Goal: Information Seeking & Learning: Check status

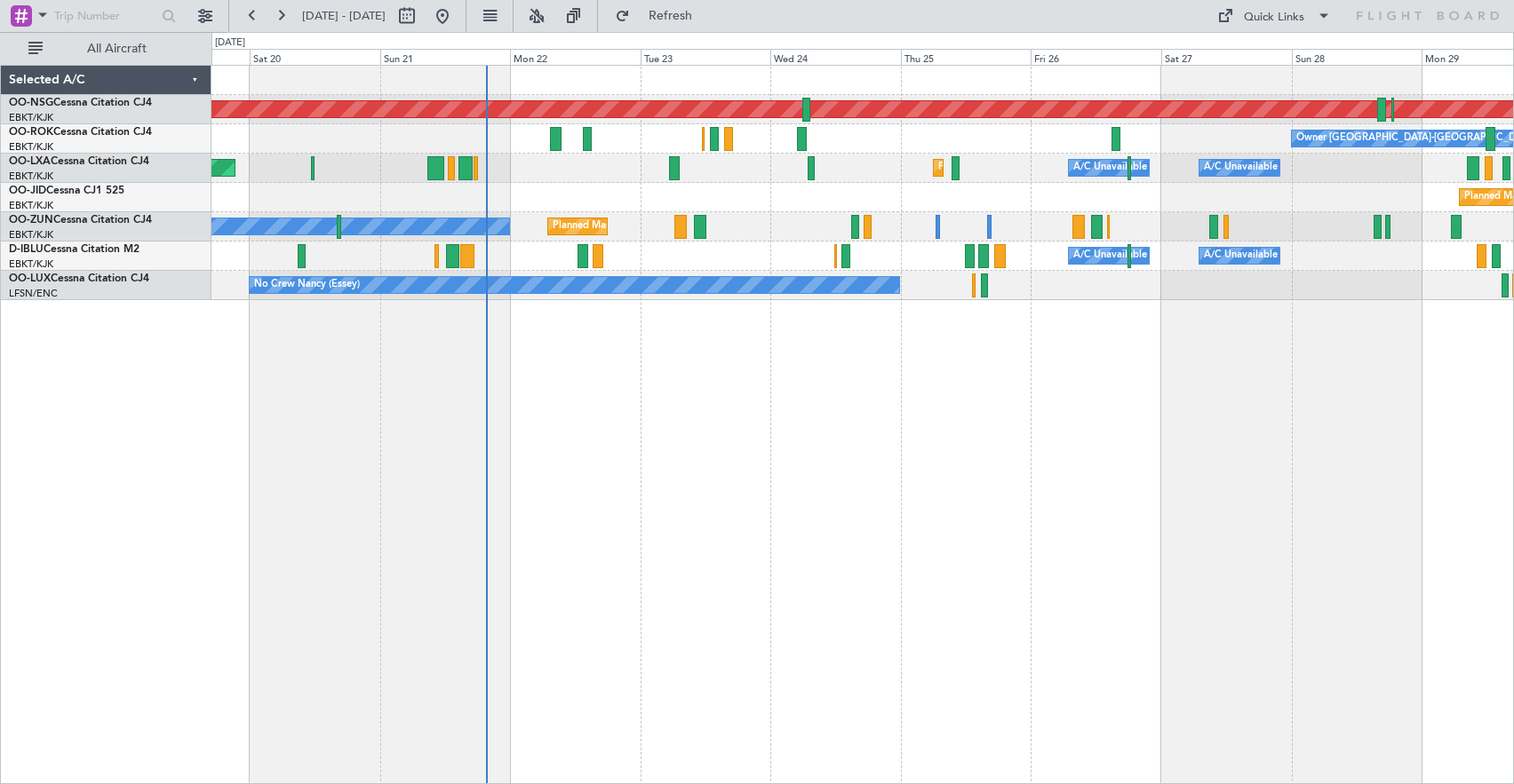
click at [977, 378] on div "Planned Maint [GEOGRAPHIC_DATA] ([GEOGRAPHIC_DATA]) Owner [GEOGRAPHIC_DATA]-[GE…" at bounding box center [862, 424] width 1302 height 720
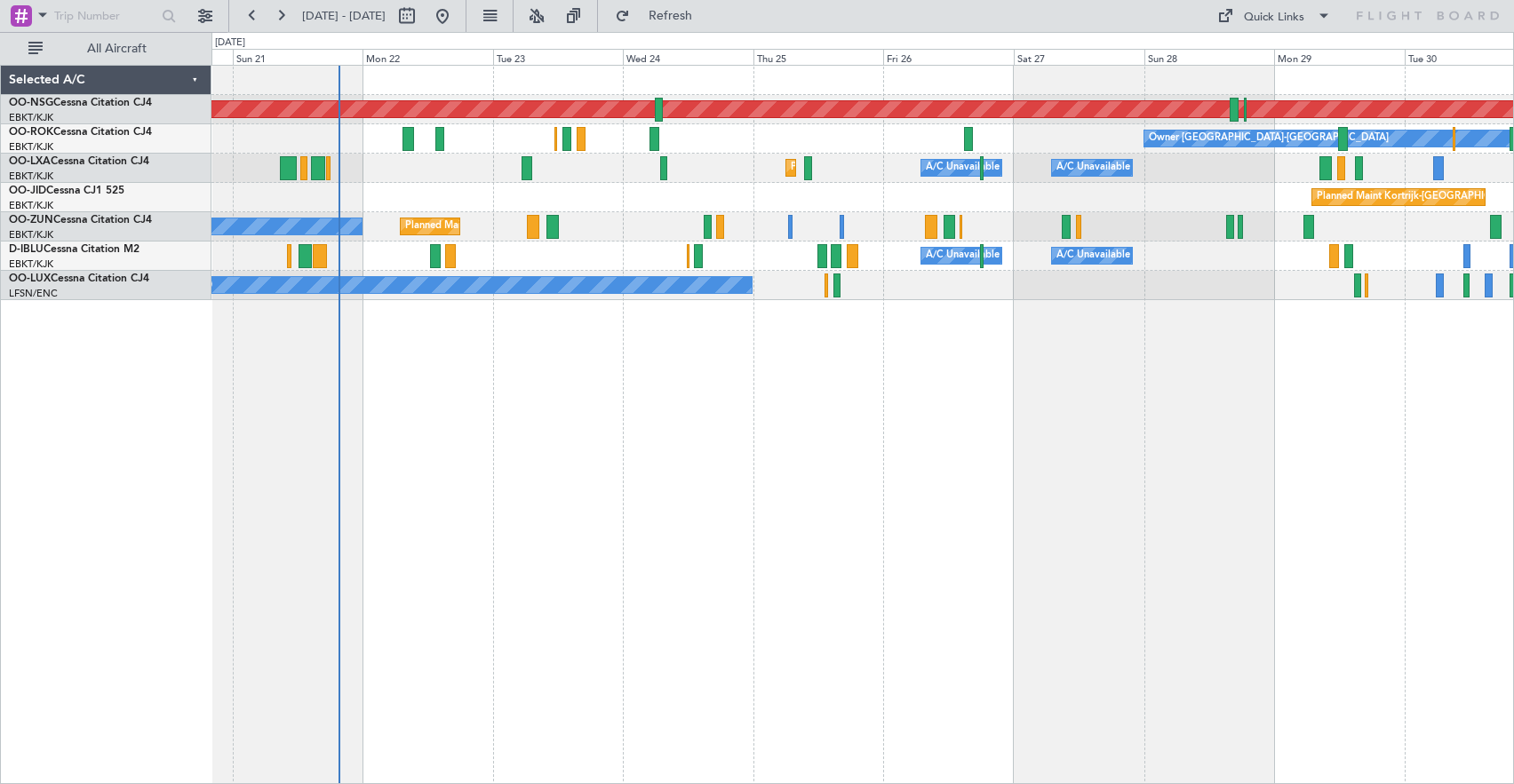
click at [969, 351] on div "Planned Maint [GEOGRAPHIC_DATA] ([GEOGRAPHIC_DATA]) Owner [GEOGRAPHIC_DATA]-[GE…" at bounding box center [862, 424] width 1302 height 720
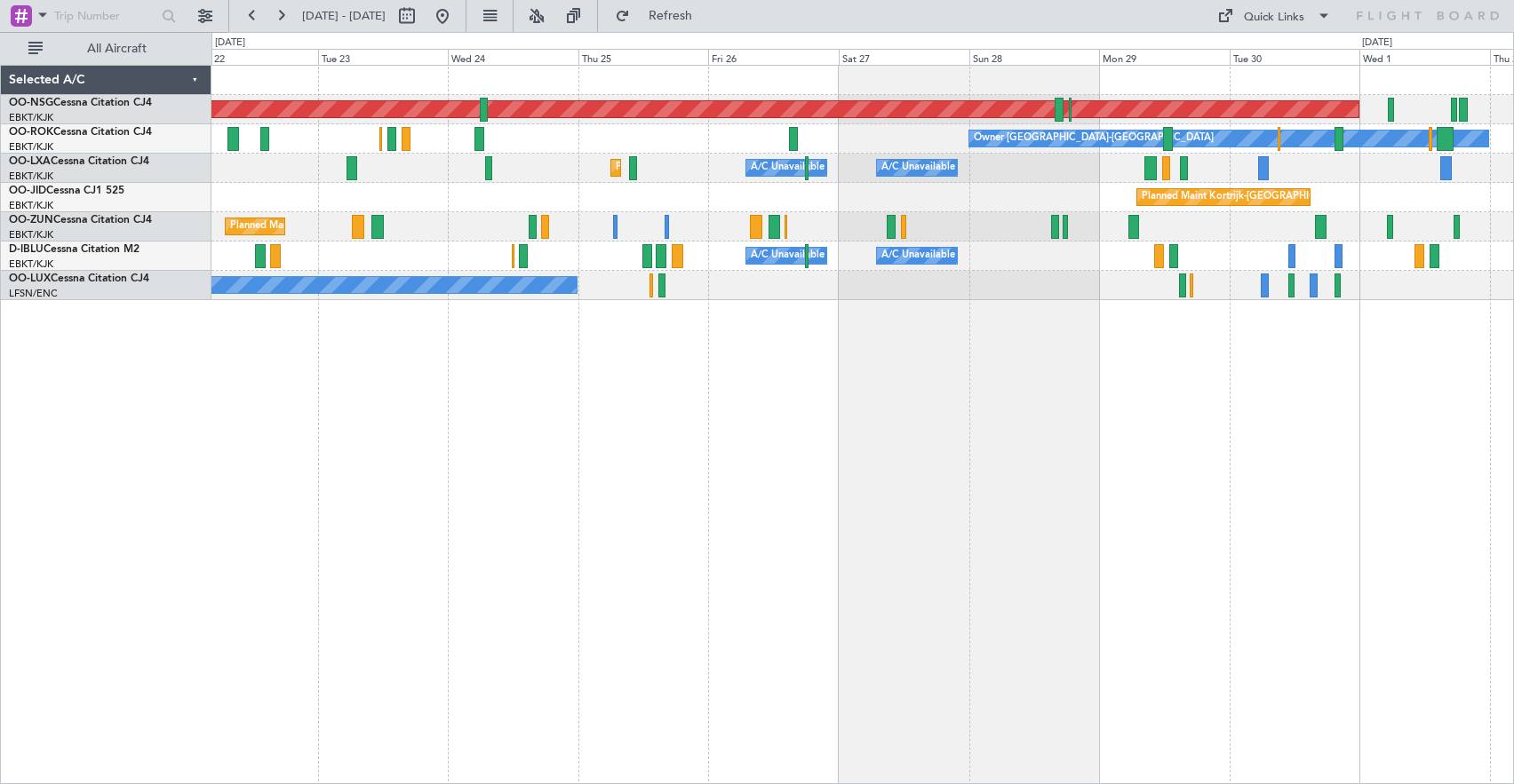
click at [829, 361] on div "Planned Maint [GEOGRAPHIC_DATA] ([GEOGRAPHIC_DATA]) Owner [GEOGRAPHIC_DATA]-[GE…" at bounding box center [862, 424] width 1302 height 720
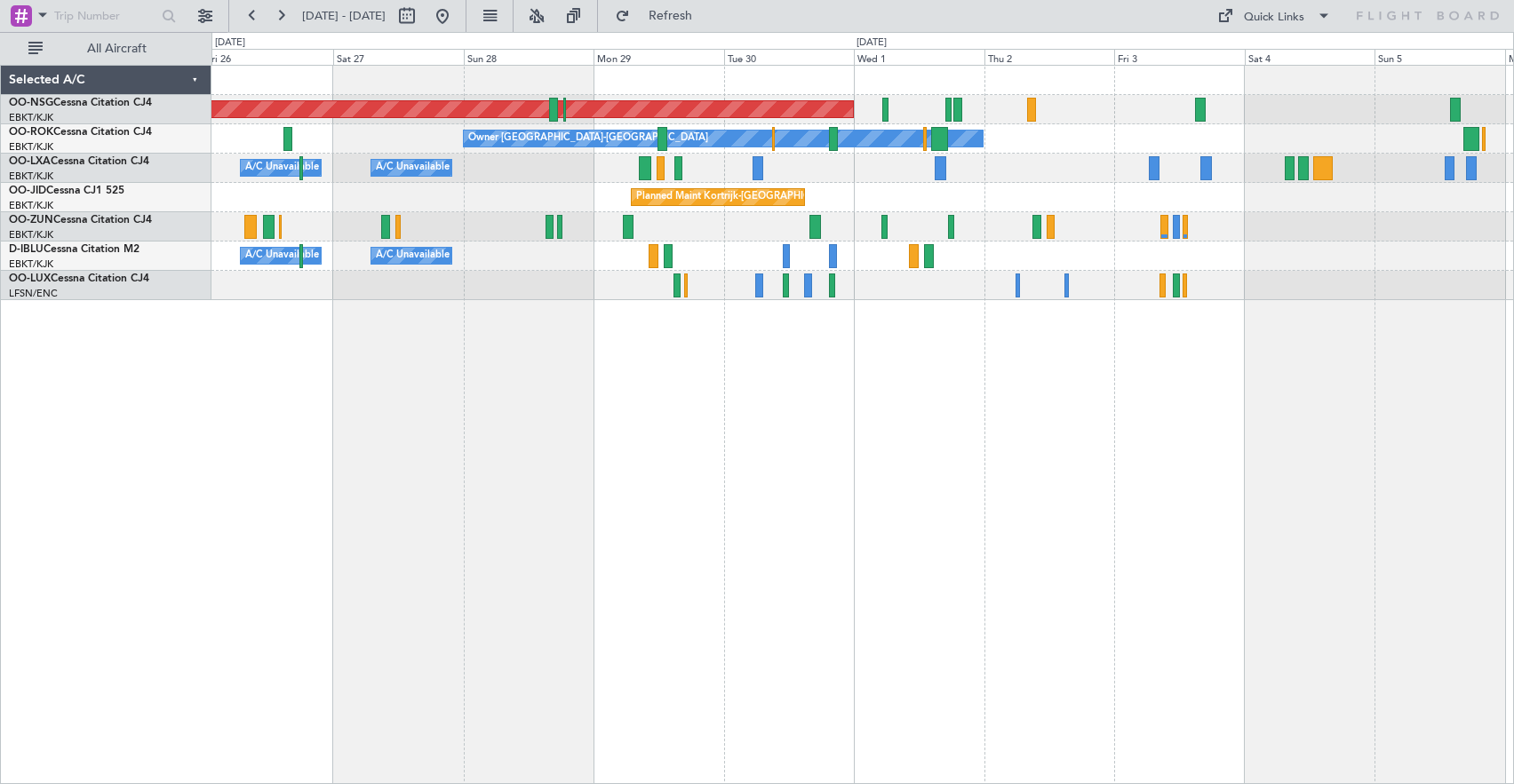
click at [780, 364] on div "Planned Maint [GEOGRAPHIC_DATA] ([GEOGRAPHIC_DATA]) Owner [GEOGRAPHIC_DATA]-[GE…" at bounding box center [862, 424] width 1302 height 720
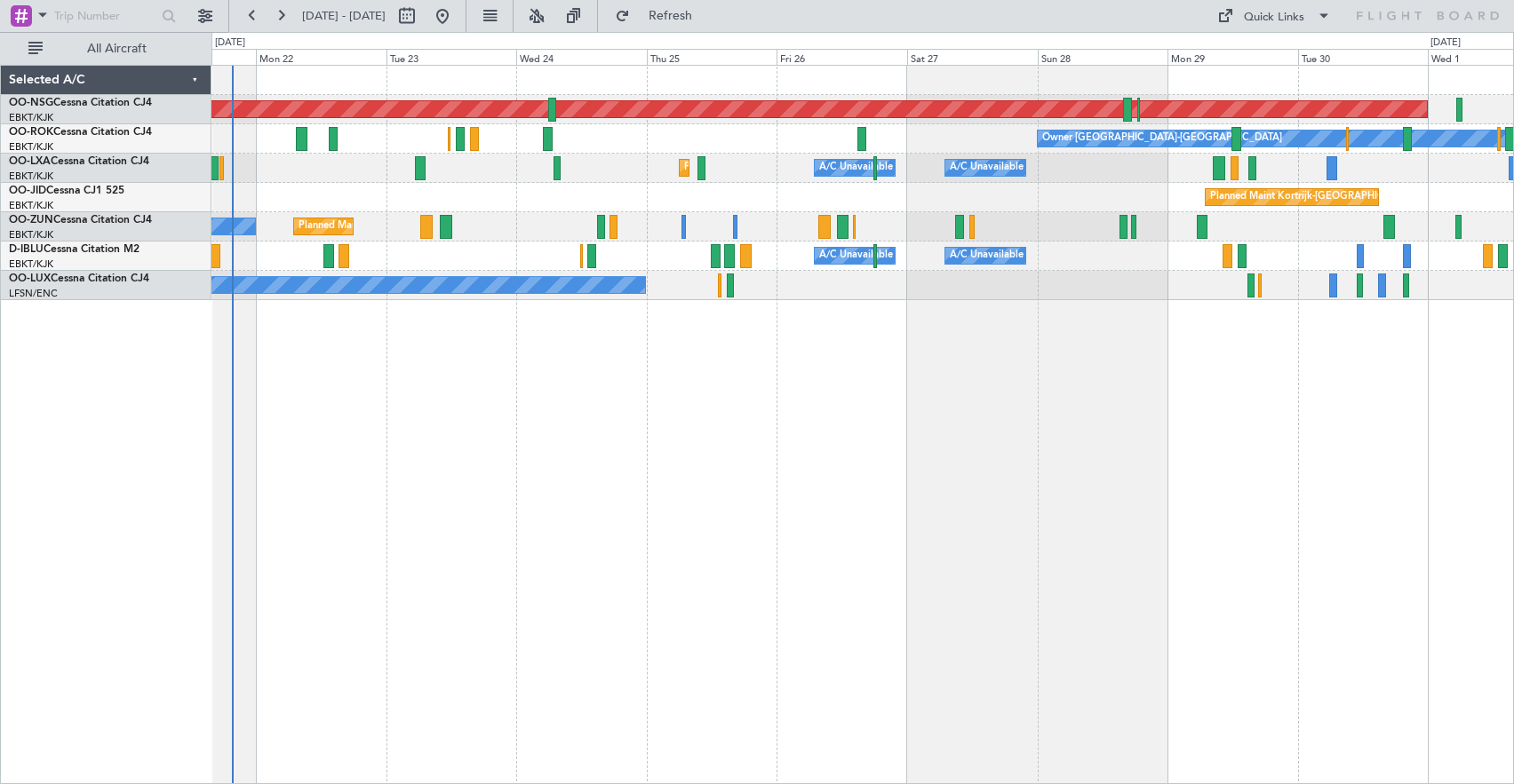
click at [996, 388] on div "Planned Maint [GEOGRAPHIC_DATA] ([GEOGRAPHIC_DATA]) Owner [GEOGRAPHIC_DATA]-[GE…" at bounding box center [862, 424] width 1302 height 720
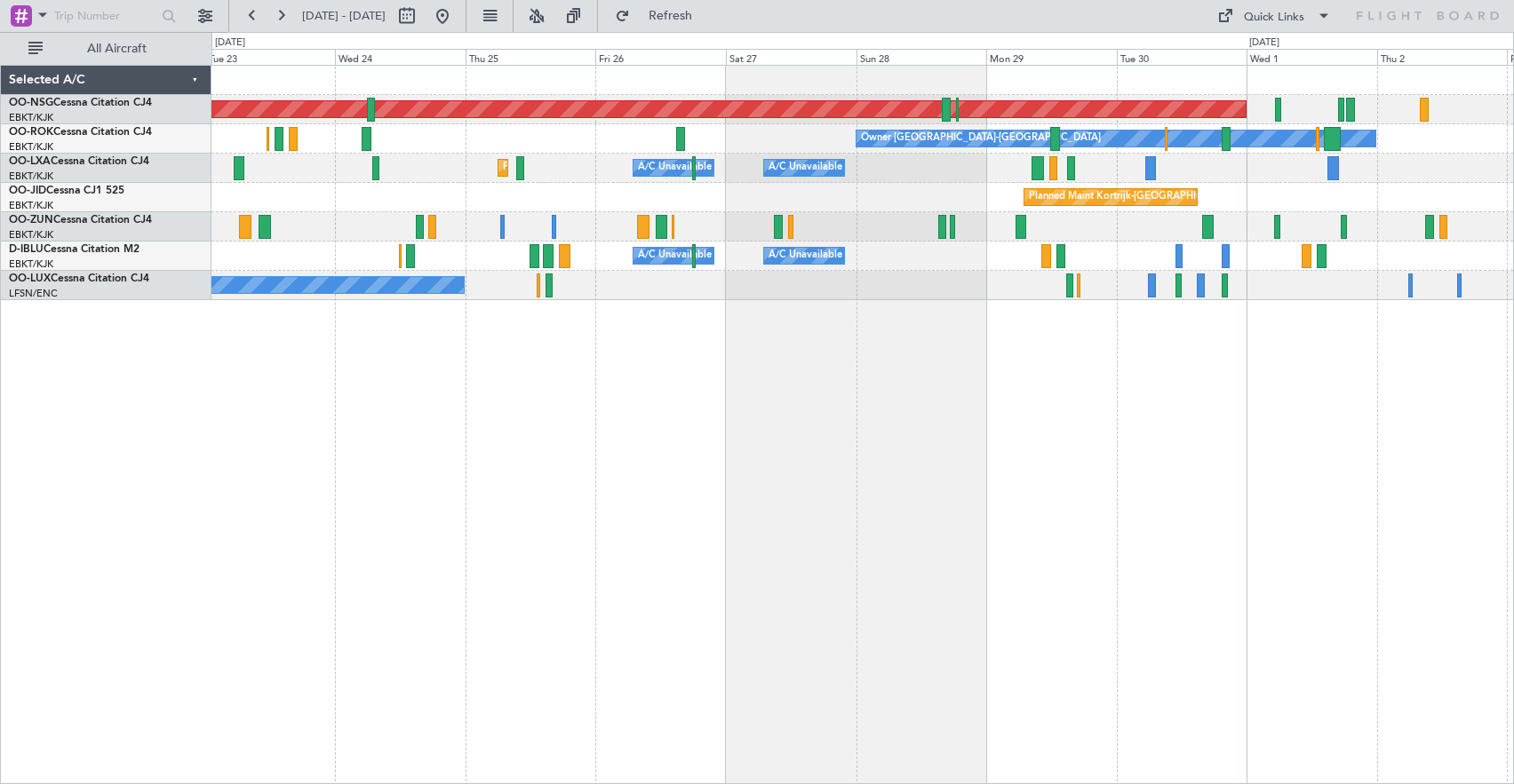
click at [851, 451] on div "Planned Maint [GEOGRAPHIC_DATA] ([GEOGRAPHIC_DATA]) Owner [GEOGRAPHIC_DATA]-[GE…" at bounding box center [862, 424] width 1302 height 720
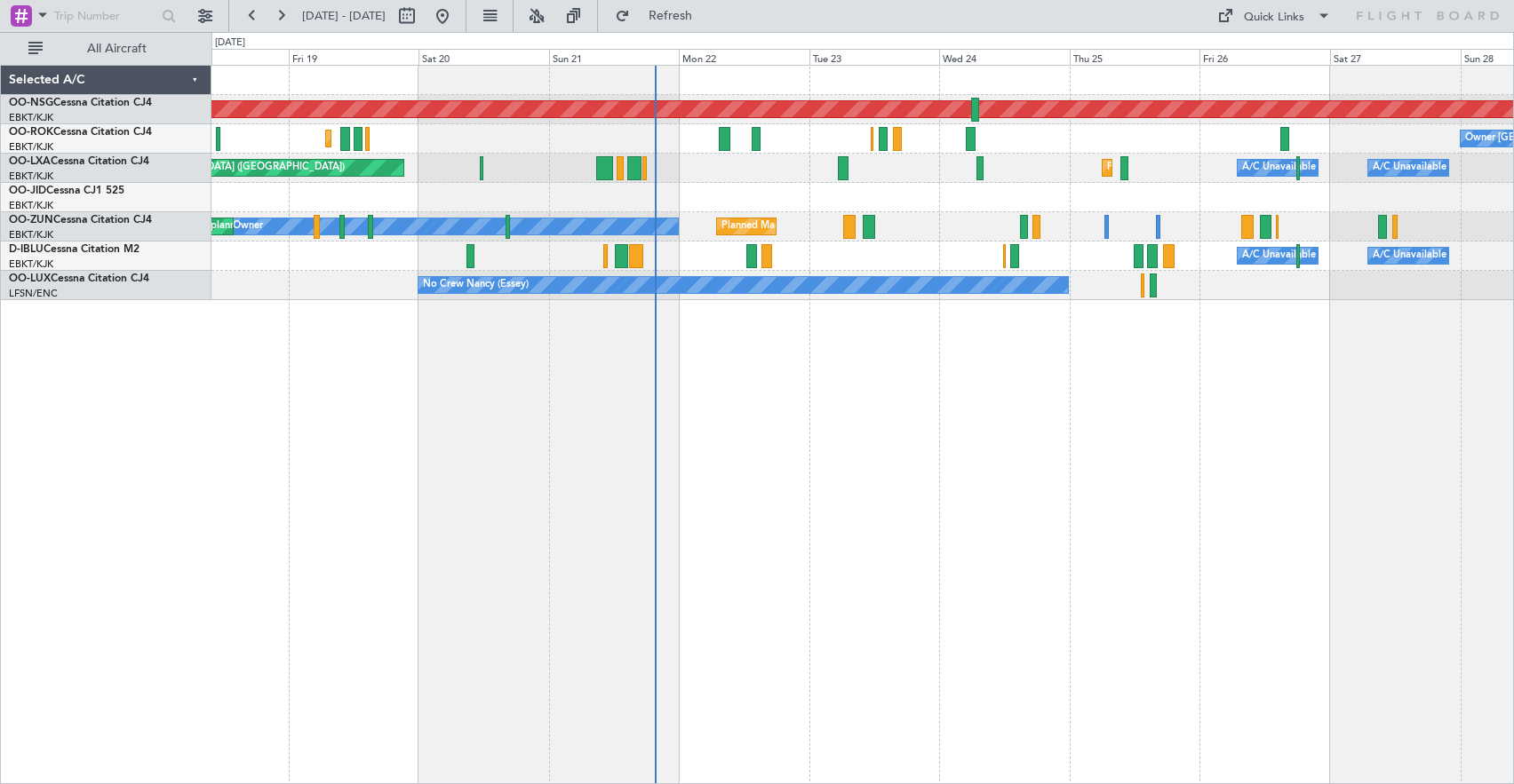
click at [1274, 422] on div "Planned Maint [GEOGRAPHIC_DATA] ([GEOGRAPHIC_DATA]) Owner [GEOGRAPHIC_DATA]-[GE…" at bounding box center [862, 424] width 1302 height 720
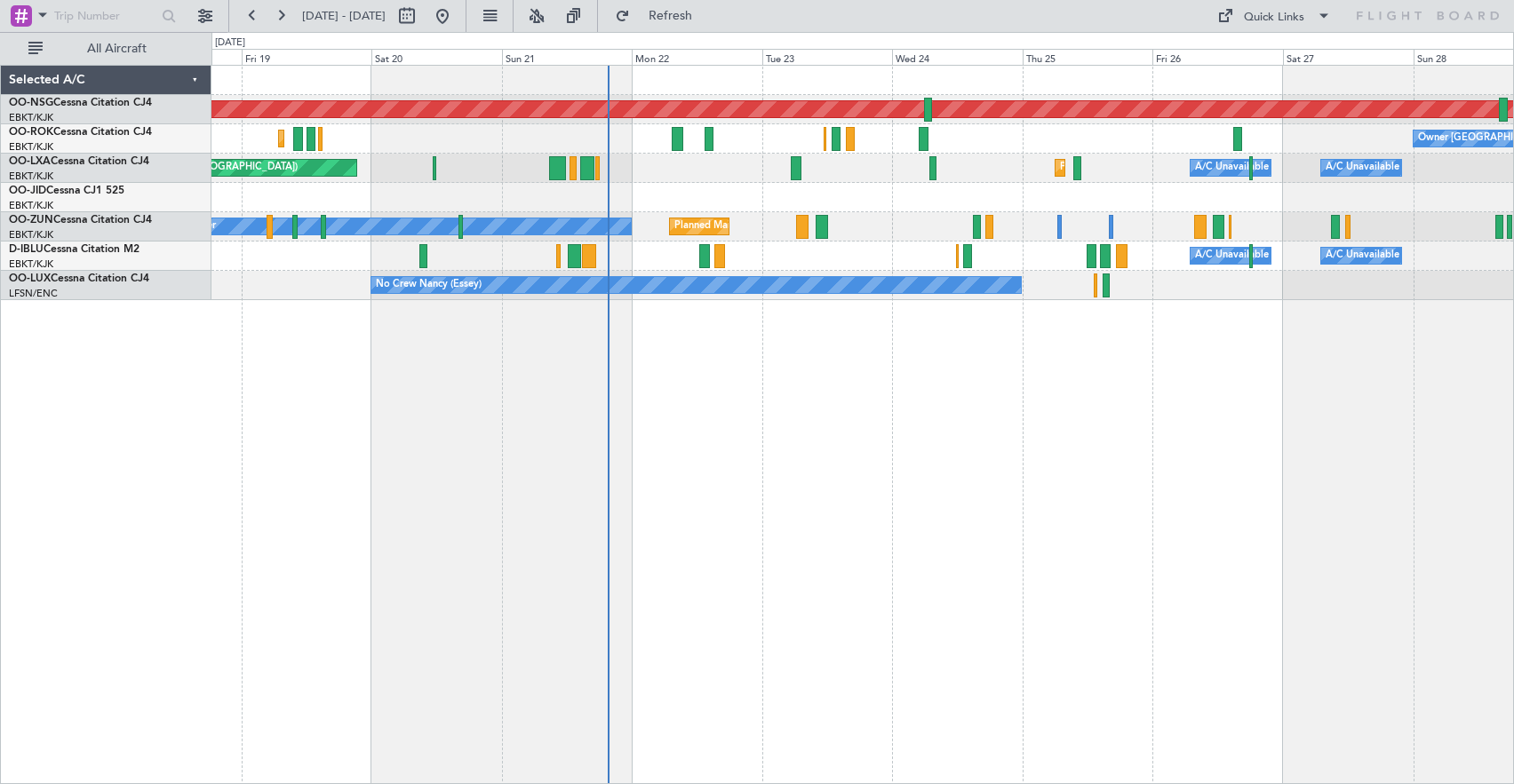
click at [1159, 431] on div "Planned Maint [GEOGRAPHIC_DATA] ([GEOGRAPHIC_DATA]) Owner [GEOGRAPHIC_DATA]-[GE…" at bounding box center [862, 424] width 1302 height 720
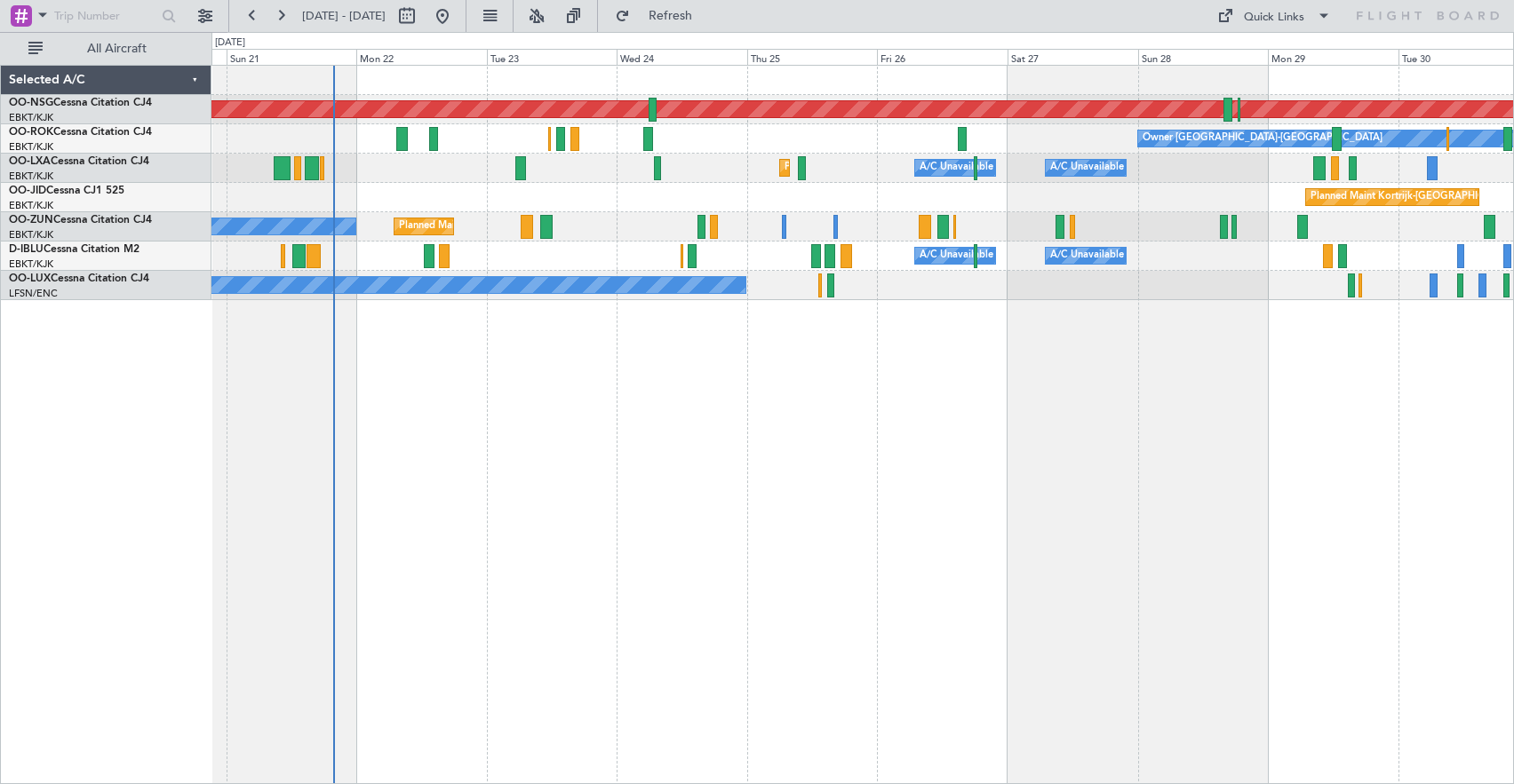
click at [805, 144] on div "Owner [GEOGRAPHIC_DATA]-[GEOGRAPHIC_DATA] Planned Maint [GEOGRAPHIC_DATA]-[GEOG…" at bounding box center [862, 139] width 1301 height 29
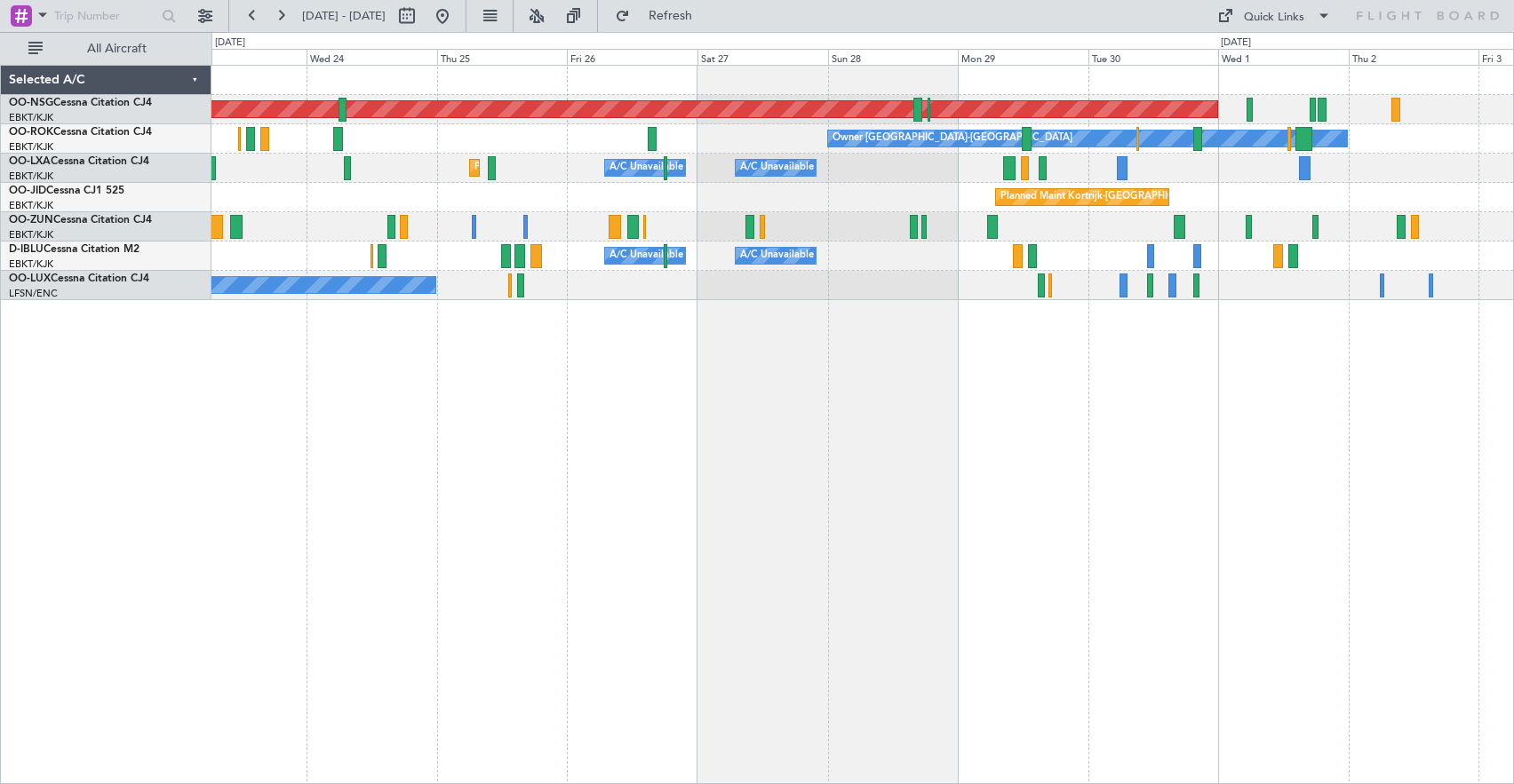
click at [676, 186] on div "Planned Maint Kortrijk-[GEOGRAPHIC_DATA]" at bounding box center [862, 197] width 1301 height 29
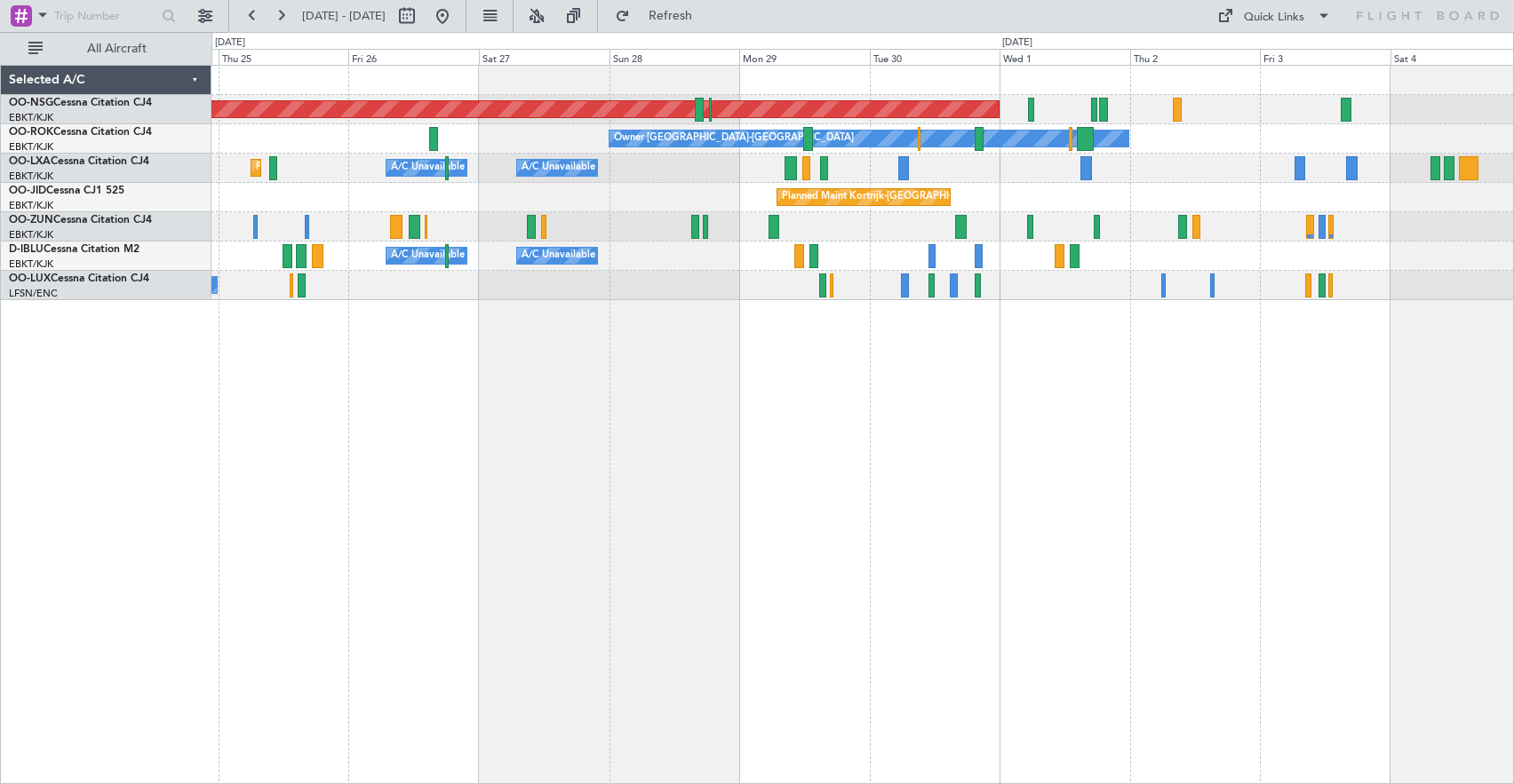
click at [855, 166] on div "A/C Unavailable [GEOGRAPHIC_DATA] ([GEOGRAPHIC_DATA] National) A/C Unavailable …" at bounding box center [862, 168] width 1301 height 29
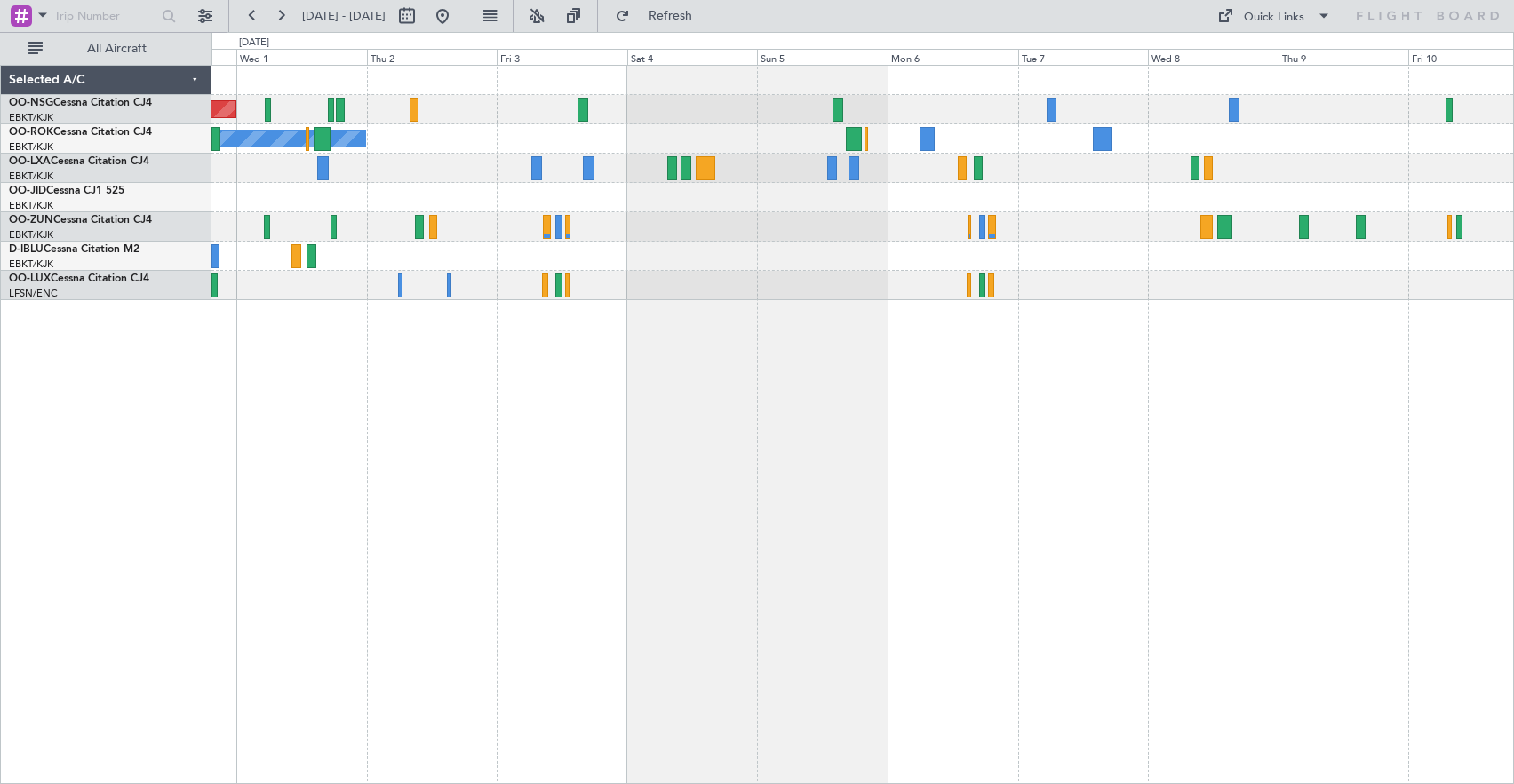
click at [1014, 100] on div "Planned Maint [GEOGRAPHIC_DATA] ([GEOGRAPHIC_DATA]) Owner [GEOGRAPHIC_DATA]-[GE…" at bounding box center [862, 183] width 1301 height 234
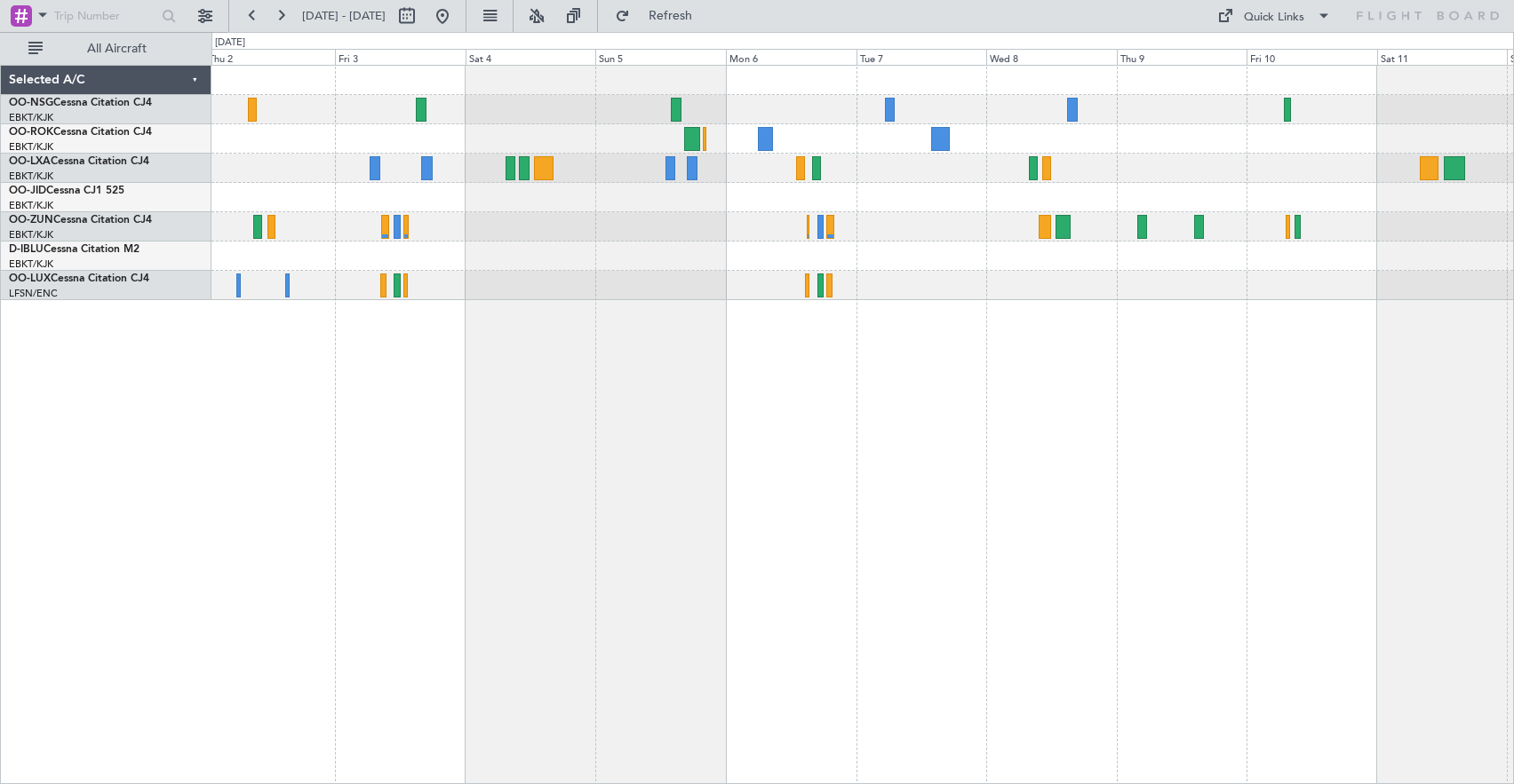
click at [884, 411] on div "Planned Maint [GEOGRAPHIC_DATA] ([GEOGRAPHIC_DATA]) Owner [GEOGRAPHIC_DATA]-[GE…" at bounding box center [862, 424] width 1302 height 720
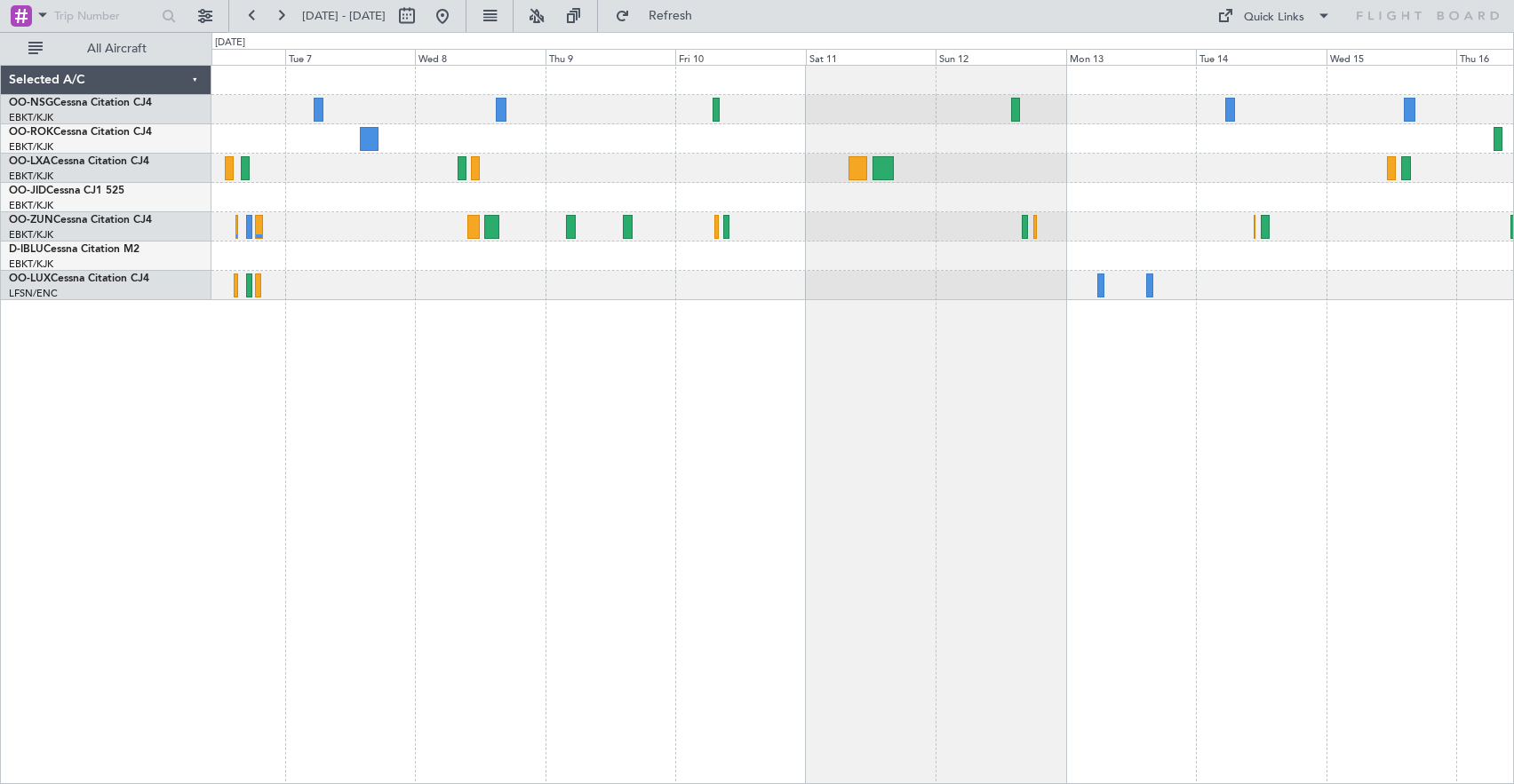
click at [672, 162] on div at bounding box center [862, 168] width 1301 height 29
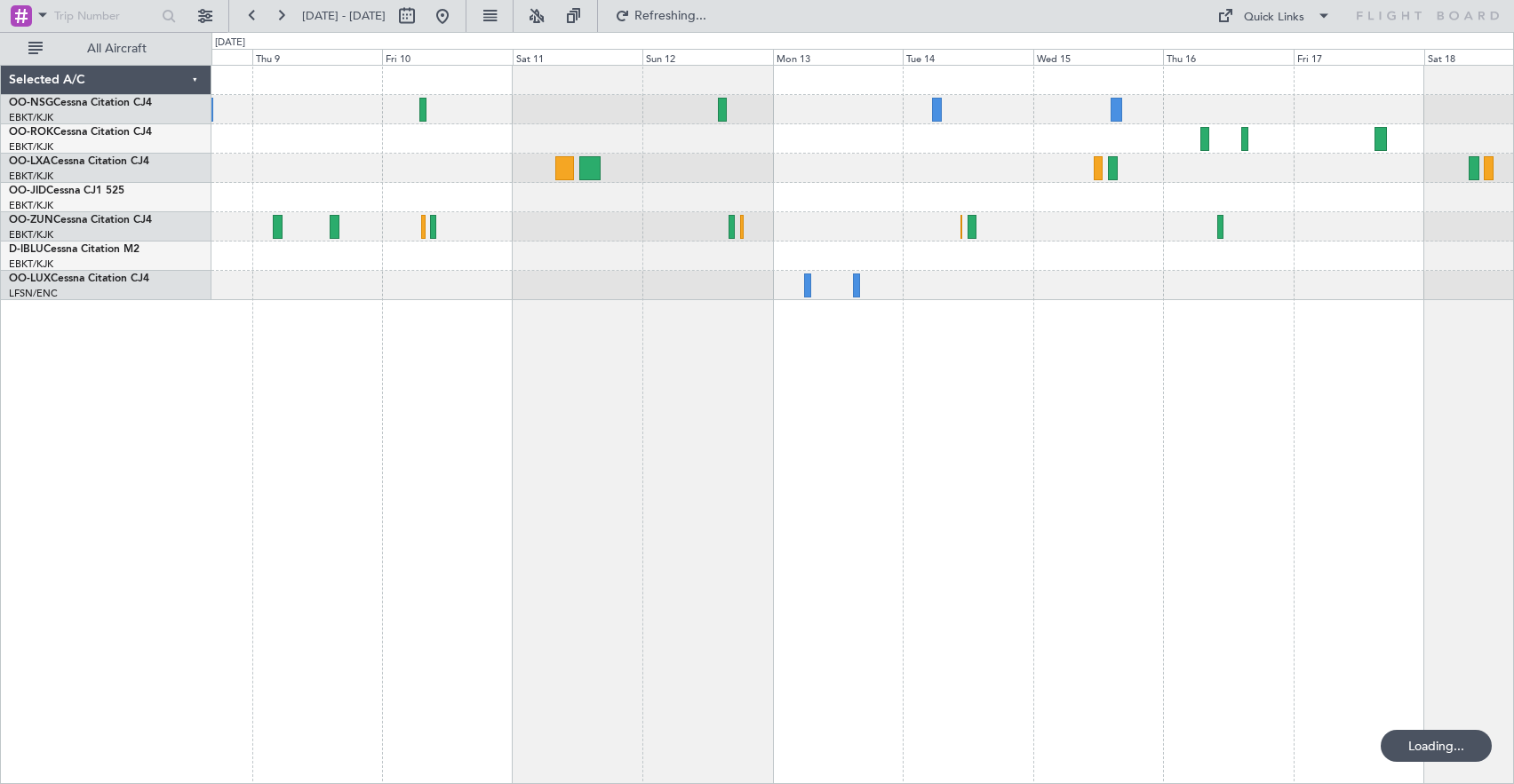
click at [652, 170] on div at bounding box center [862, 183] width 1301 height 234
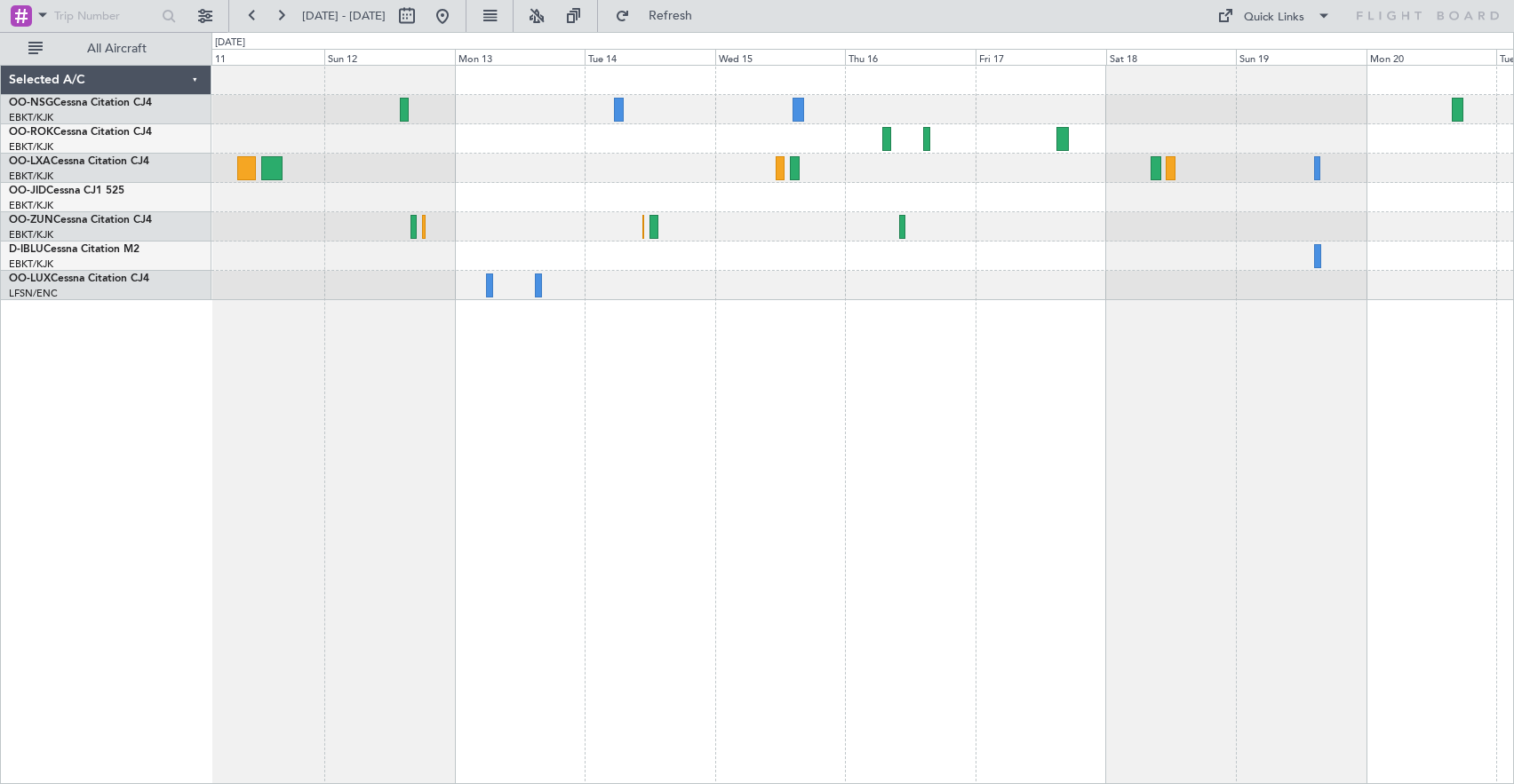
click at [613, 180] on div at bounding box center [862, 168] width 1301 height 29
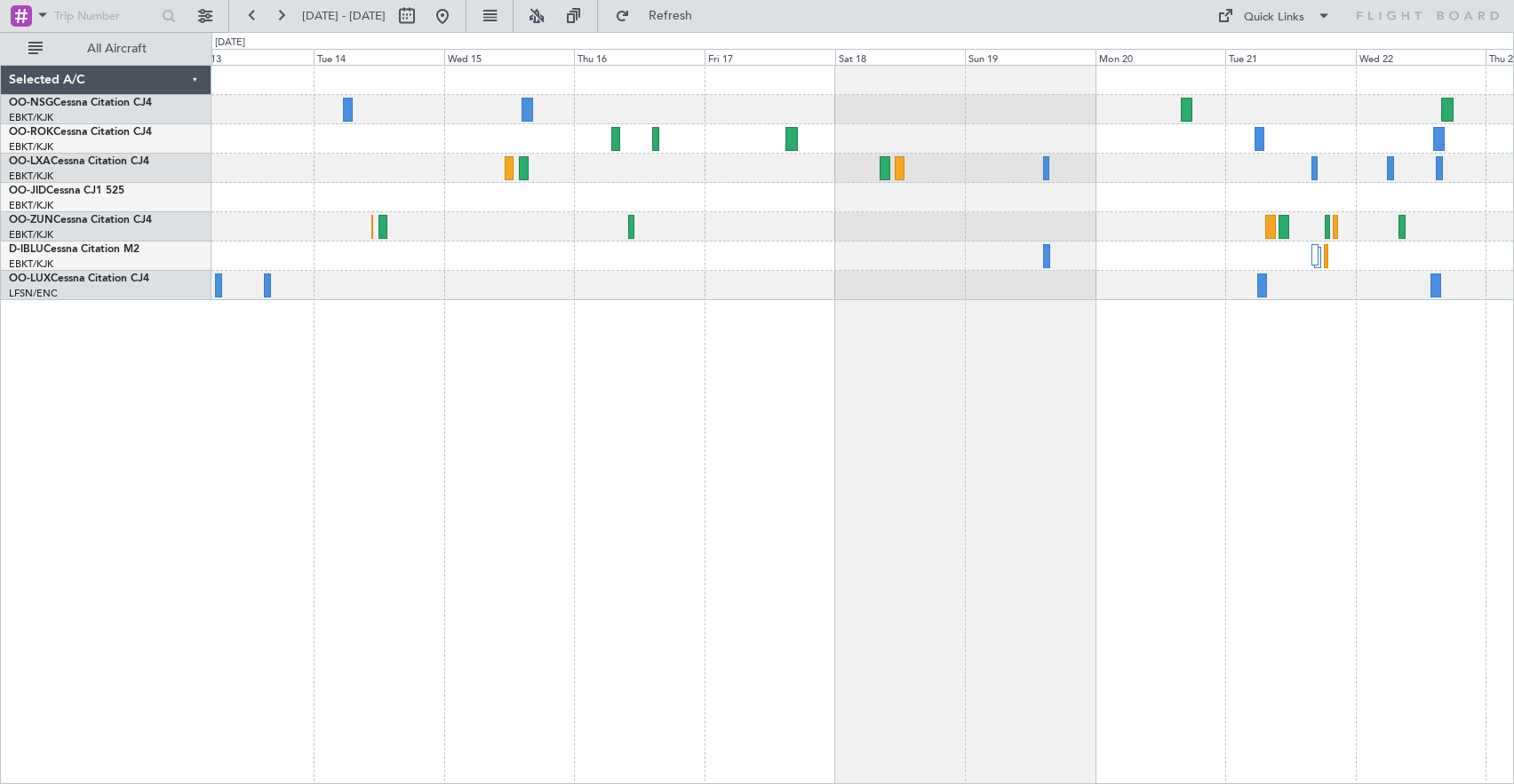
click at [538, 167] on div at bounding box center [862, 168] width 1301 height 29
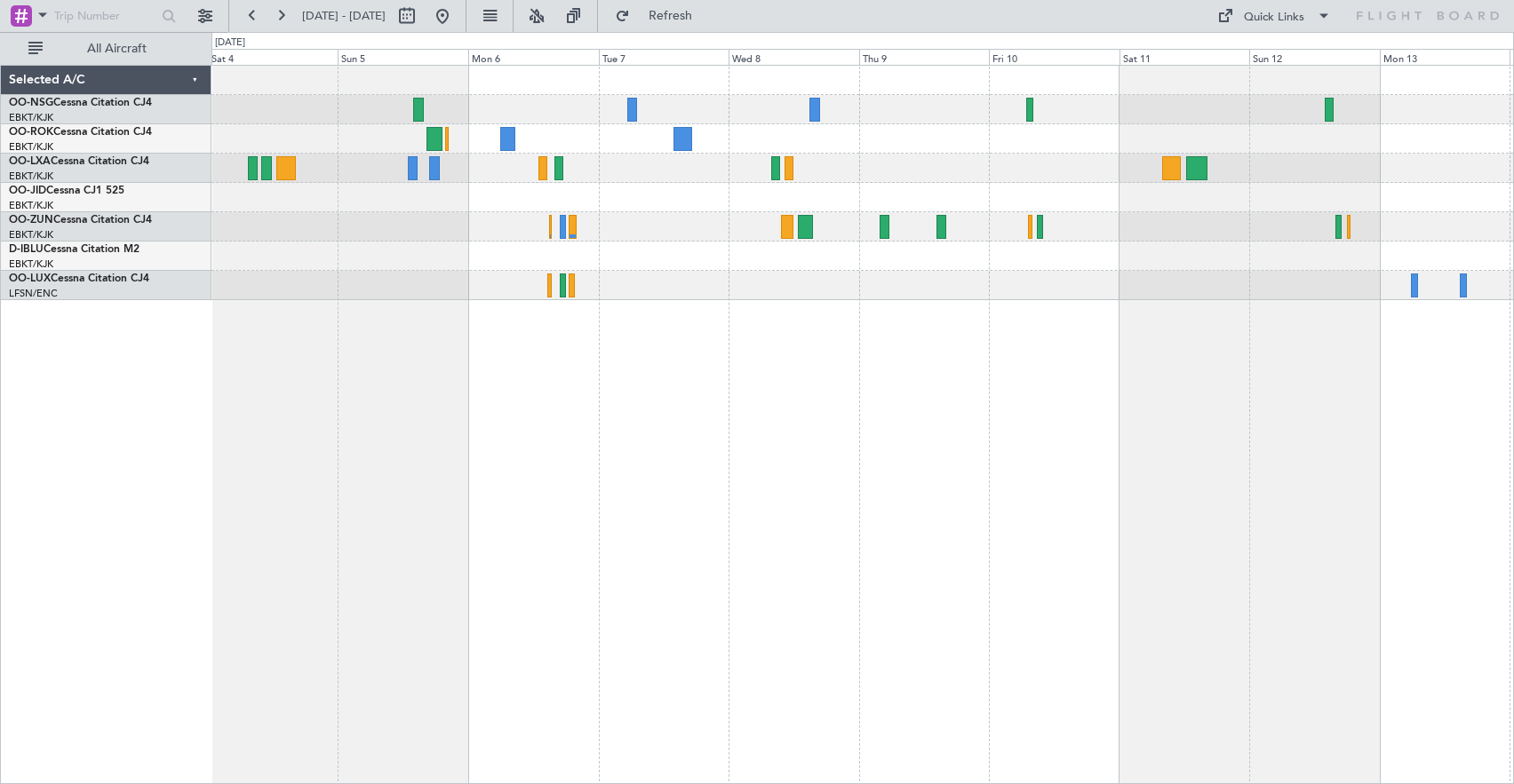
click at [1188, 178] on div at bounding box center [862, 168] width 1301 height 29
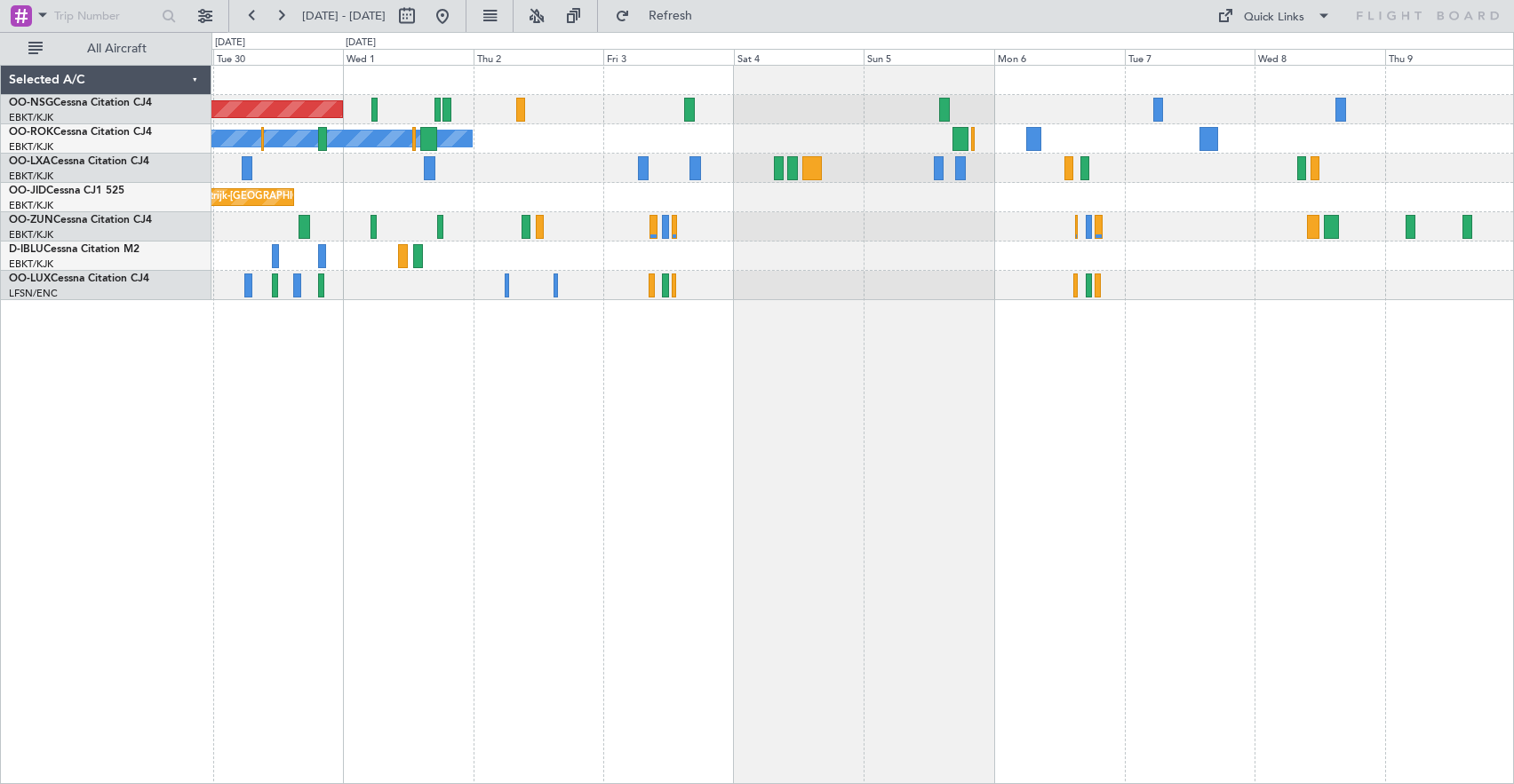
click at [988, 190] on div "Planned Maint Kortrijk-[GEOGRAPHIC_DATA]" at bounding box center [862, 197] width 1301 height 29
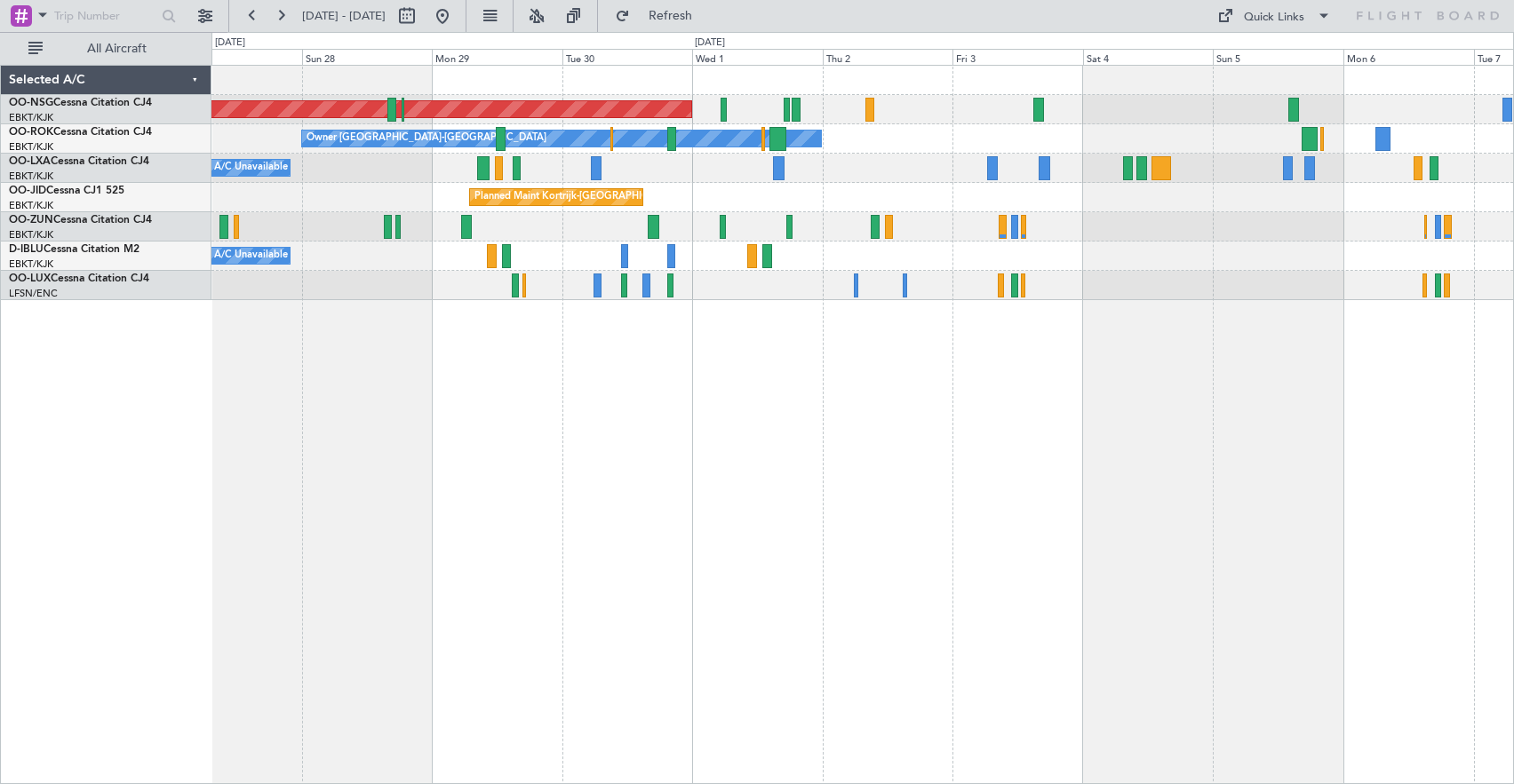
click at [720, 409] on div "Planned Maint [GEOGRAPHIC_DATA] ([GEOGRAPHIC_DATA]) Owner [GEOGRAPHIC_DATA]-[GE…" at bounding box center [862, 424] width 1302 height 720
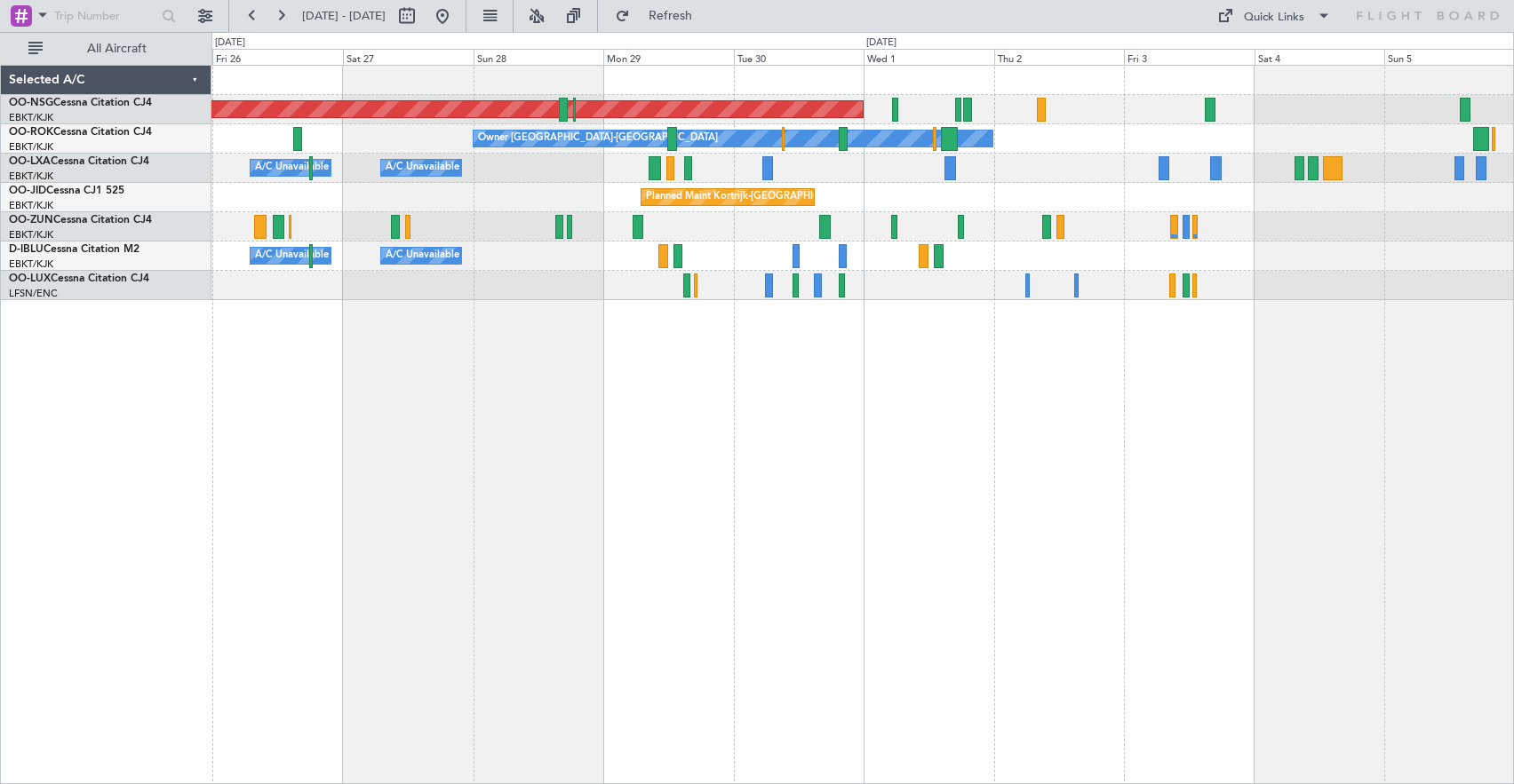
click at [862, 485] on div "Planned Maint [GEOGRAPHIC_DATA] ([GEOGRAPHIC_DATA]) Owner [GEOGRAPHIC_DATA]-[GE…" at bounding box center [862, 424] width 1302 height 720
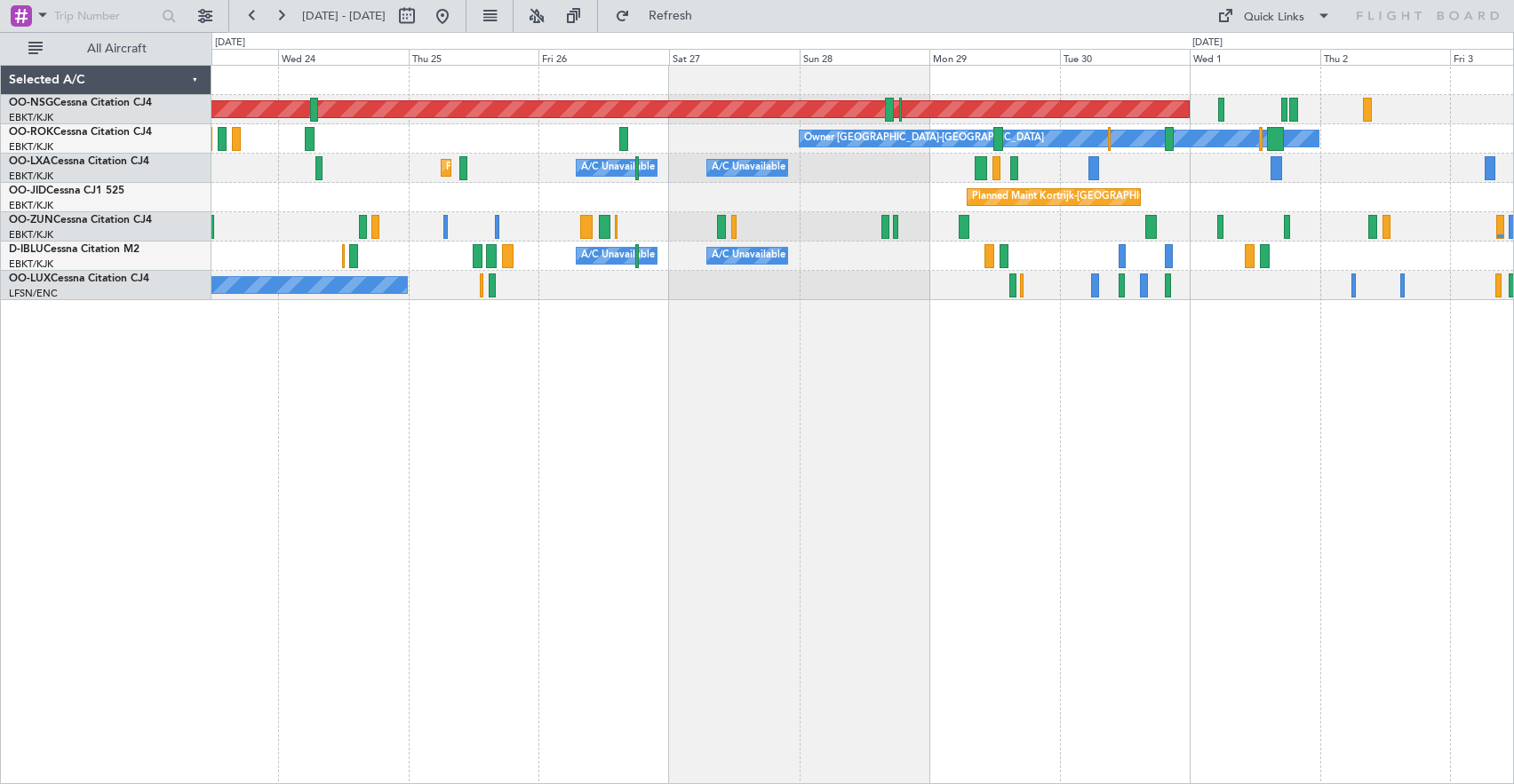
click at [1084, 491] on div "Planned Maint [GEOGRAPHIC_DATA] ([GEOGRAPHIC_DATA]) Owner [GEOGRAPHIC_DATA]-[GE…" at bounding box center [862, 424] width 1302 height 720
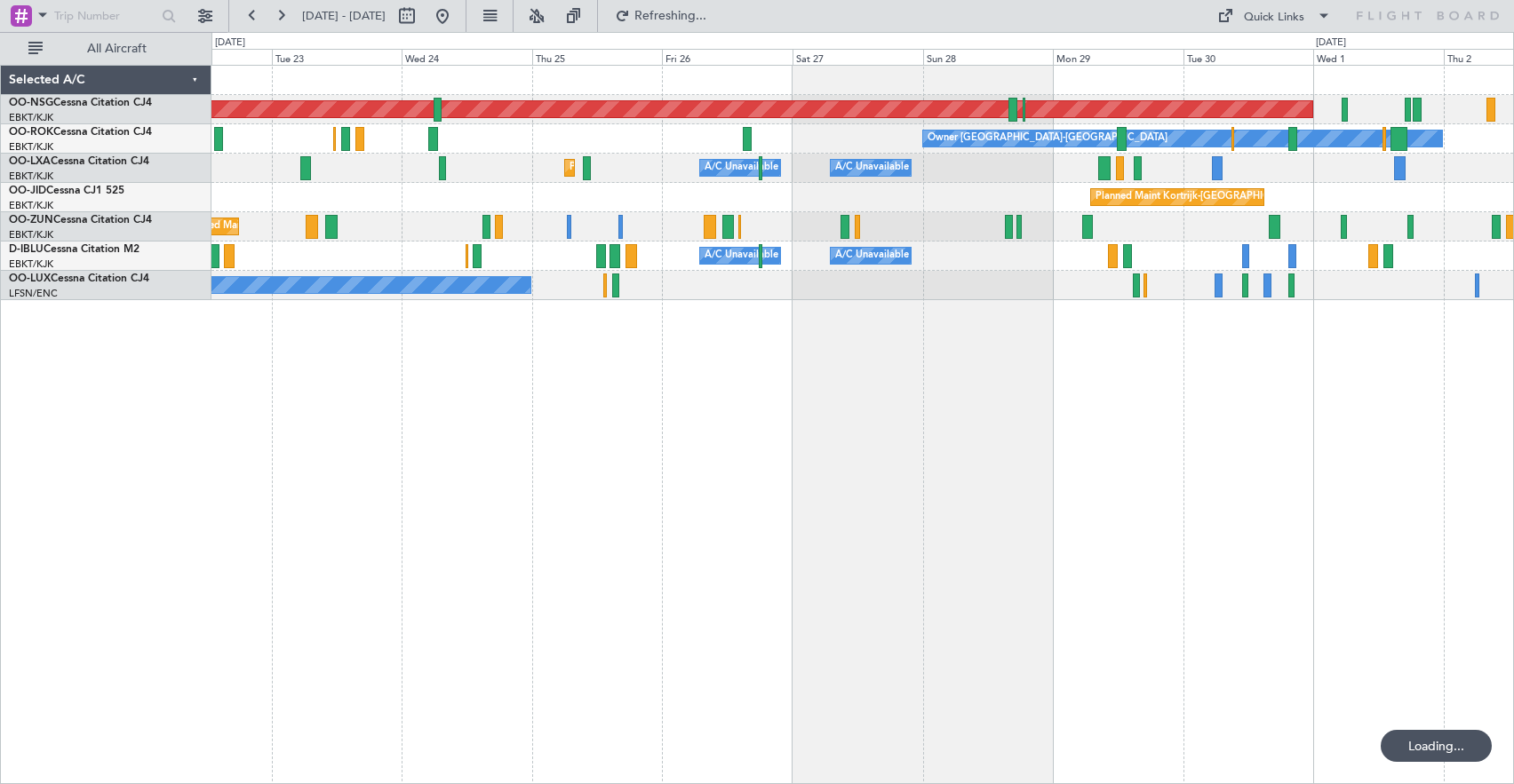
click at [924, 452] on div "Planned Maint [GEOGRAPHIC_DATA] ([GEOGRAPHIC_DATA]) Owner [GEOGRAPHIC_DATA]-[GE…" at bounding box center [862, 424] width 1302 height 720
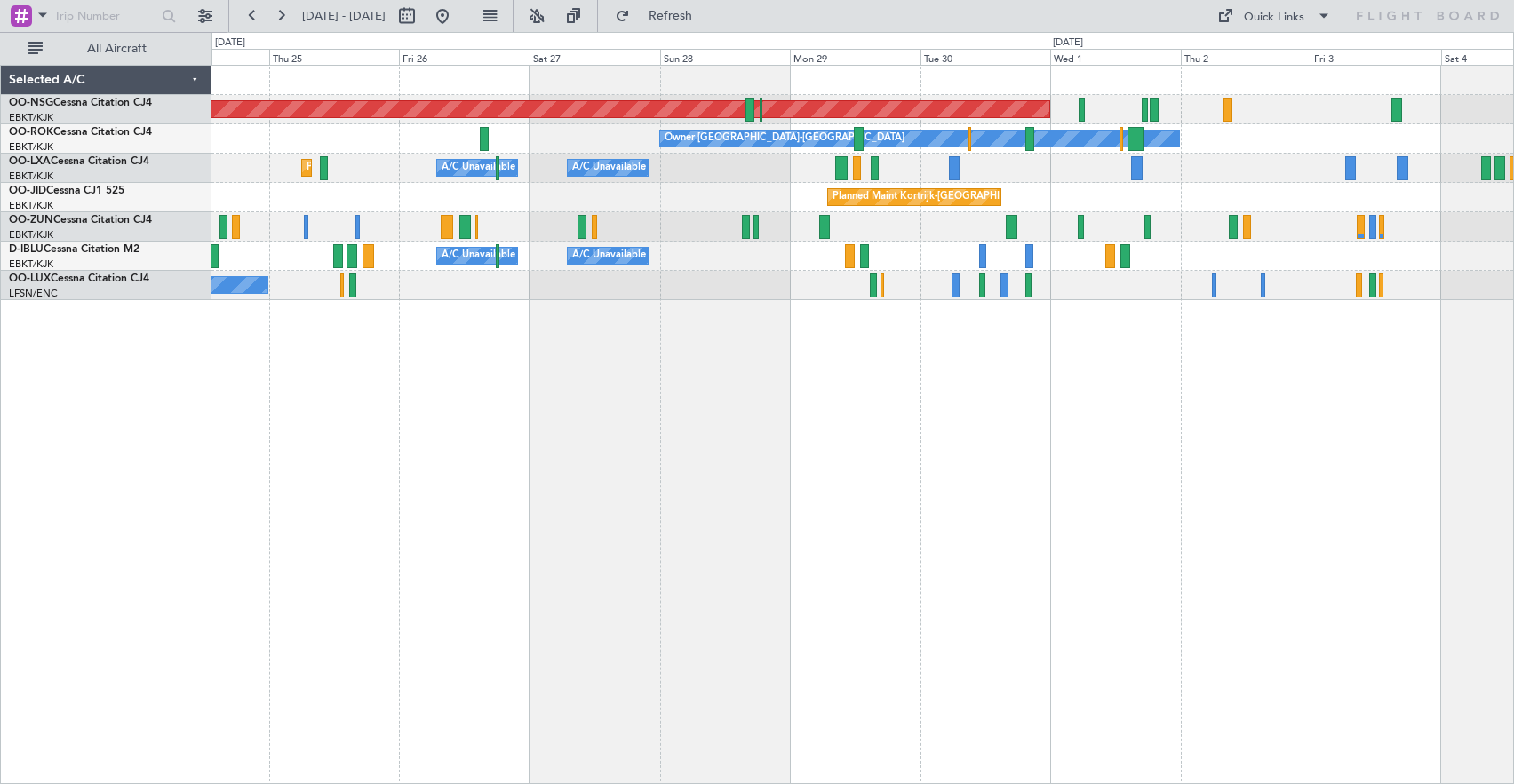
click at [908, 402] on div "Planned Maint [GEOGRAPHIC_DATA] ([GEOGRAPHIC_DATA]) Owner [GEOGRAPHIC_DATA]-[GE…" at bounding box center [862, 424] width 1302 height 720
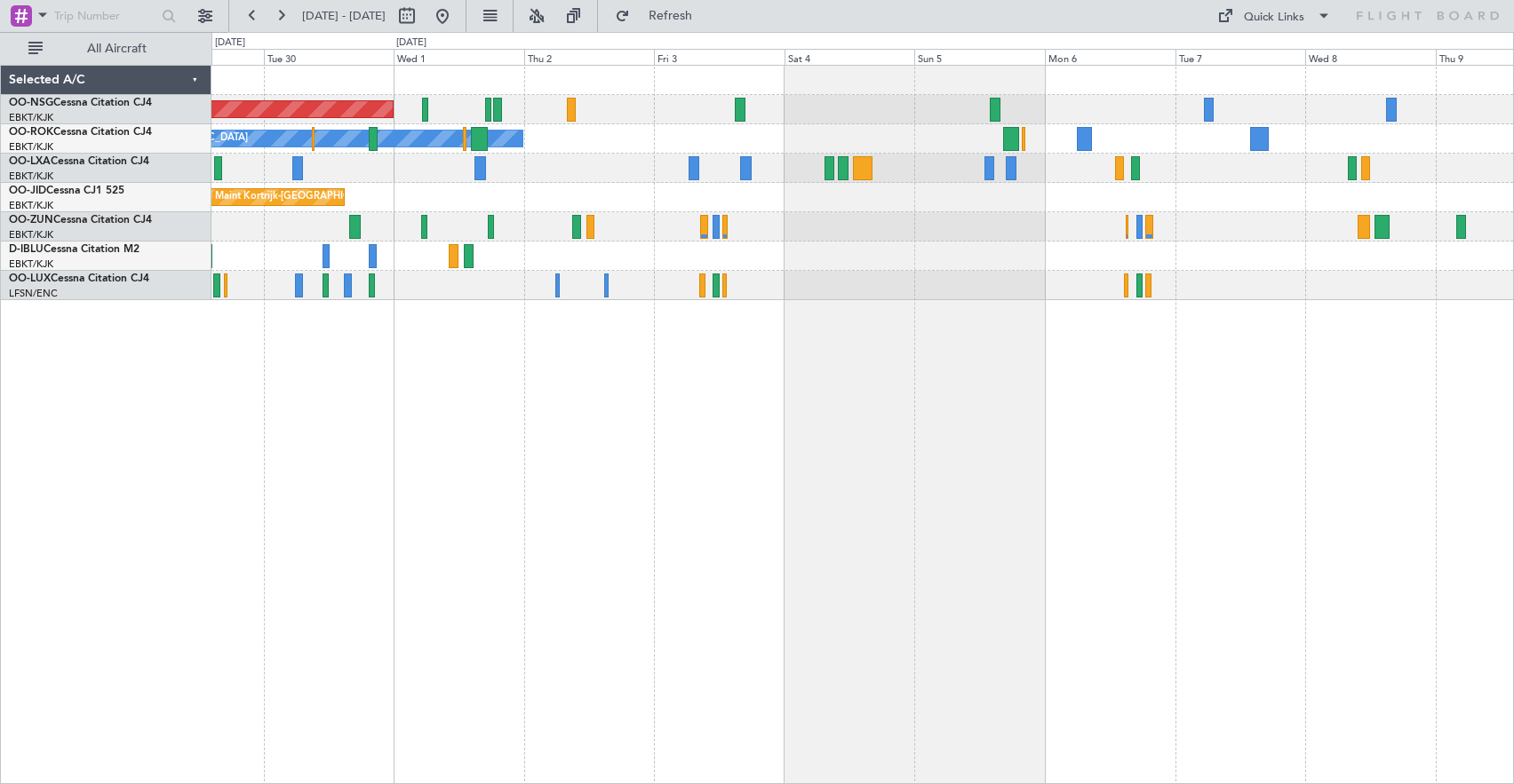
click at [378, 403] on div "Planned Maint [GEOGRAPHIC_DATA] ([GEOGRAPHIC_DATA]) Owner [GEOGRAPHIC_DATA]-[GE…" at bounding box center [862, 424] width 1302 height 720
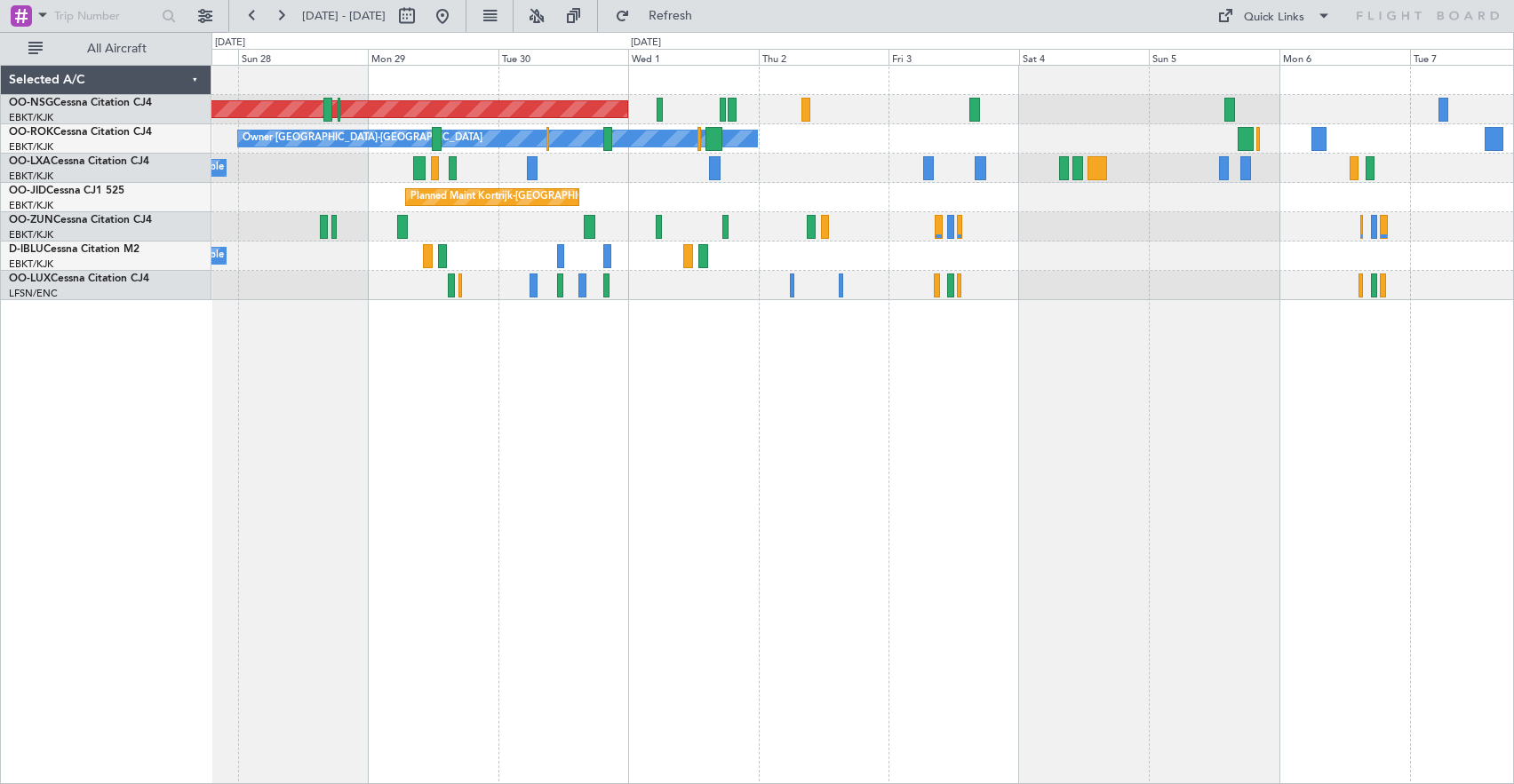
click at [746, 216] on div "Planned Maint [GEOGRAPHIC_DATA] ([GEOGRAPHIC_DATA]) Owner [GEOGRAPHIC_DATA]-[GE…" at bounding box center [862, 183] width 1301 height 234
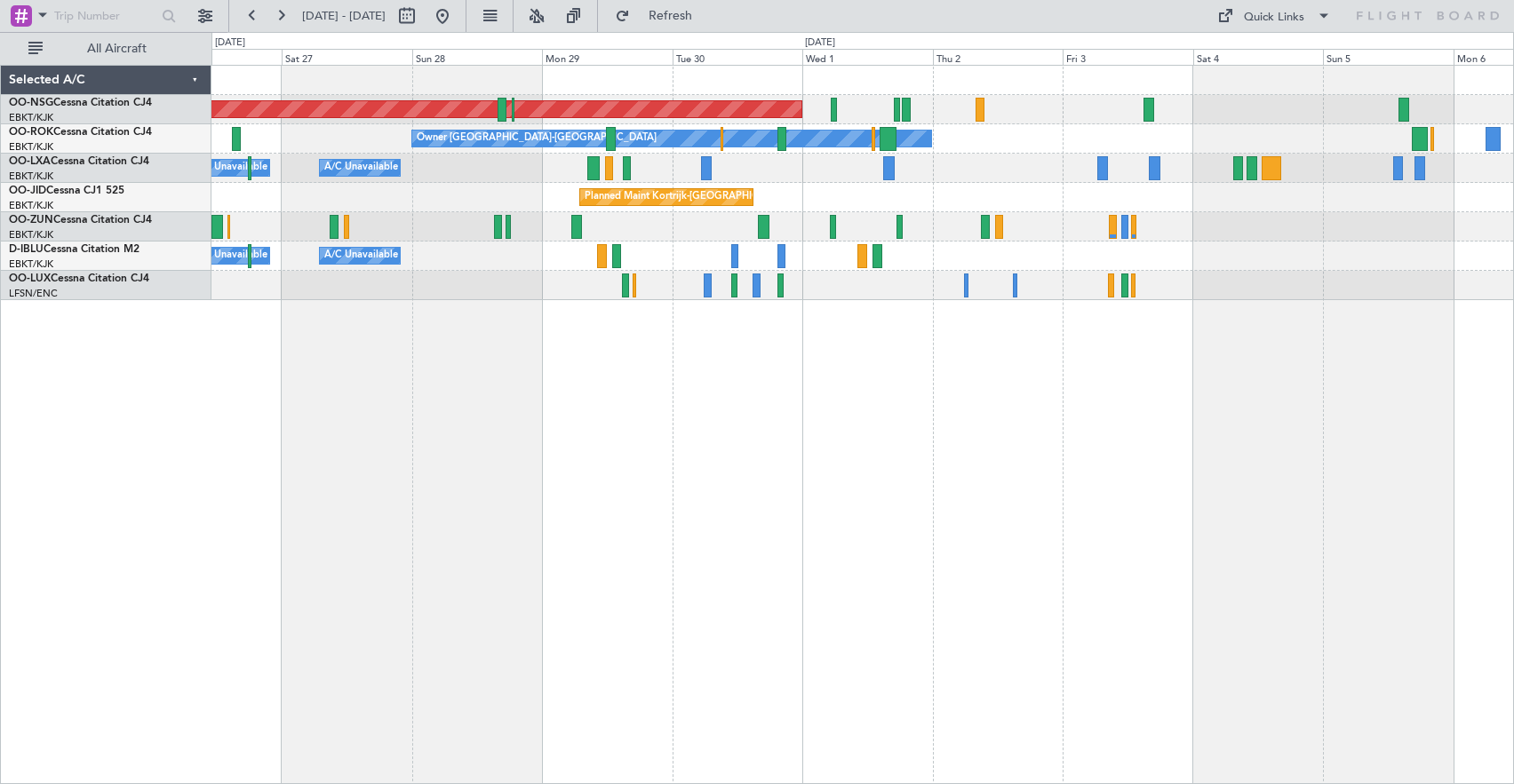
click at [791, 553] on div "Planned Maint [GEOGRAPHIC_DATA] ([GEOGRAPHIC_DATA]) Owner [GEOGRAPHIC_DATA]-[GE…" at bounding box center [862, 424] width 1302 height 720
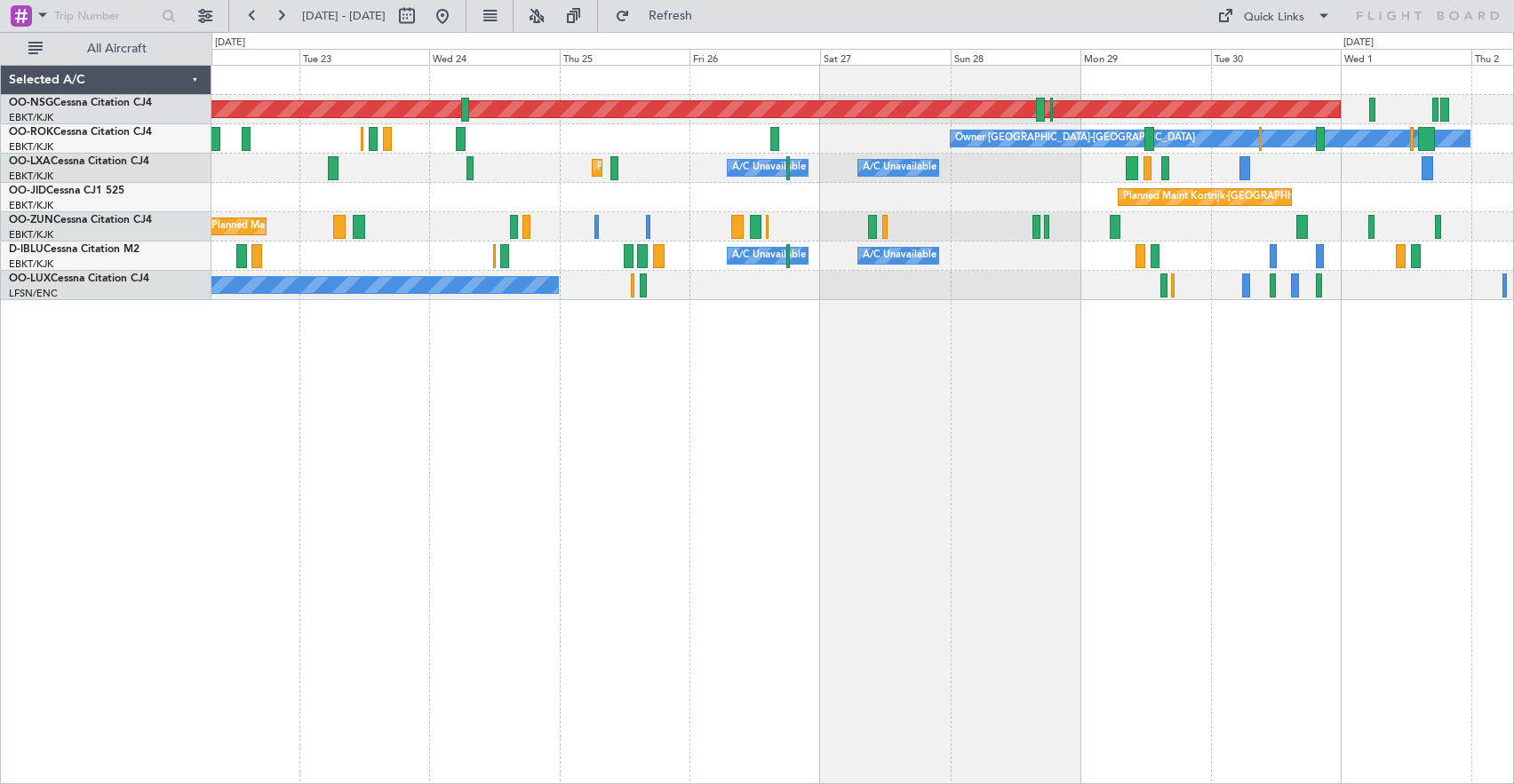
click at [1132, 525] on div "Planned Maint [GEOGRAPHIC_DATA] ([GEOGRAPHIC_DATA]) Owner [GEOGRAPHIC_DATA]-[GE…" at bounding box center [862, 424] width 1302 height 720
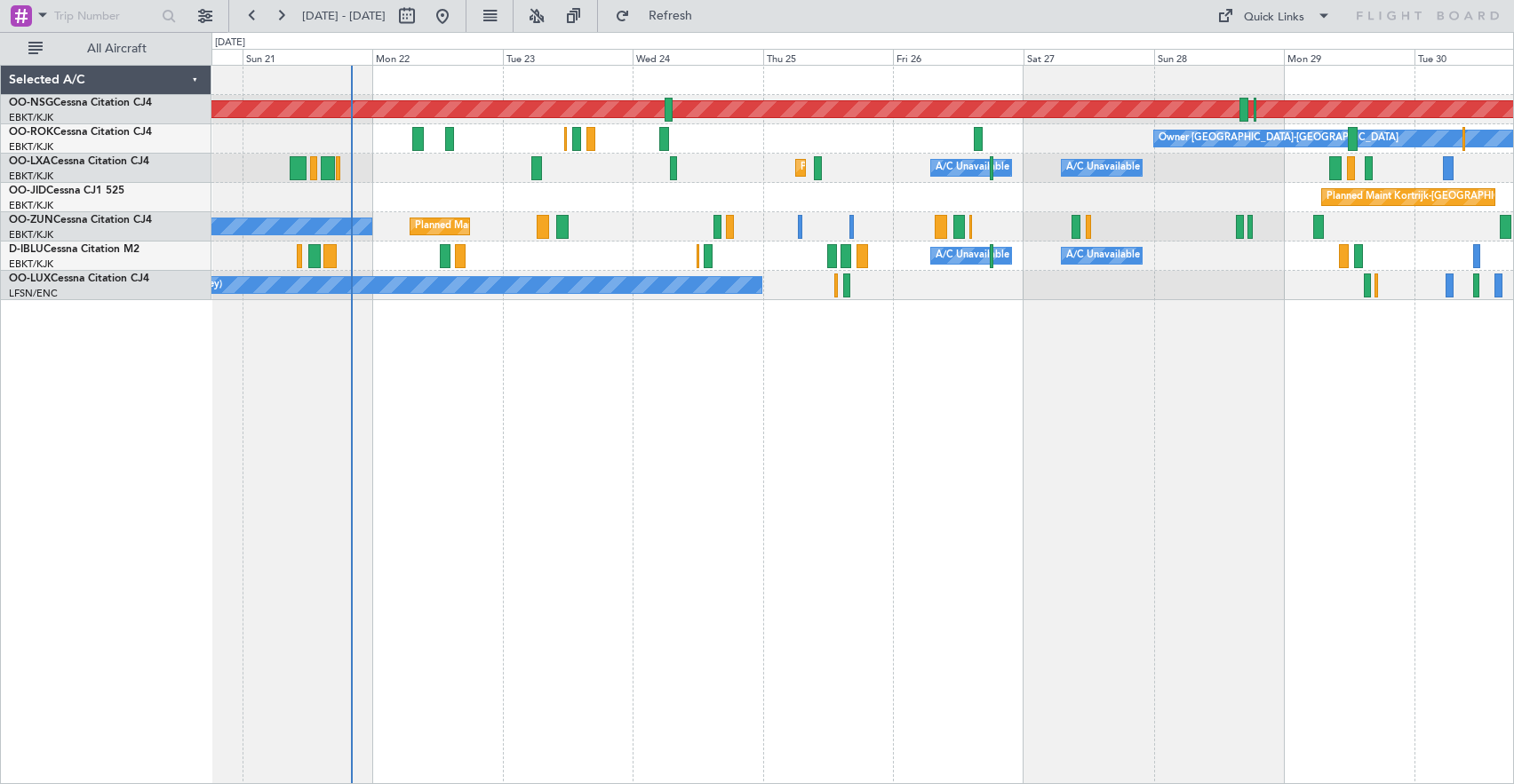
click at [1007, 462] on div "Planned Maint [GEOGRAPHIC_DATA] ([GEOGRAPHIC_DATA]) Owner [GEOGRAPHIC_DATA]-[GE…" at bounding box center [862, 424] width 1302 height 720
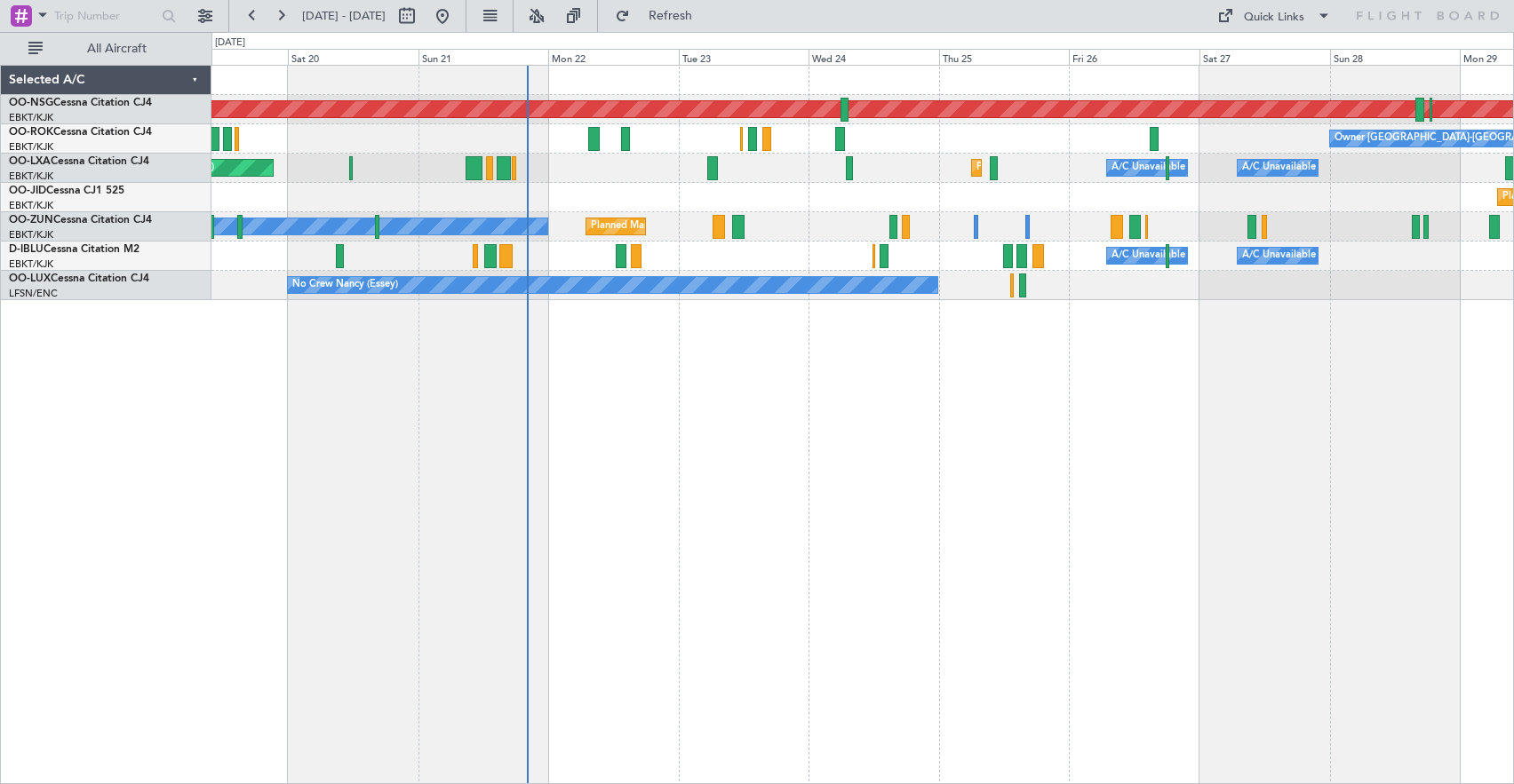
click at [1047, 461] on div "Planned Maint [GEOGRAPHIC_DATA] ([GEOGRAPHIC_DATA]) Owner [GEOGRAPHIC_DATA]-[GE…" at bounding box center [862, 424] width 1302 height 720
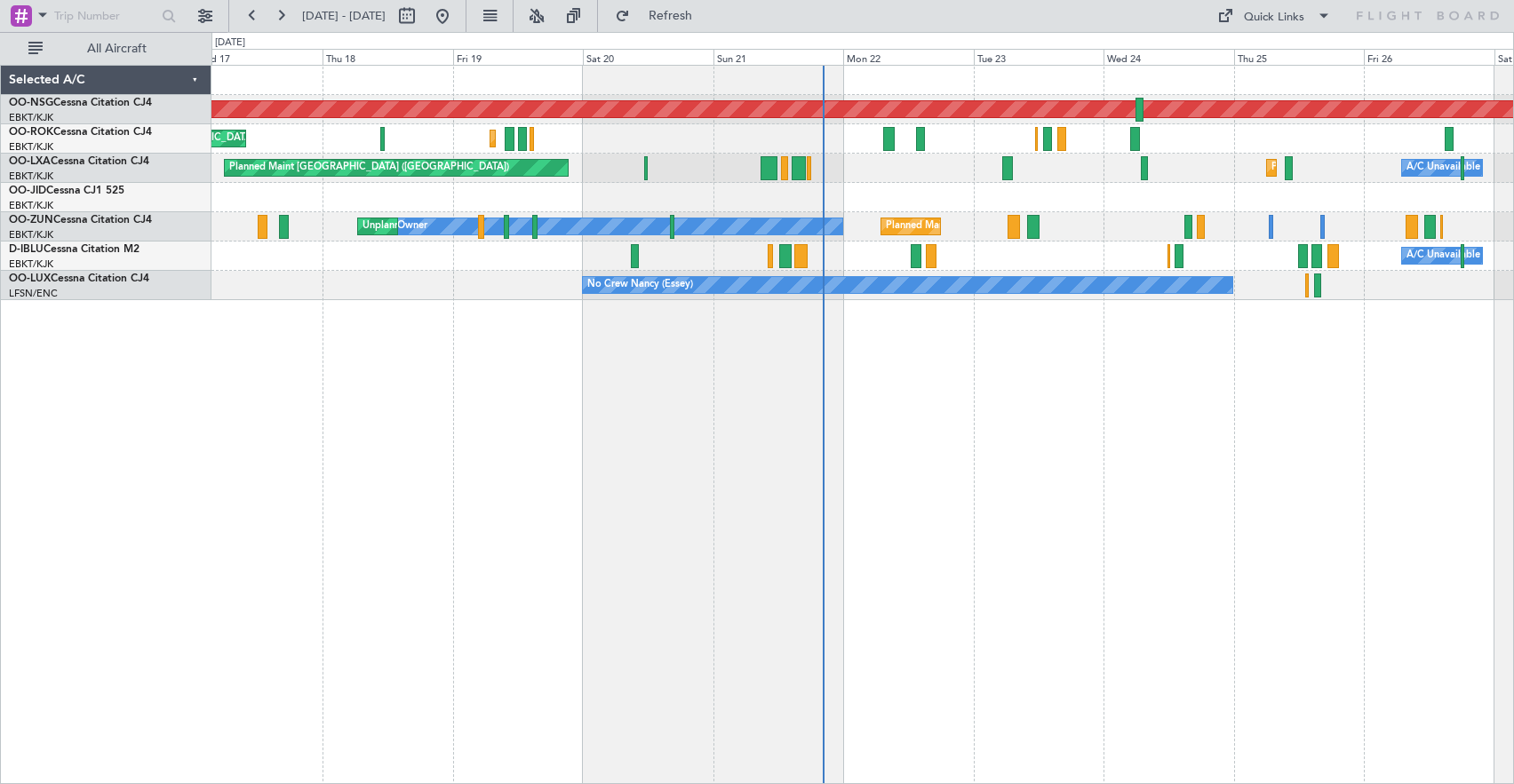
click at [1063, 404] on div "Planned Maint [GEOGRAPHIC_DATA] ([GEOGRAPHIC_DATA]) Planned Maint [GEOGRAPHIC_D…" at bounding box center [862, 424] width 1302 height 720
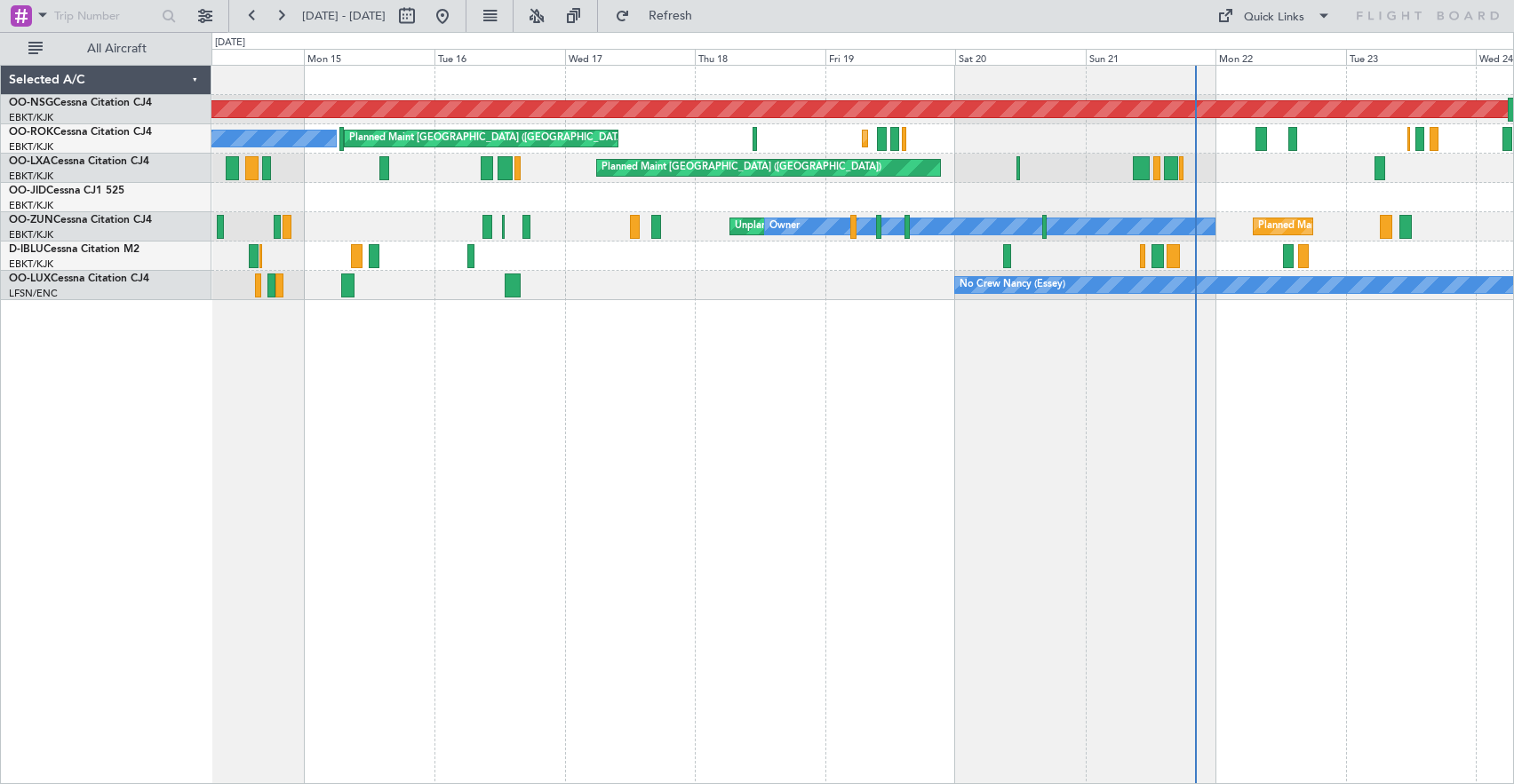
click at [995, 422] on div "Planned Maint [GEOGRAPHIC_DATA] ([GEOGRAPHIC_DATA]) Planned Maint [GEOGRAPHIC_D…" at bounding box center [862, 424] width 1302 height 720
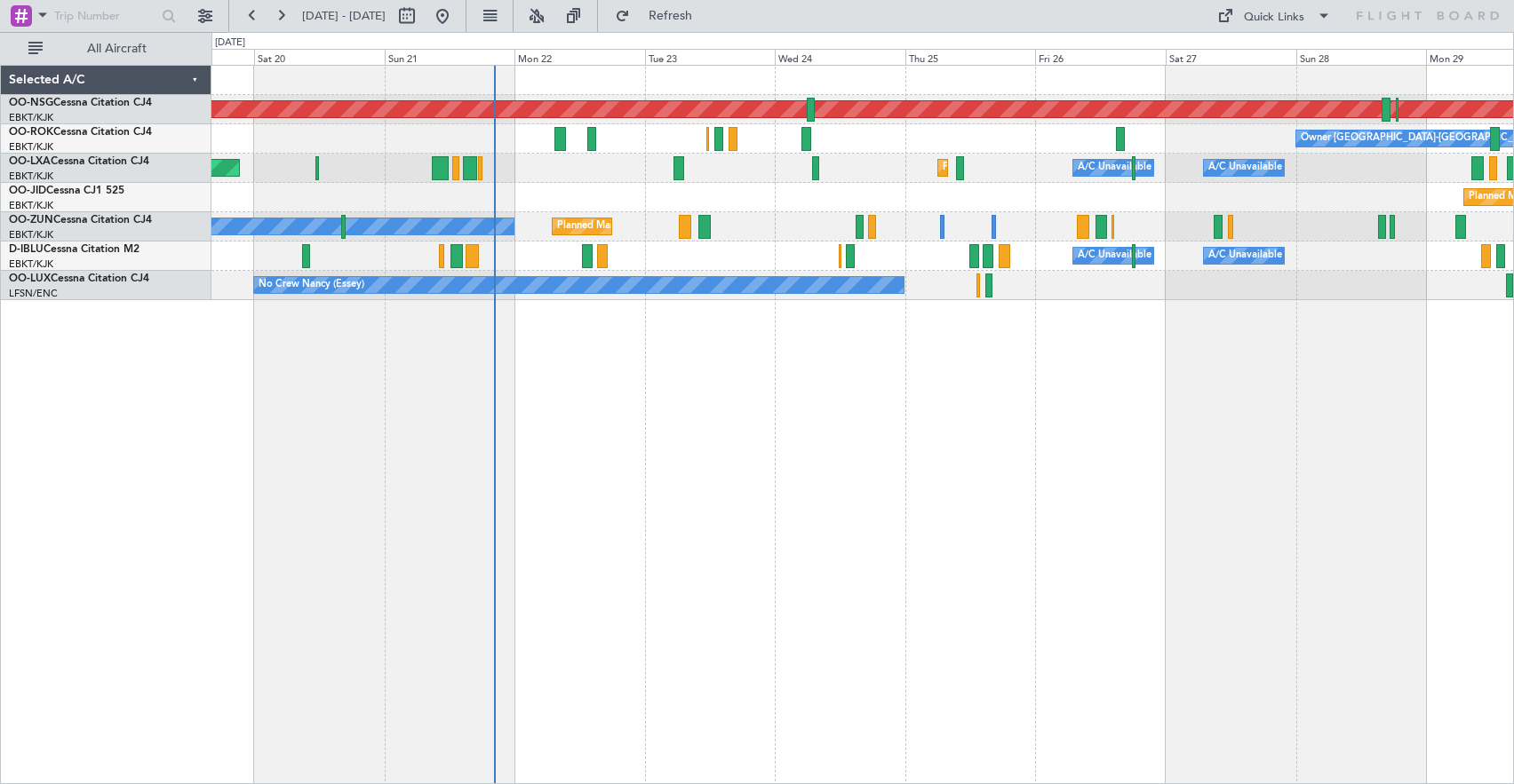
click at [261, 456] on div "Planned Maint [GEOGRAPHIC_DATA] ([GEOGRAPHIC_DATA]) Owner [GEOGRAPHIC_DATA]-[GE…" at bounding box center [862, 424] width 1302 height 720
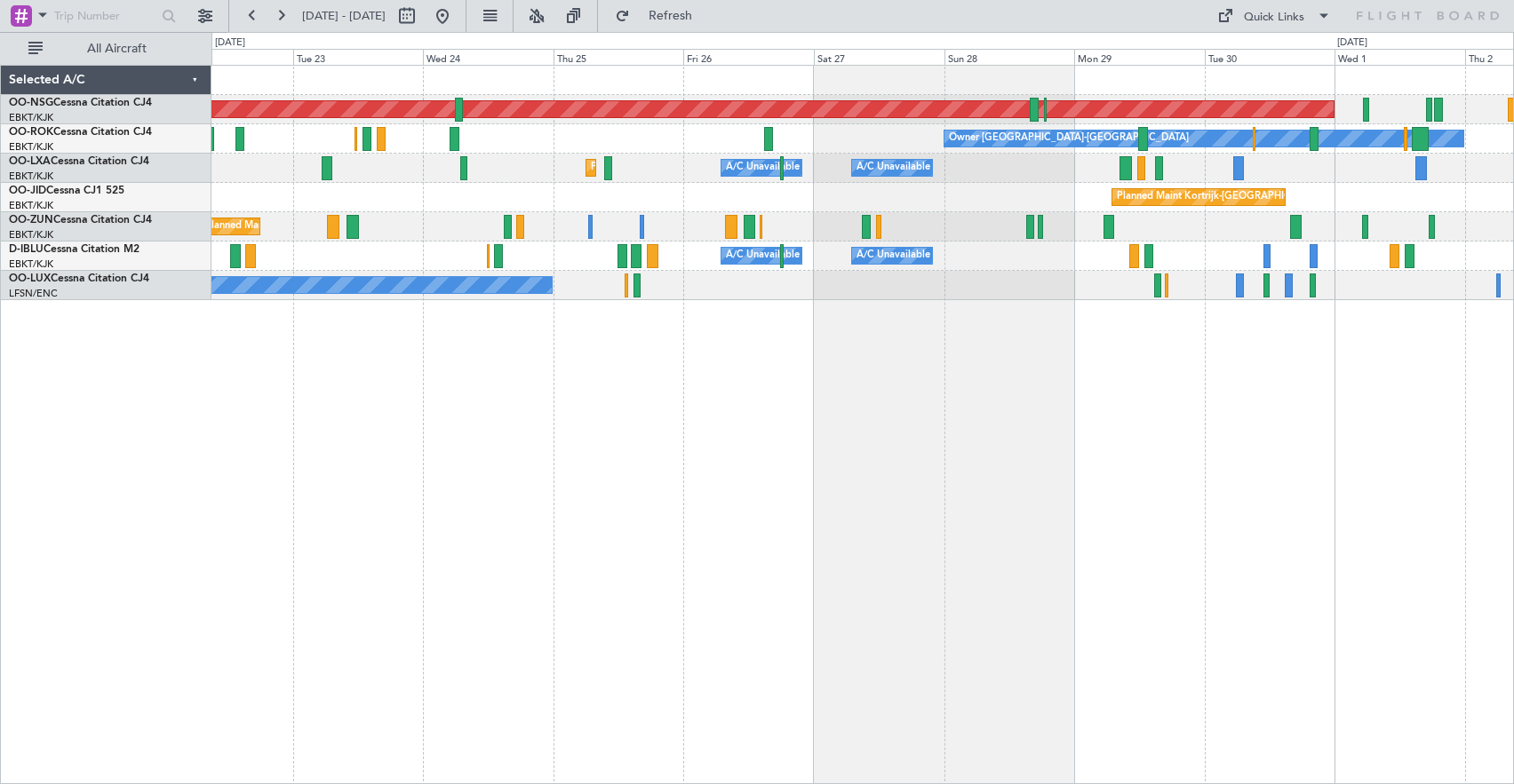
click at [564, 432] on div "Planned Maint [GEOGRAPHIC_DATA] ([GEOGRAPHIC_DATA]) Owner [GEOGRAPHIC_DATA]-[GE…" at bounding box center [862, 424] width 1302 height 720
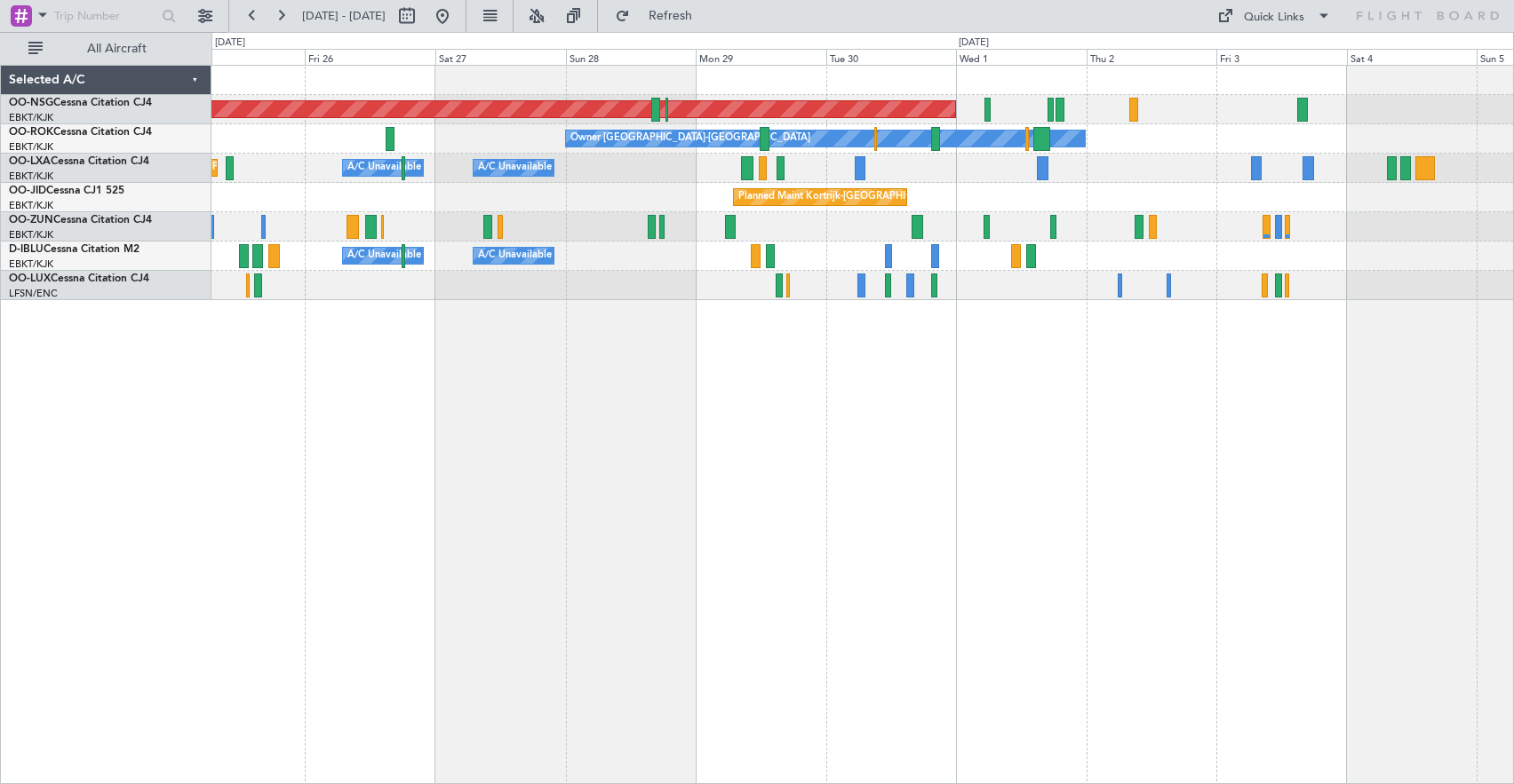
click at [497, 444] on div "Planned Maint [GEOGRAPHIC_DATA] ([GEOGRAPHIC_DATA]) Owner [GEOGRAPHIC_DATA]-[GE…" at bounding box center [862, 424] width 1302 height 720
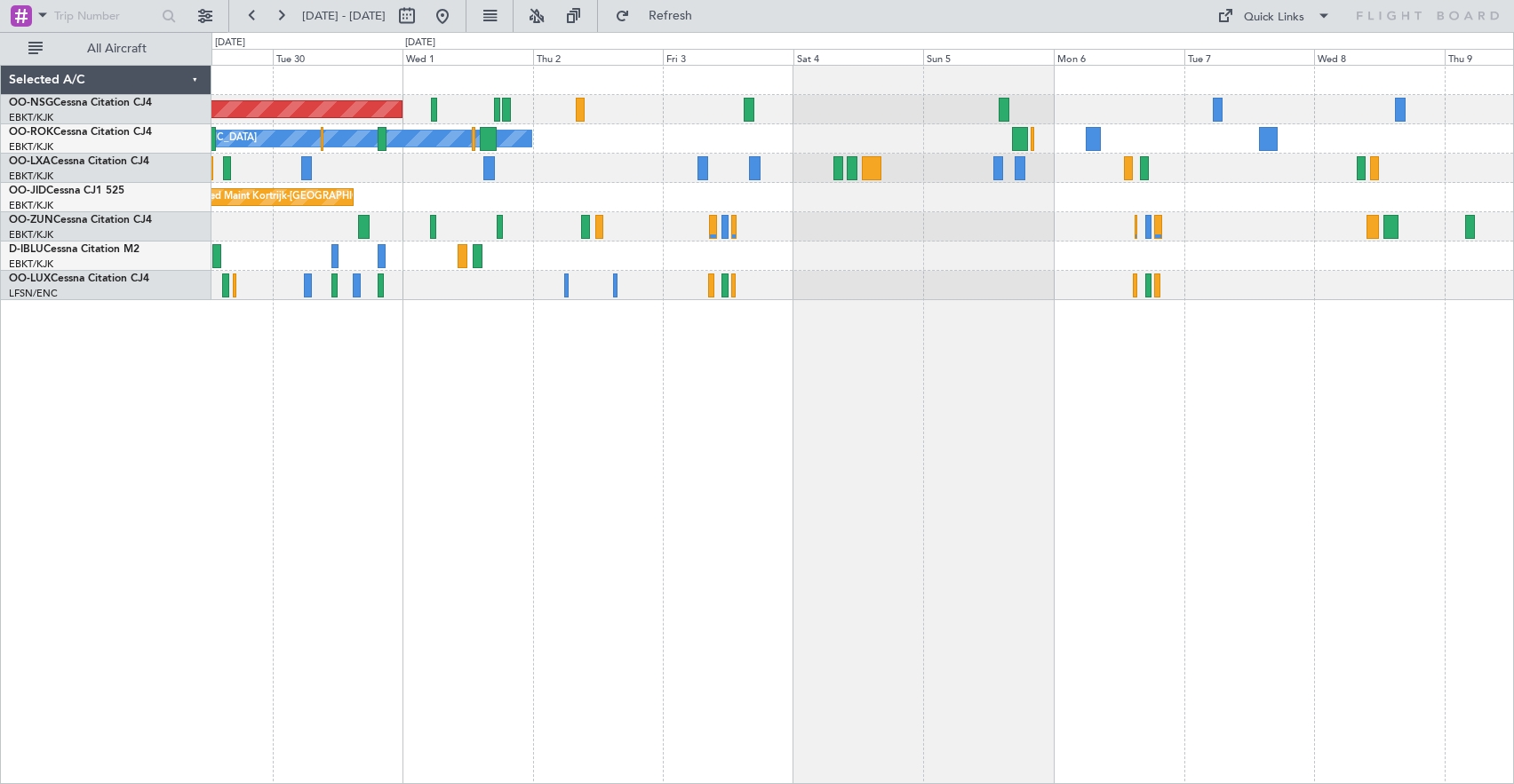
click at [746, 292] on div "Planned Maint [GEOGRAPHIC_DATA] ([GEOGRAPHIC_DATA]) Owner [GEOGRAPHIC_DATA]-[GE…" at bounding box center [862, 183] width 1301 height 234
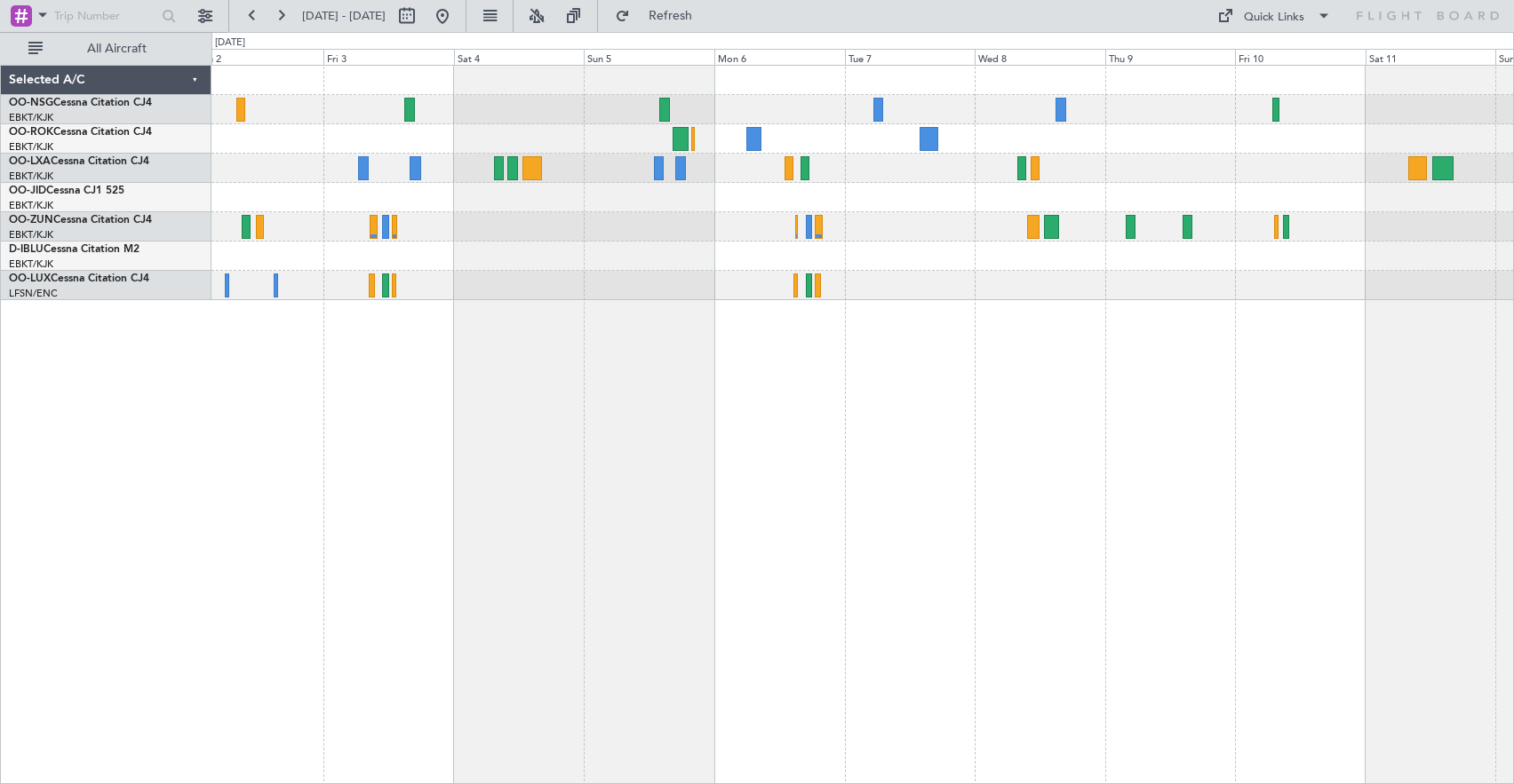
click at [1075, 155] on div "Planned Maint [GEOGRAPHIC_DATA] ([GEOGRAPHIC_DATA]) Owner [GEOGRAPHIC_DATA]-[GE…" at bounding box center [862, 183] width 1301 height 234
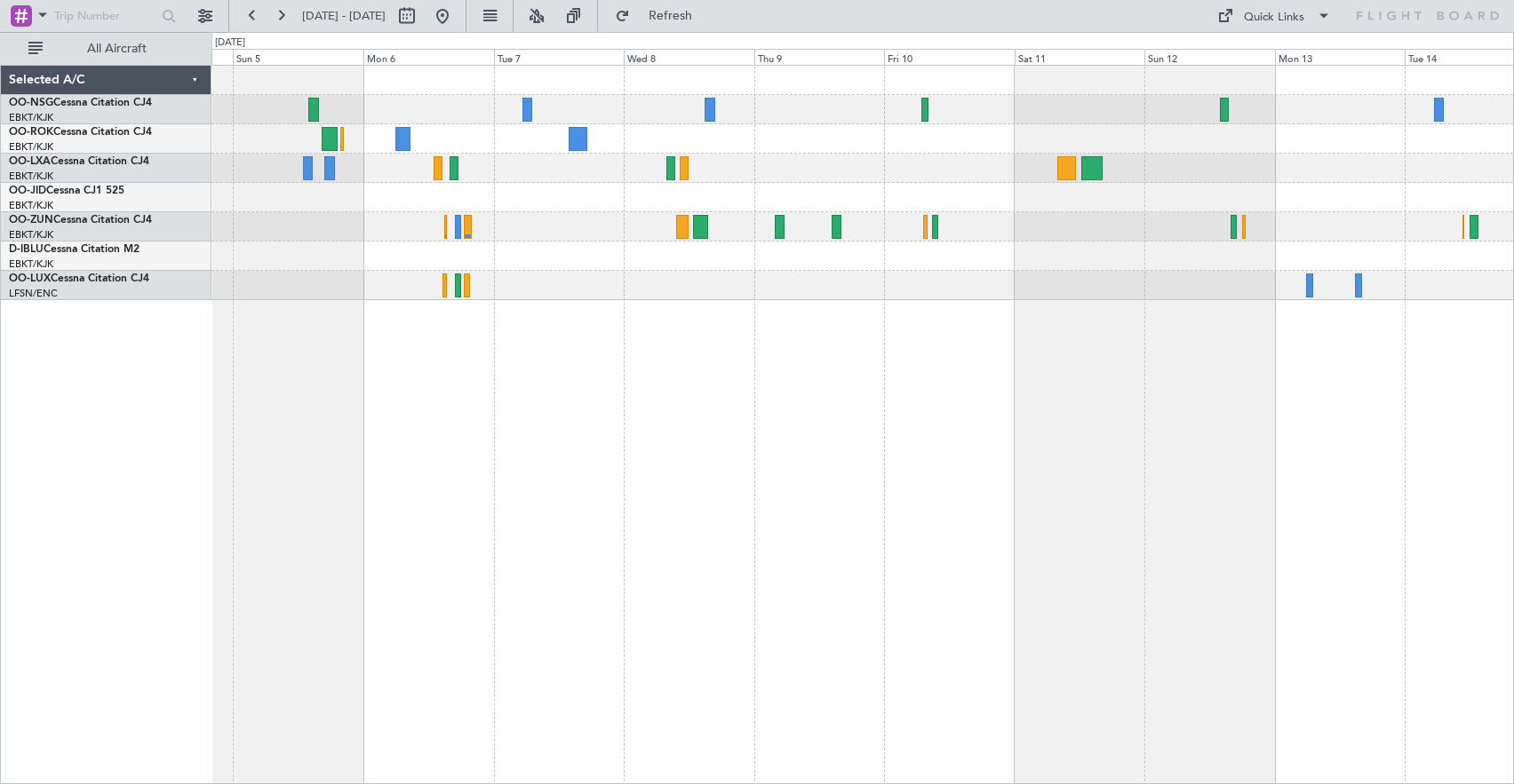
click at [967, 178] on div at bounding box center [862, 168] width 1301 height 29
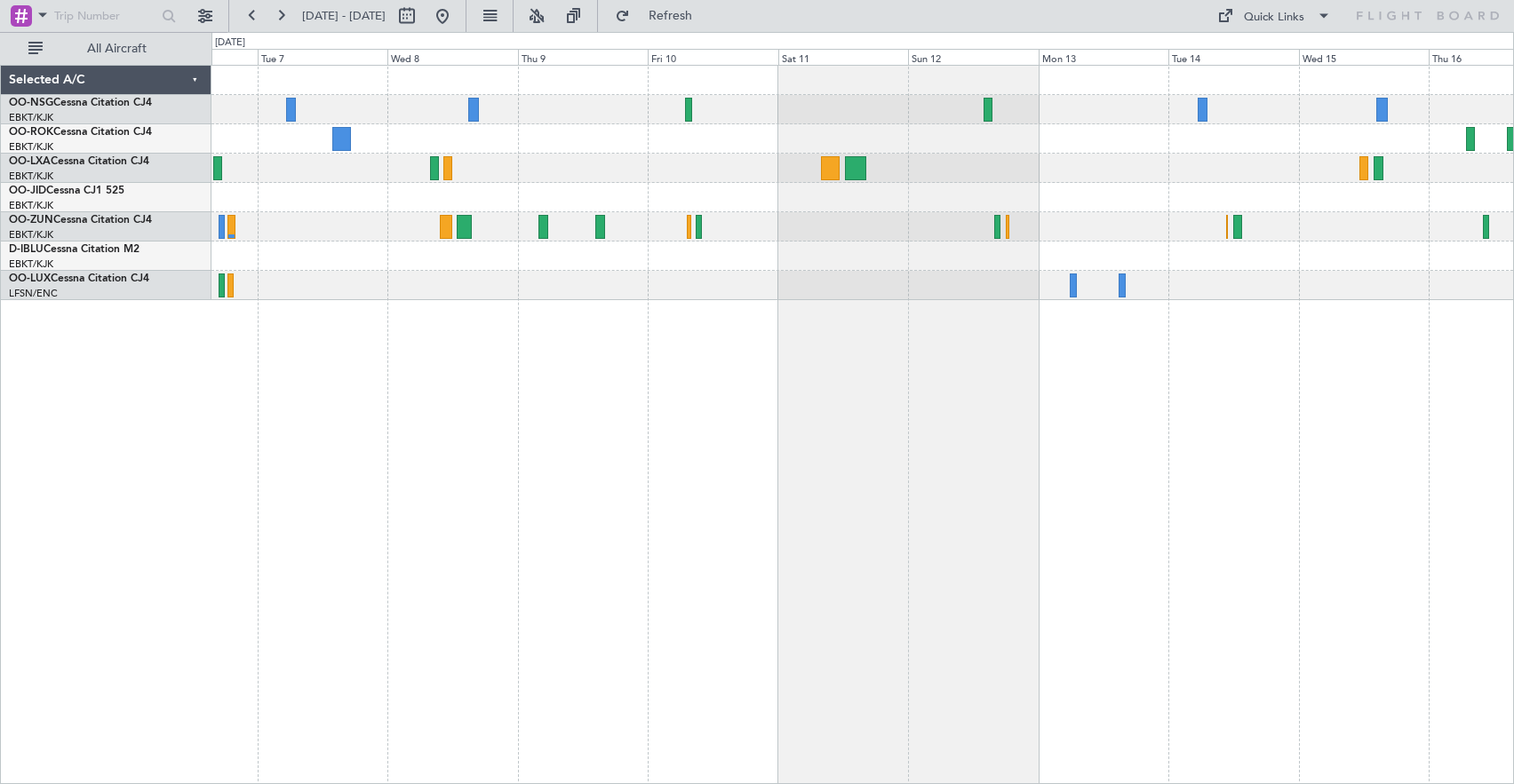
click at [1038, 188] on div at bounding box center [862, 197] width 1301 height 29
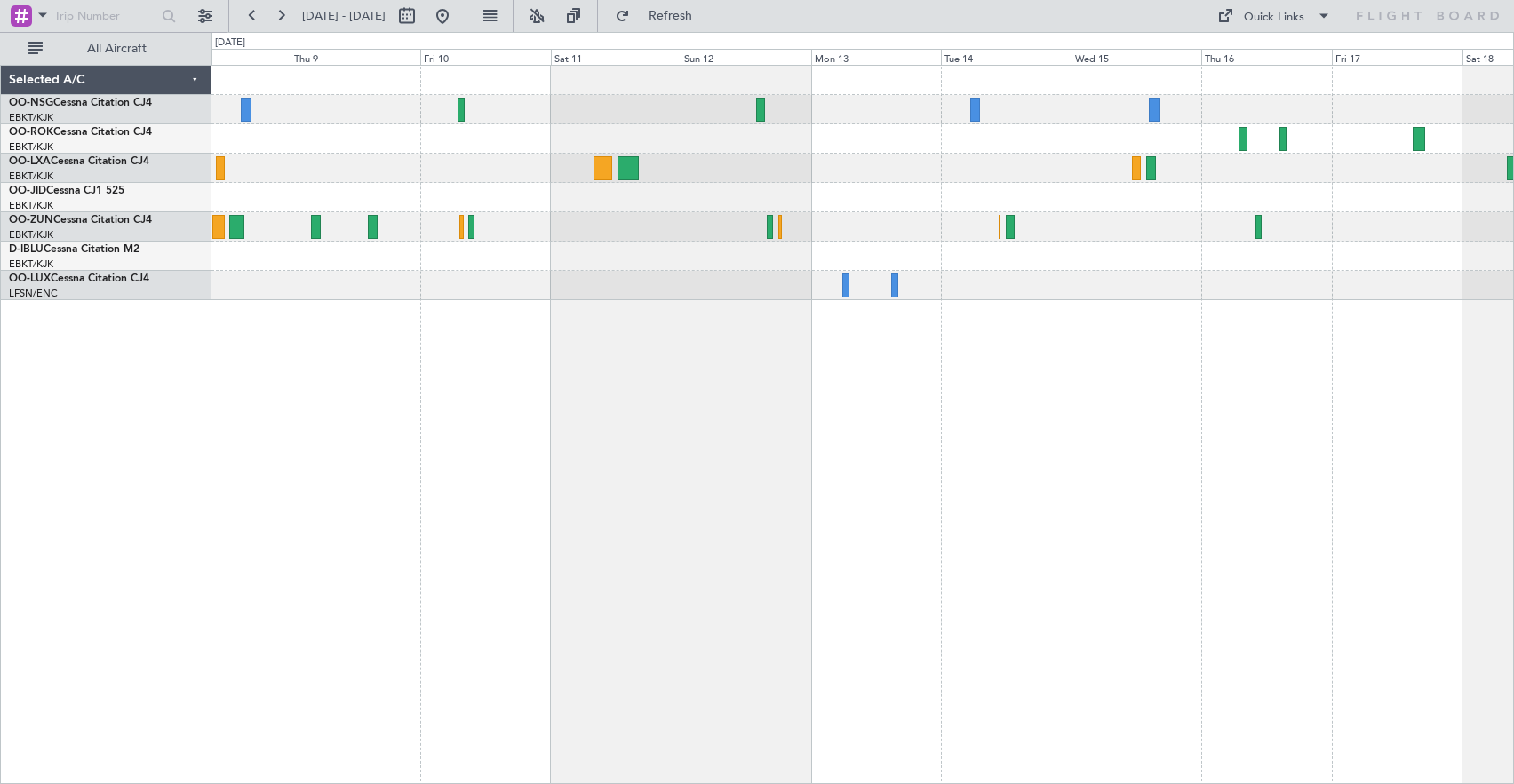
click at [1001, 193] on div at bounding box center [862, 183] width 1301 height 234
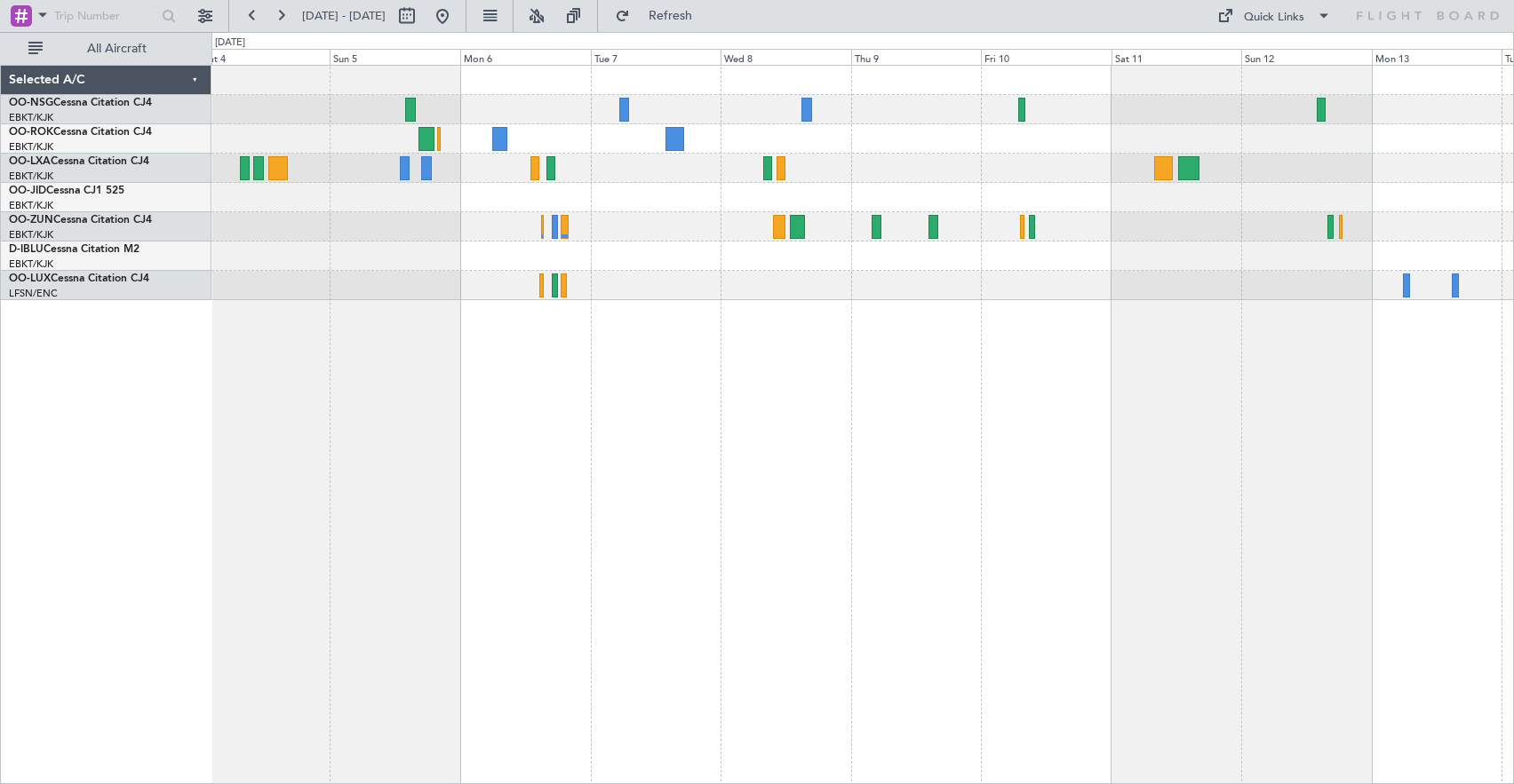
click at [1148, 311] on div "Owner [GEOGRAPHIC_DATA]-[GEOGRAPHIC_DATA]" at bounding box center [862, 424] width 1302 height 720
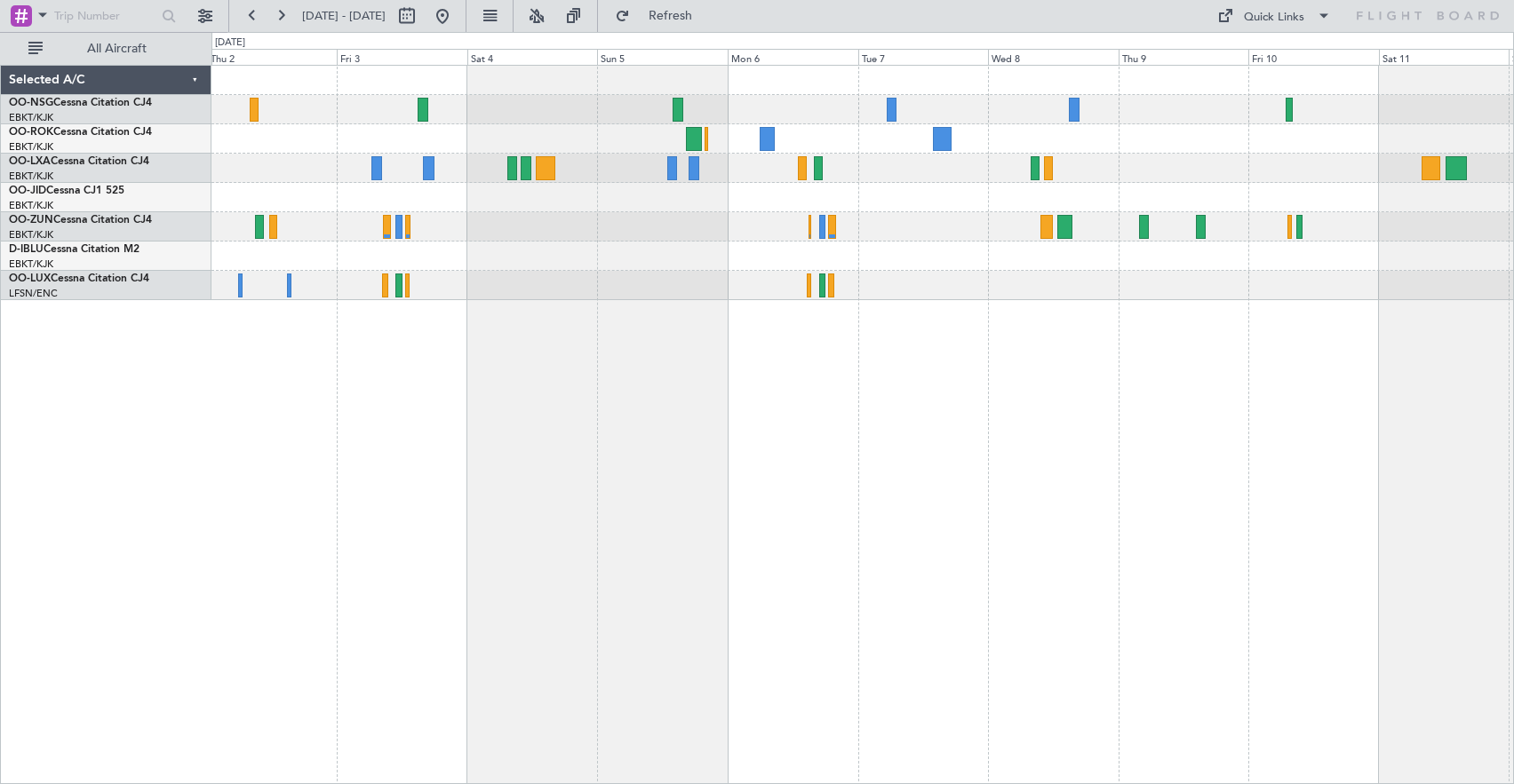
click at [1159, 419] on div "Planned Maint [GEOGRAPHIC_DATA] ([GEOGRAPHIC_DATA]) Owner [GEOGRAPHIC_DATA]-[GE…" at bounding box center [862, 424] width 1302 height 720
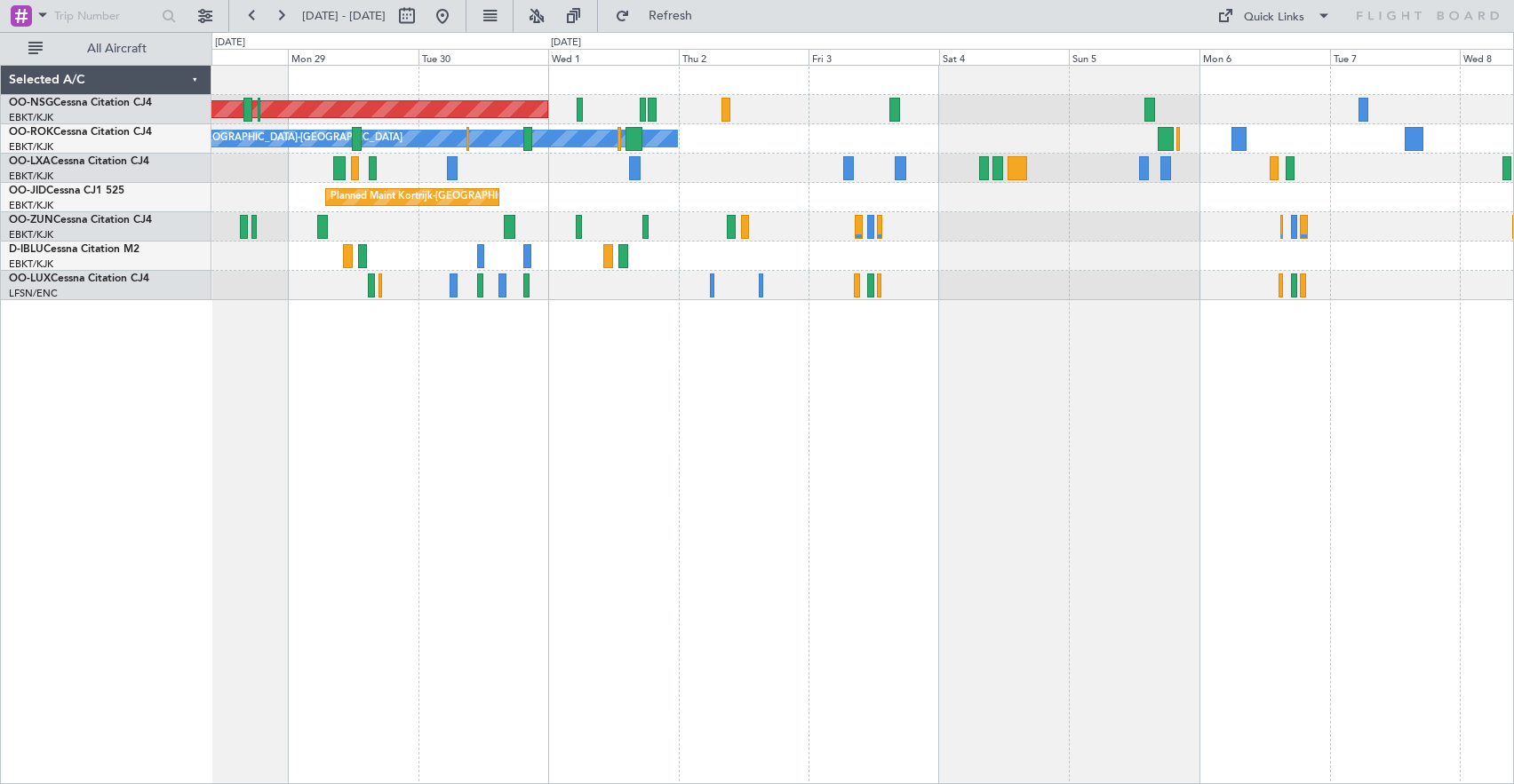
click at [1069, 404] on div "Planned Maint [GEOGRAPHIC_DATA] ([GEOGRAPHIC_DATA]) Owner [GEOGRAPHIC_DATA]-[GE…" at bounding box center [862, 424] width 1302 height 720
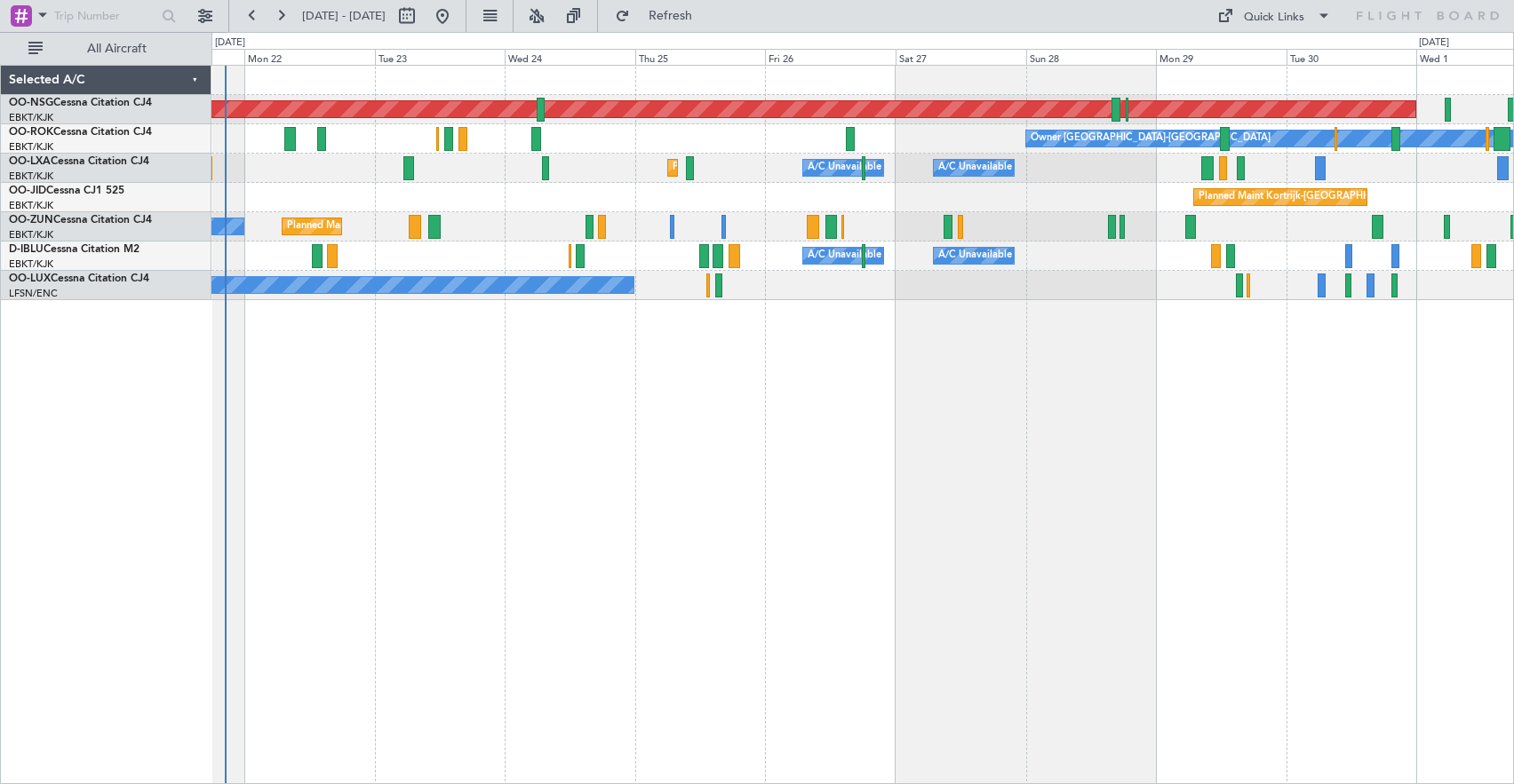
click at [1393, 476] on div "Planned Maint [GEOGRAPHIC_DATA] ([GEOGRAPHIC_DATA]) Owner [GEOGRAPHIC_DATA]-[GE…" at bounding box center [862, 424] width 1302 height 720
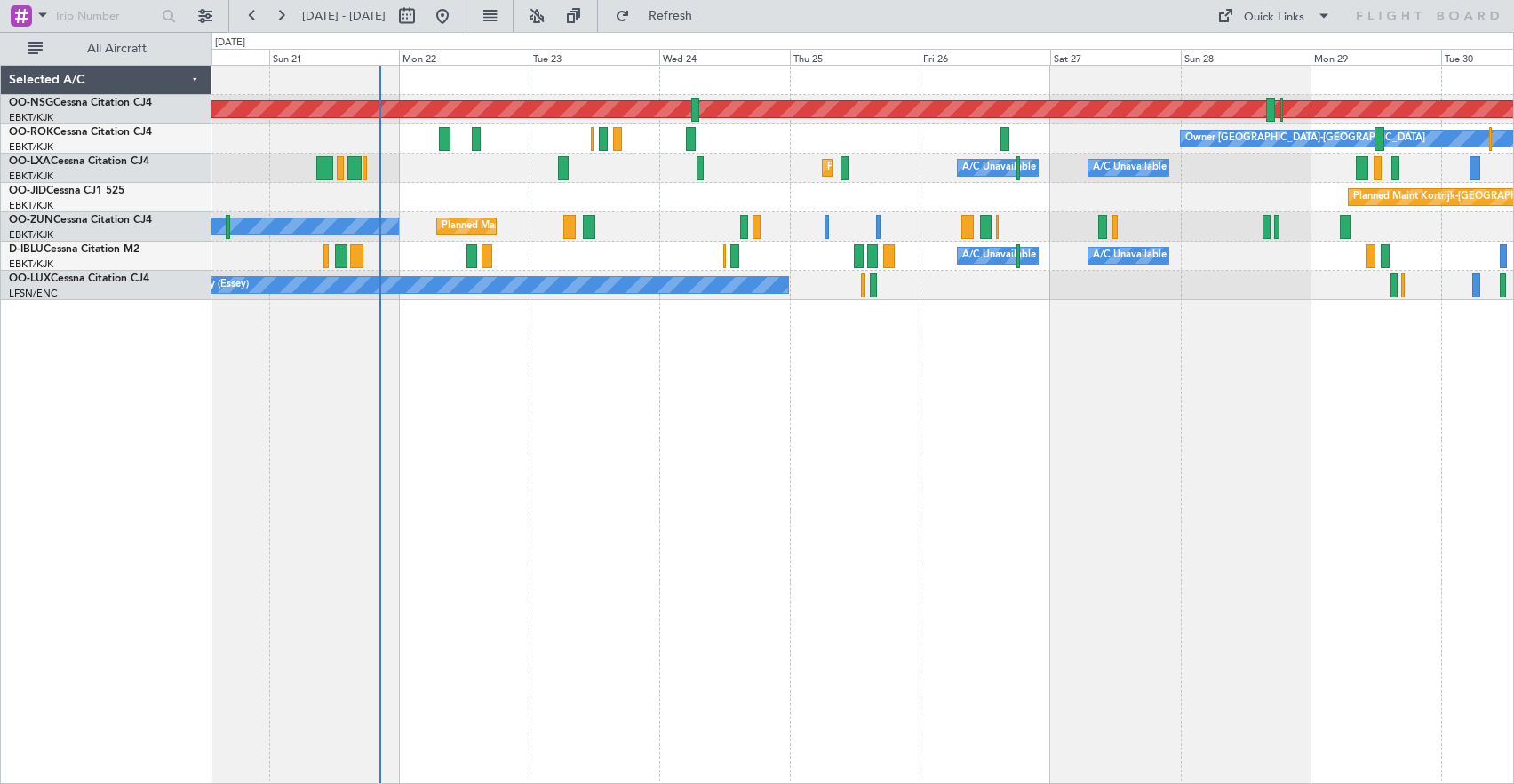
click at [1187, 432] on div "Planned Maint [GEOGRAPHIC_DATA] ([GEOGRAPHIC_DATA]) Owner [GEOGRAPHIC_DATA]-[GE…" at bounding box center [862, 424] width 1302 height 720
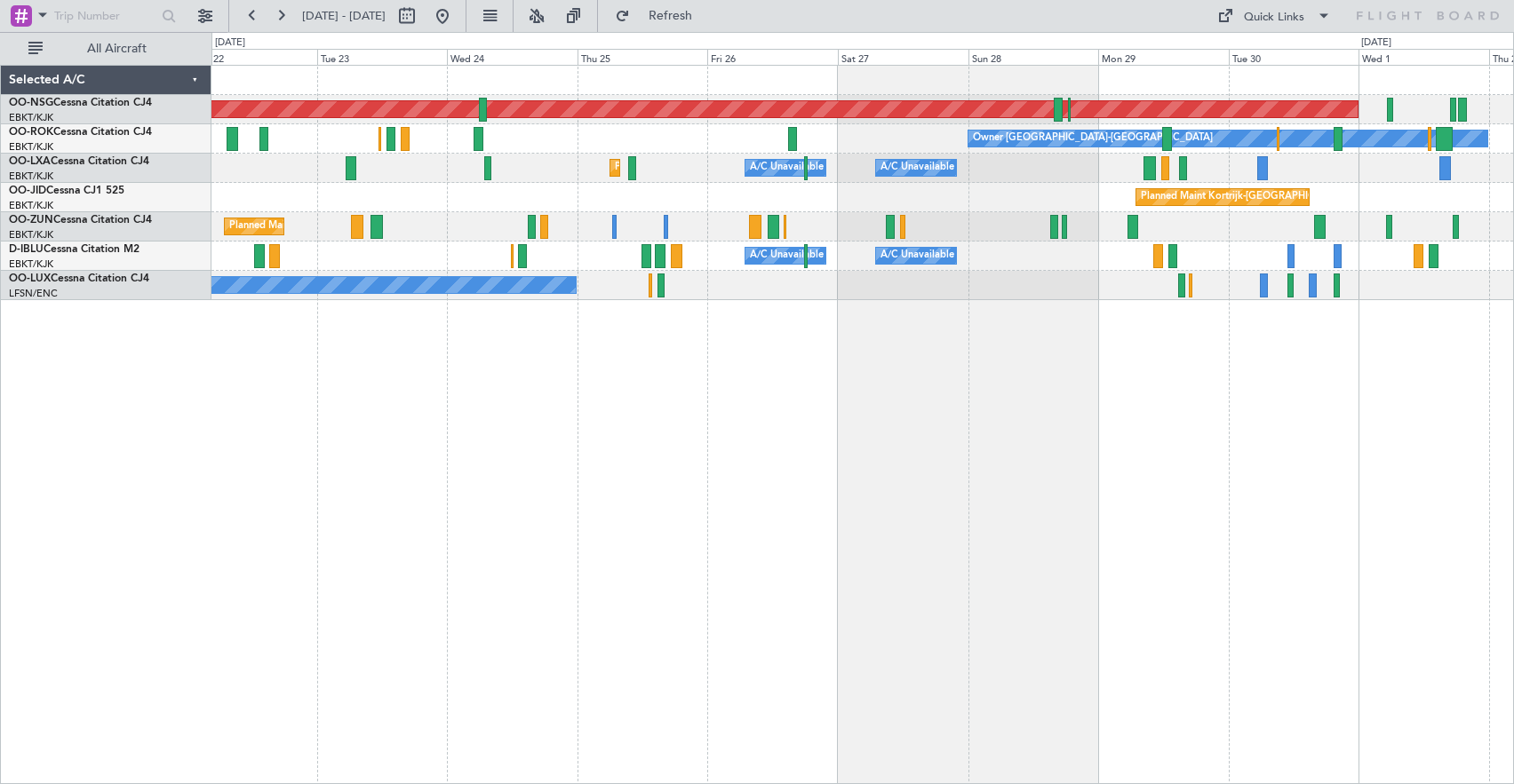
click at [1064, 433] on div "Planned Maint [GEOGRAPHIC_DATA] ([GEOGRAPHIC_DATA]) Owner [GEOGRAPHIC_DATA]-[GE…" at bounding box center [862, 424] width 1302 height 720
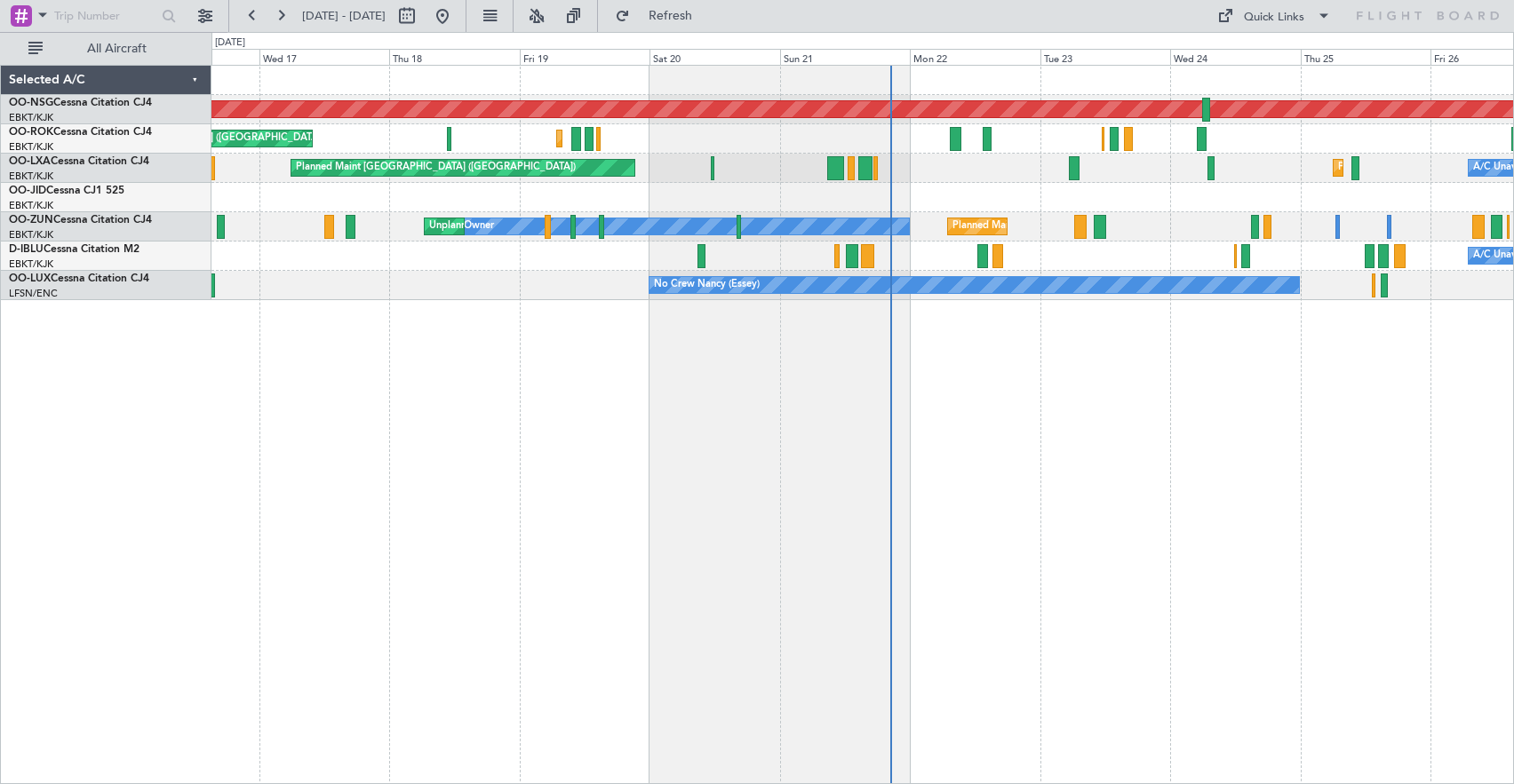
click at [1029, 473] on div "Planned Maint [GEOGRAPHIC_DATA] ([GEOGRAPHIC_DATA]) Planned Maint [GEOGRAPHIC_D…" at bounding box center [862, 424] width 1302 height 720
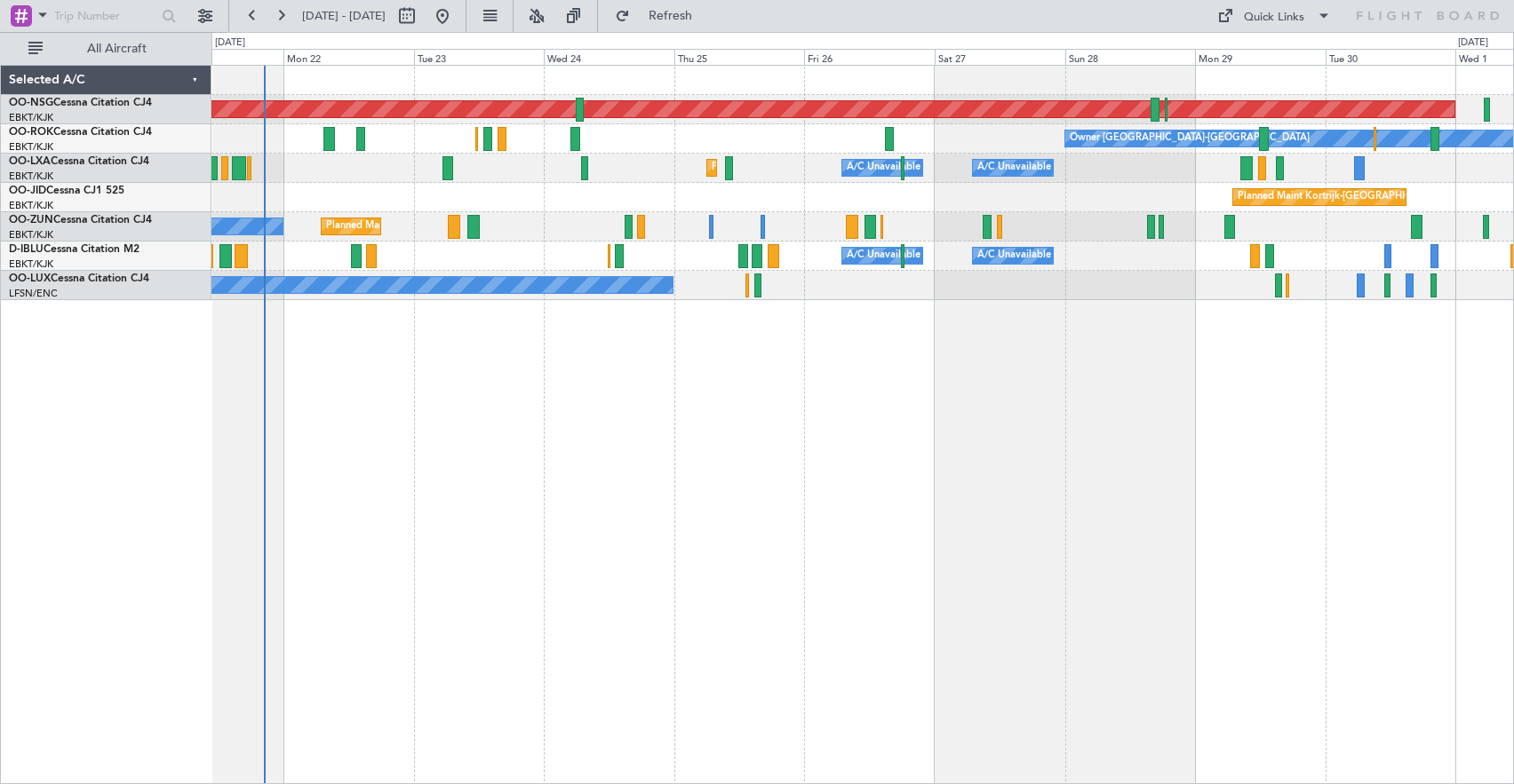
click at [801, 354] on div "Planned Maint [GEOGRAPHIC_DATA] ([GEOGRAPHIC_DATA]) Owner [GEOGRAPHIC_DATA]-[GE…" at bounding box center [862, 424] width 1302 height 720
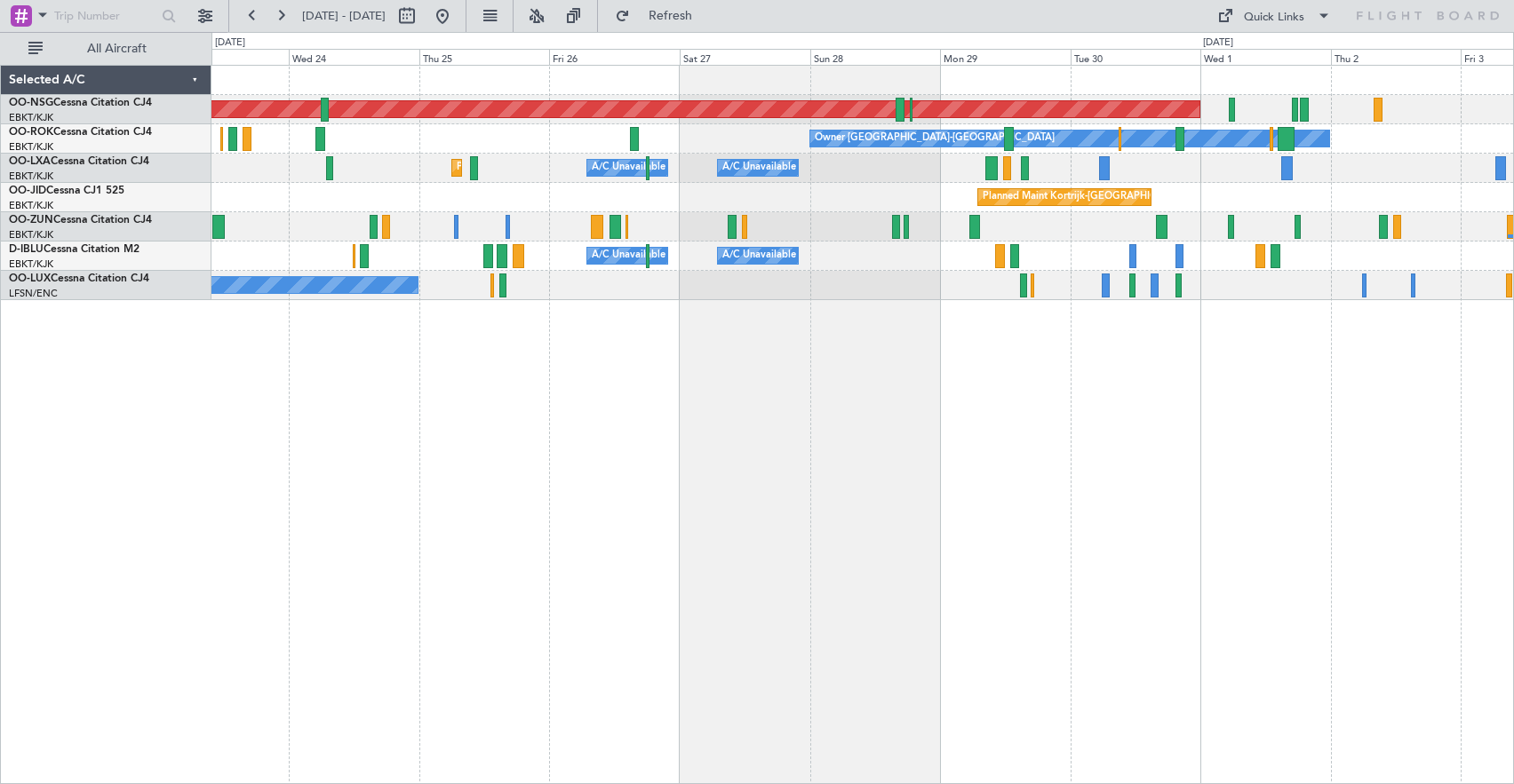
click at [1172, 260] on div "A/C Unavailable [GEOGRAPHIC_DATA] ([GEOGRAPHIC_DATA] National) A/C Unavailable …" at bounding box center [862, 256] width 1301 height 29
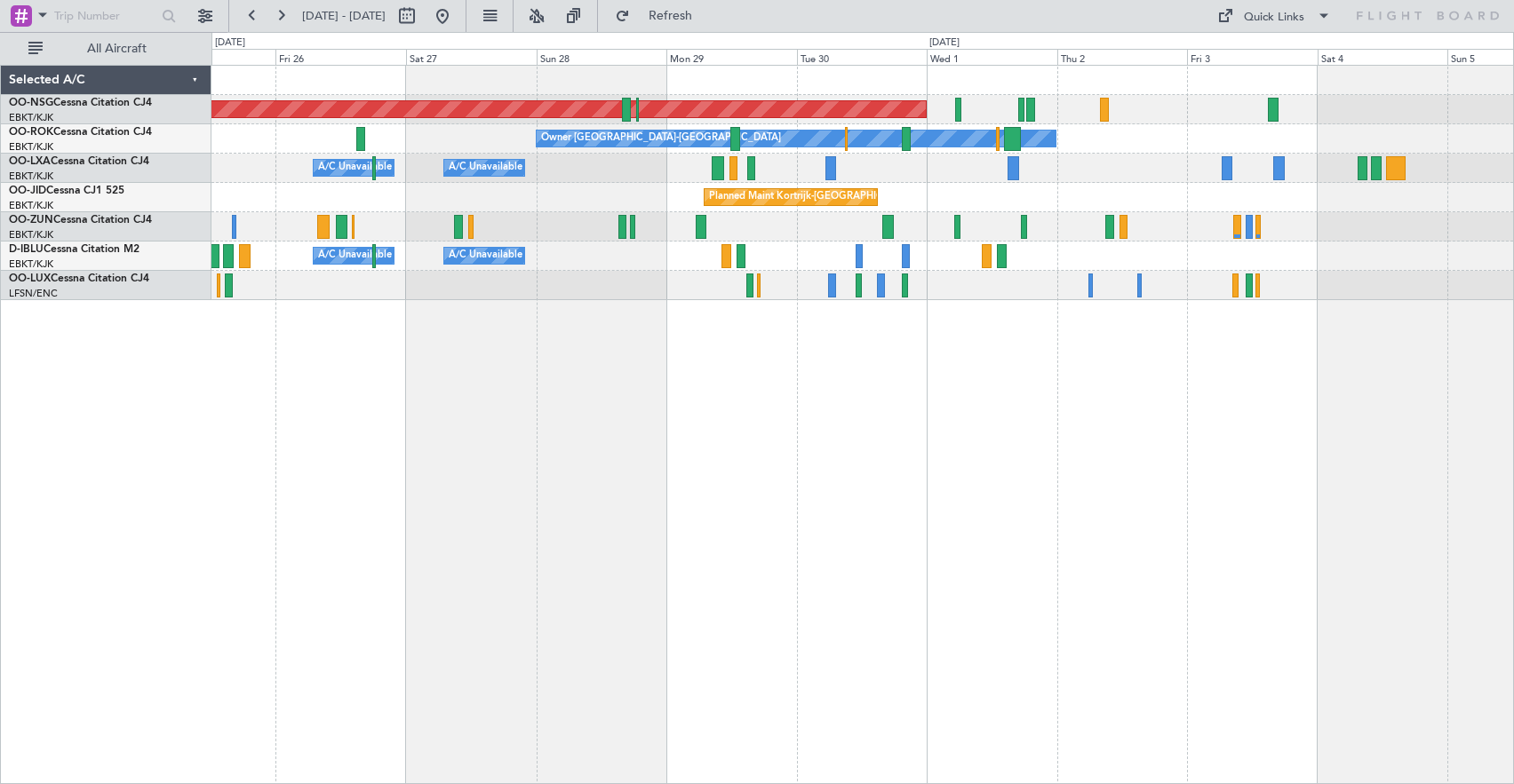
click at [1067, 271] on div "Planned Maint [GEOGRAPHIC_DATA] ([GEOGRAPHIC_DATA]) Owner [GEOGRAPHIC_DATA]-[GE…" at bounding box center [862, 183] width 1301 height 234
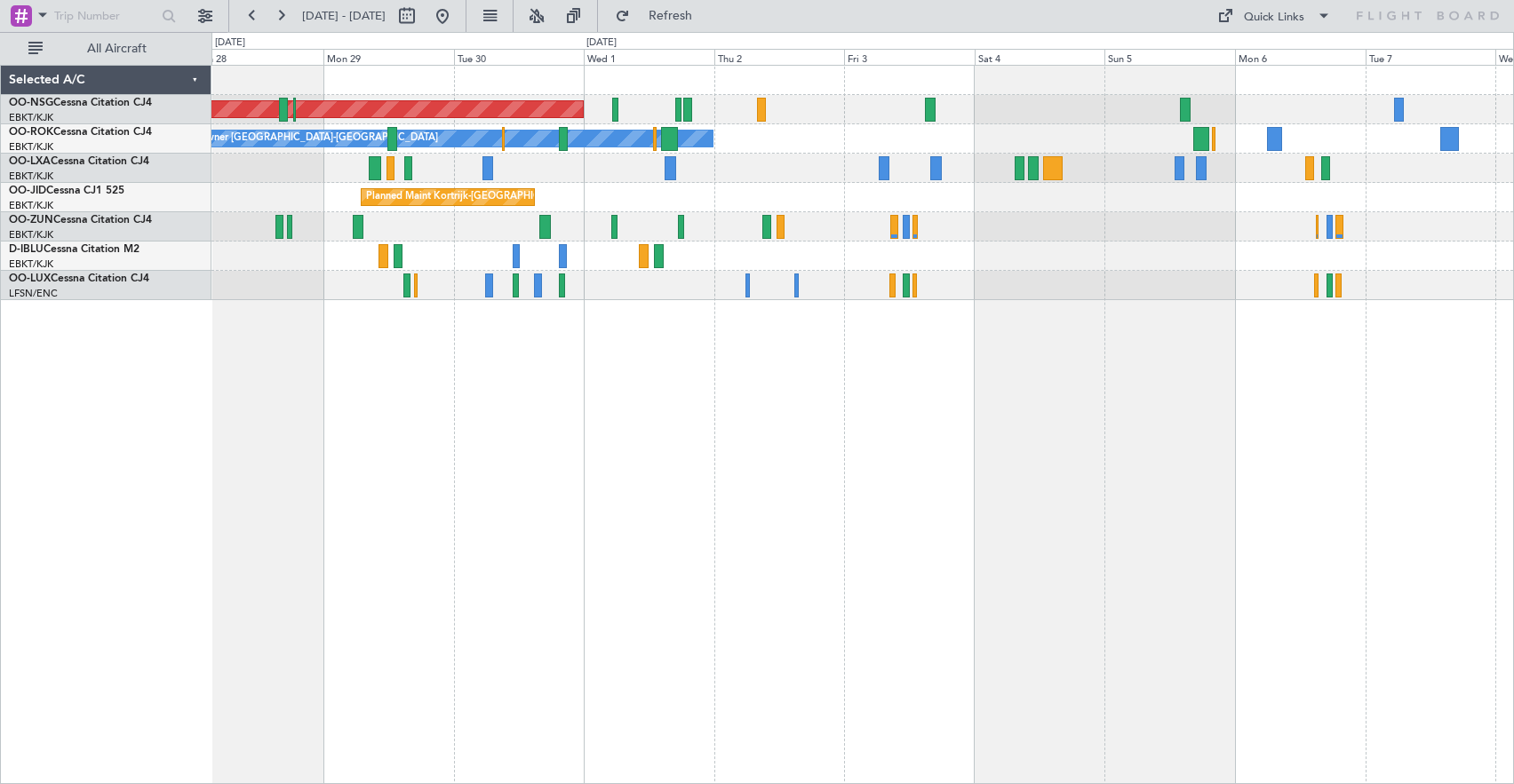
click at [654, 232] on div at bounding box center [862, 227] width 1301 height 29
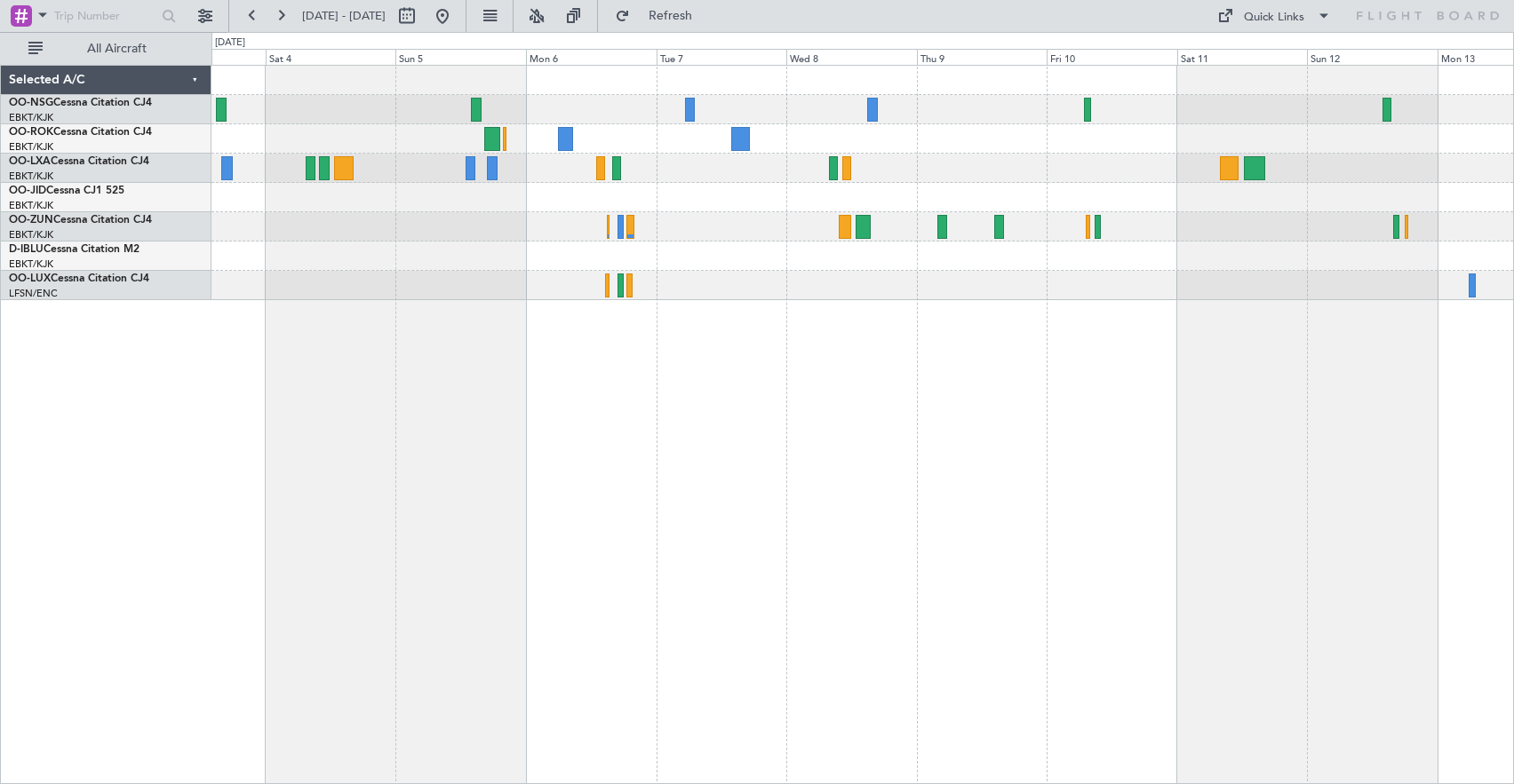
click at [714, 209] on div "Owner [GEOGRAPHIC_DATA]-[GEOGRAPHIC_DATA]" at bounding box center [862, 183] width 1301 height 234
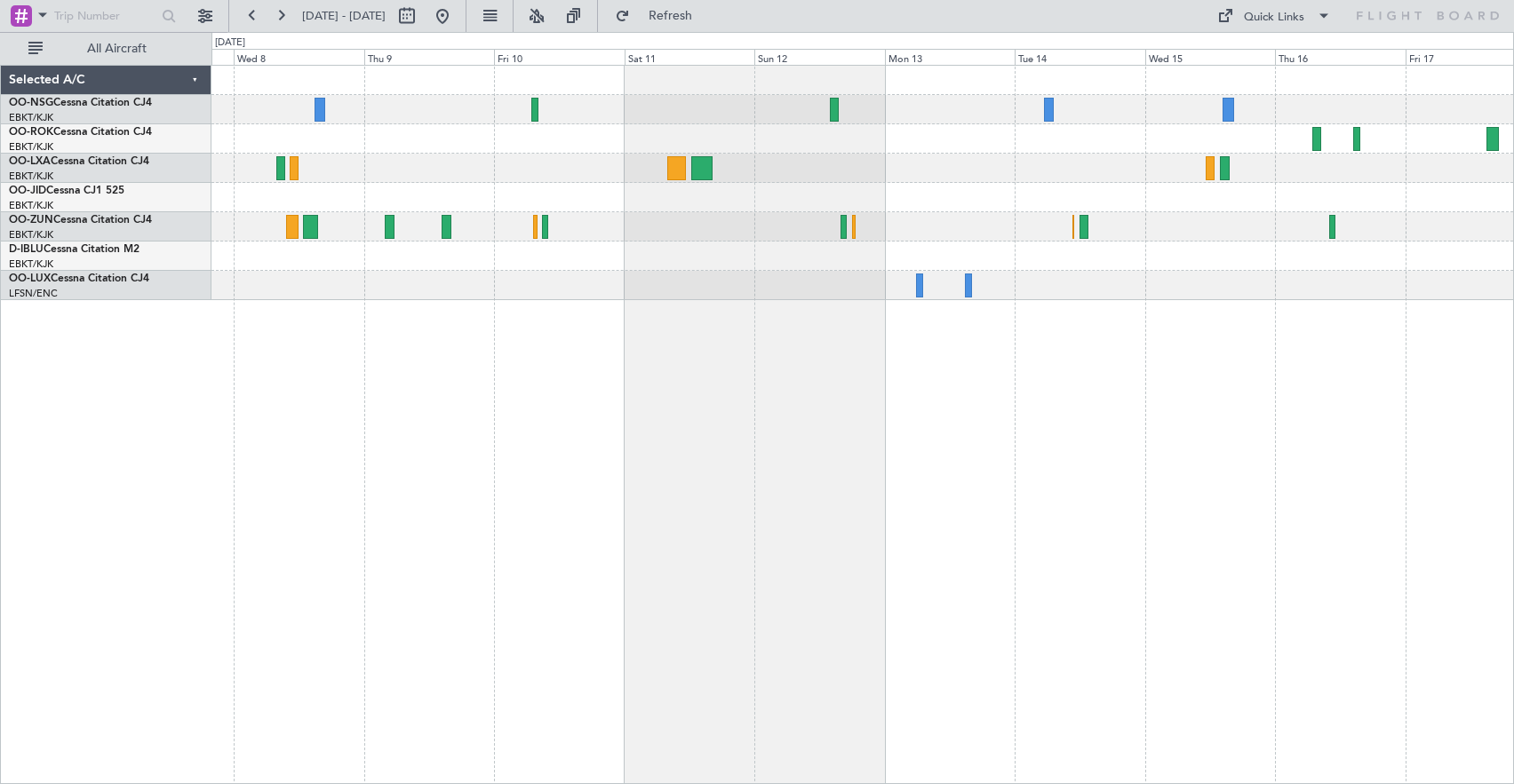
click at [810, 191] on div at bounding box center [862, 183] width 1301 height 234
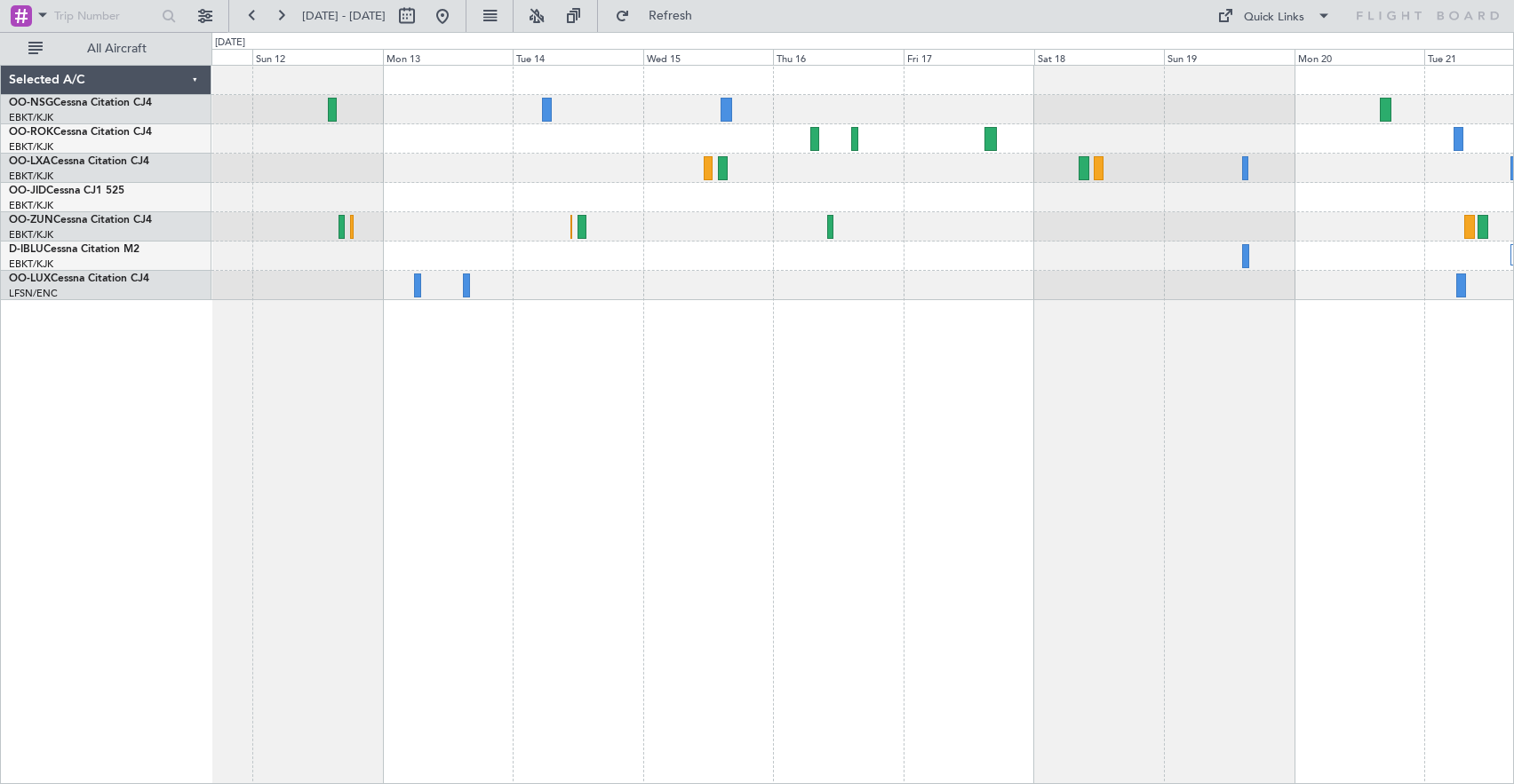
click at [685, 182] on div at bounding box center [862, 168] width 1301 height 29
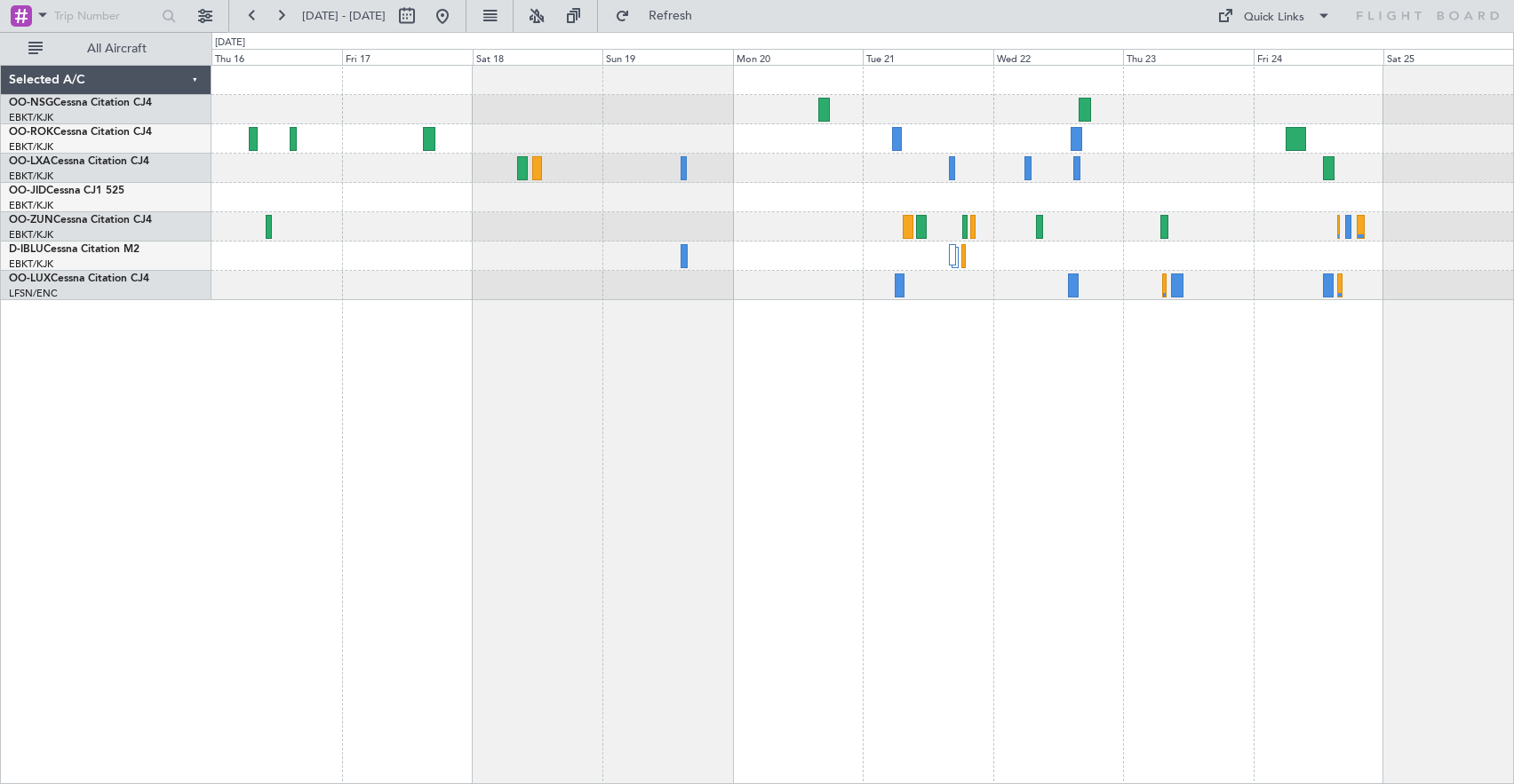
click at [674, 133] on div at bounding box center [862, 183] width 1301 height 234
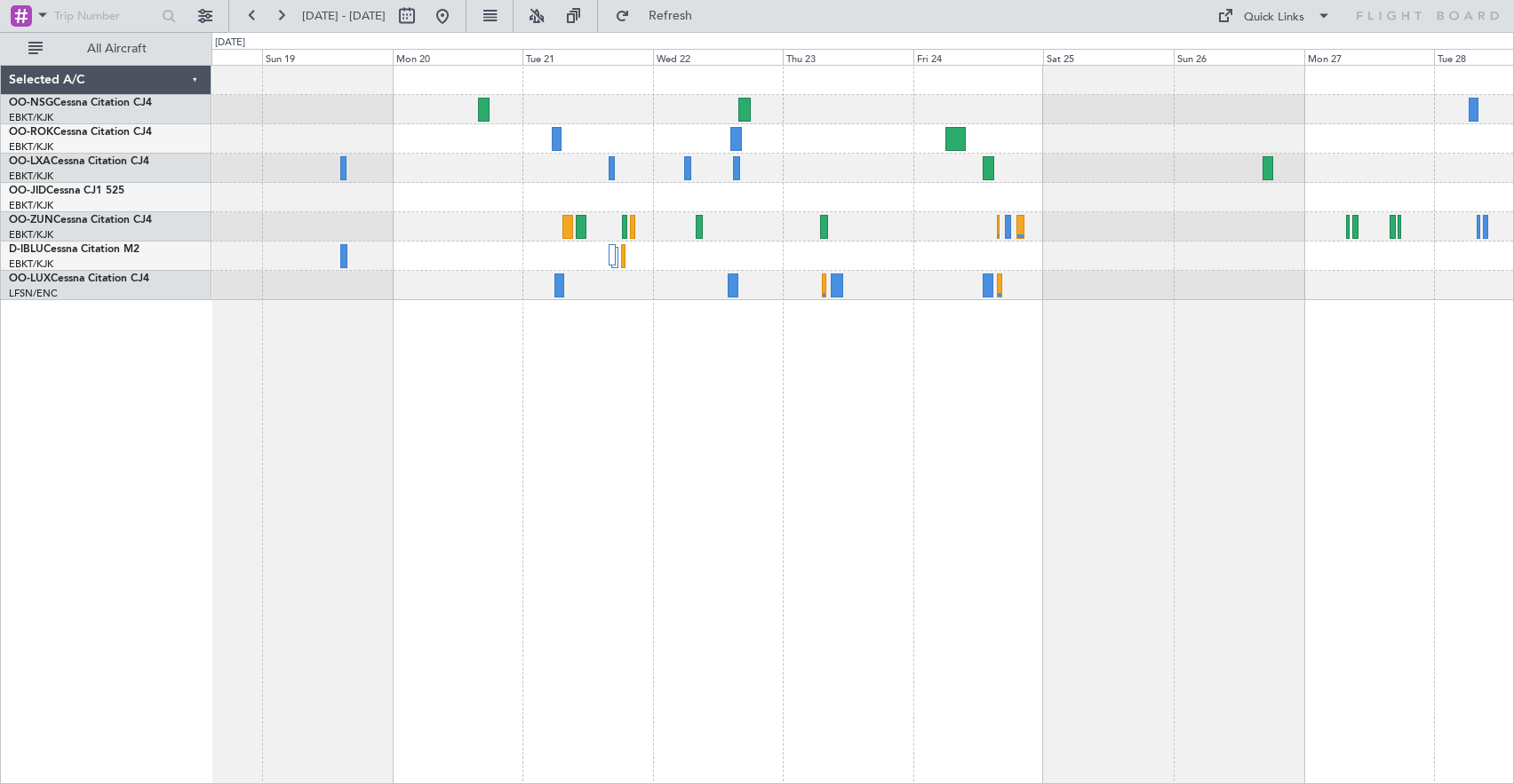
click at [1047, 140] on div "Planned Maint [GEOGRAPHIC_DATA] ([GEOGRAPHIC_DATA])" at bounding box center [862, 183] width 1301 height 234
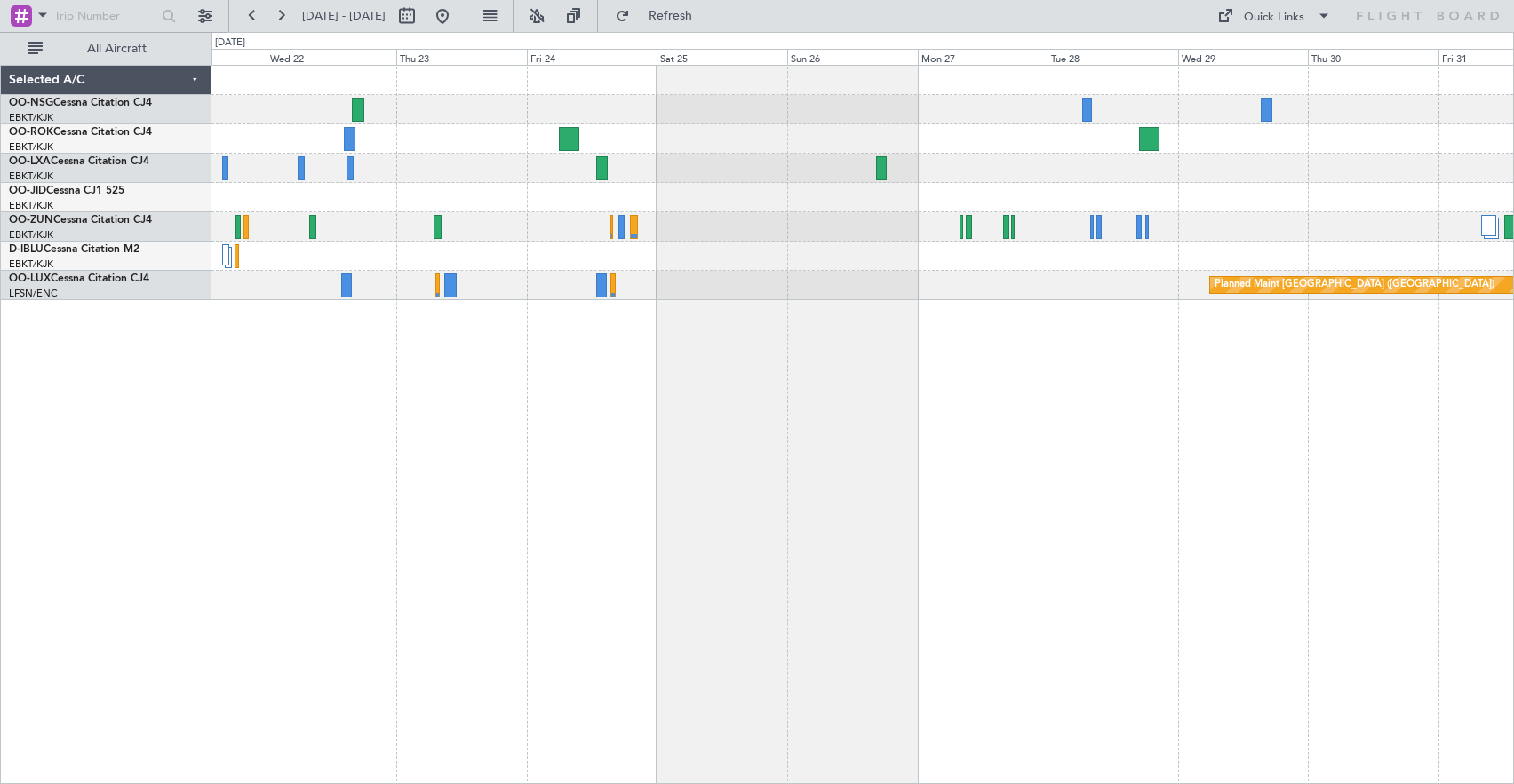
click at [680, 122] on div "Planned Maint [GEOGRAPHIC_DATA] ([GEOGRAPHIC_DATA])" at bounding box center [862, 183] width 1301 height 234
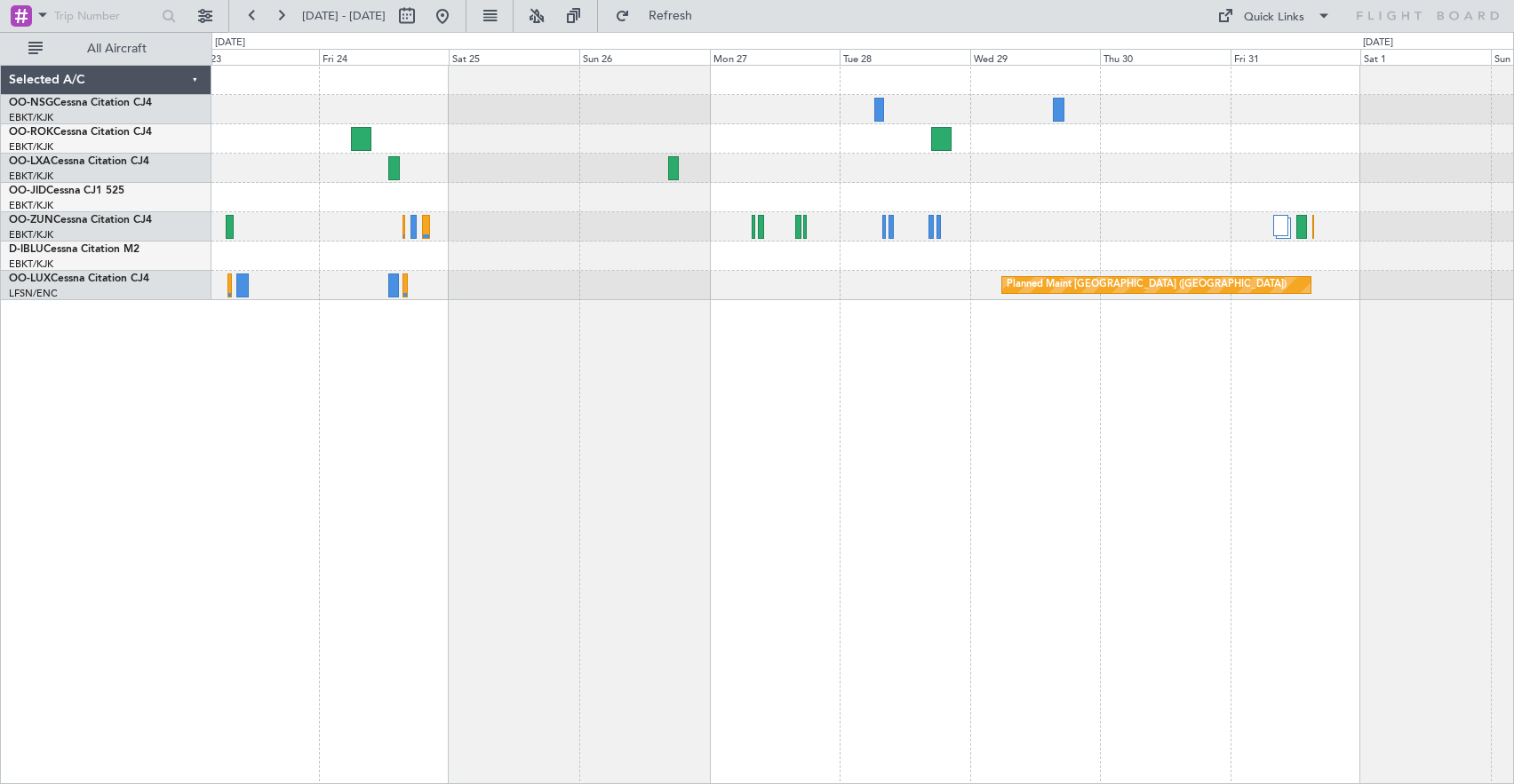
click at [770, 203] on div at bounding box center [862, 197] width 1301 height 29
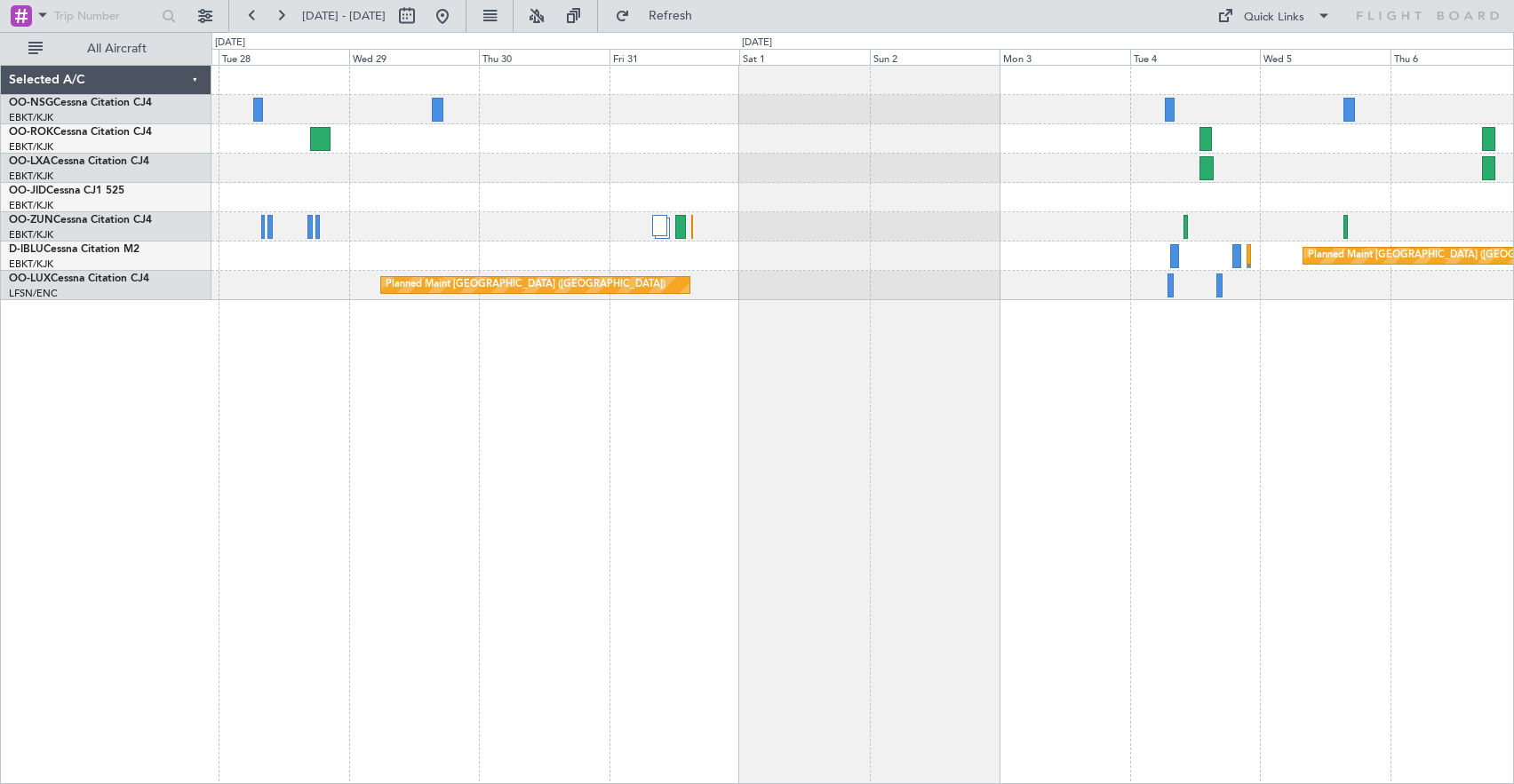
click at [511, 179] on div at bounding box center [862, 168] width 1301 height 29
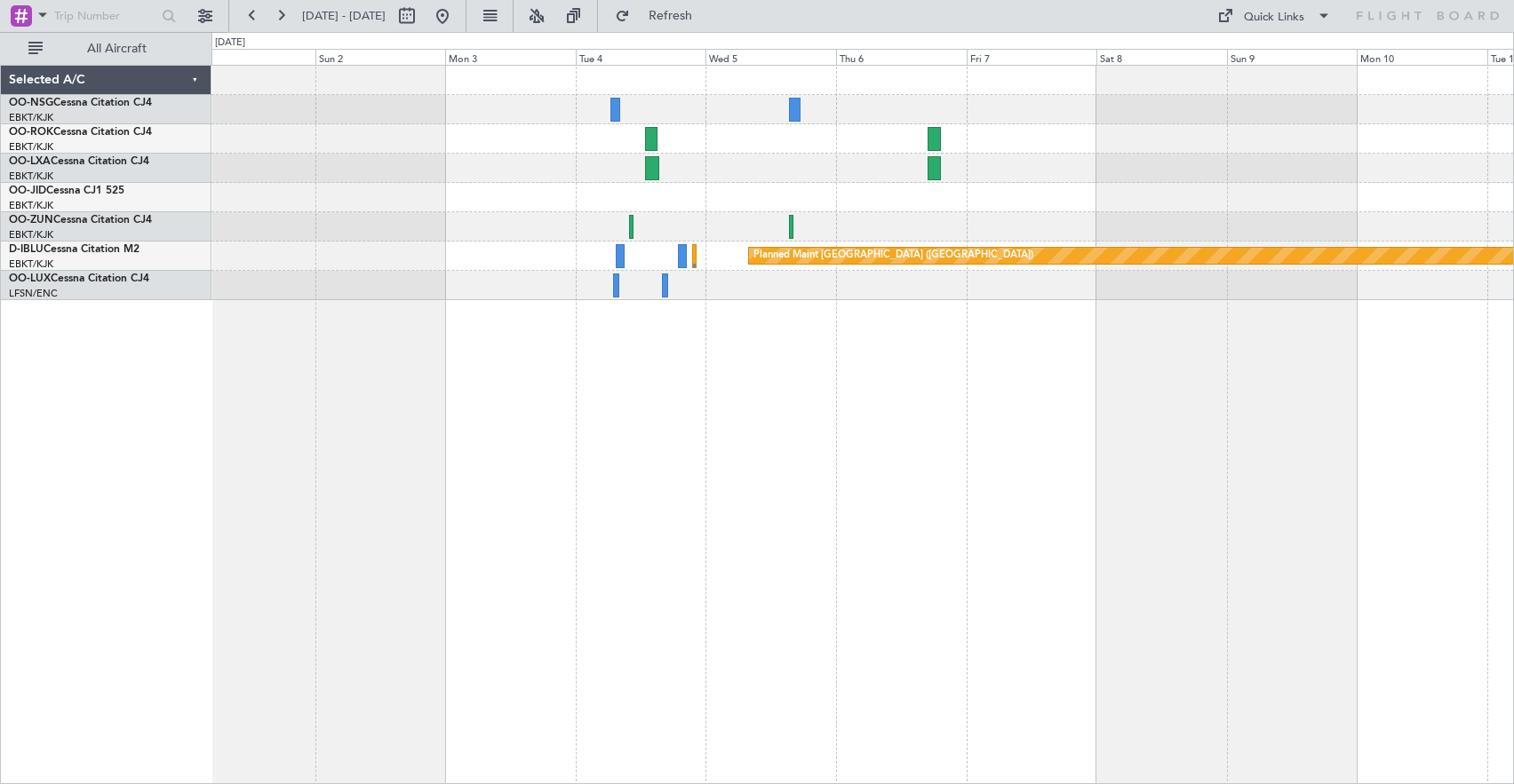
click at [440, 189] on div at bounding box center [862, 197] width 1301 height 29
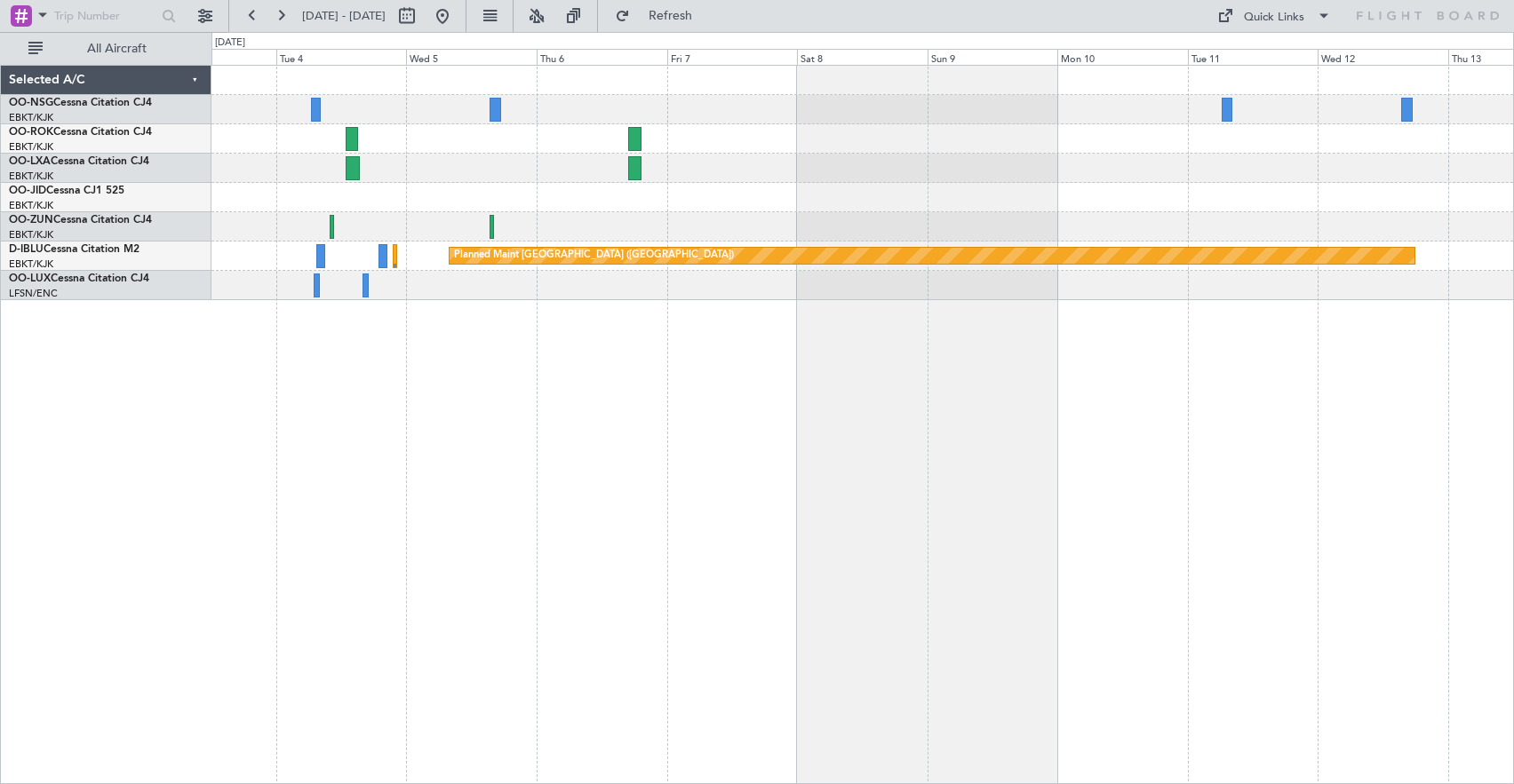
click at [671, 216] on div at bounding box center [862, 227] width 1301 height 29
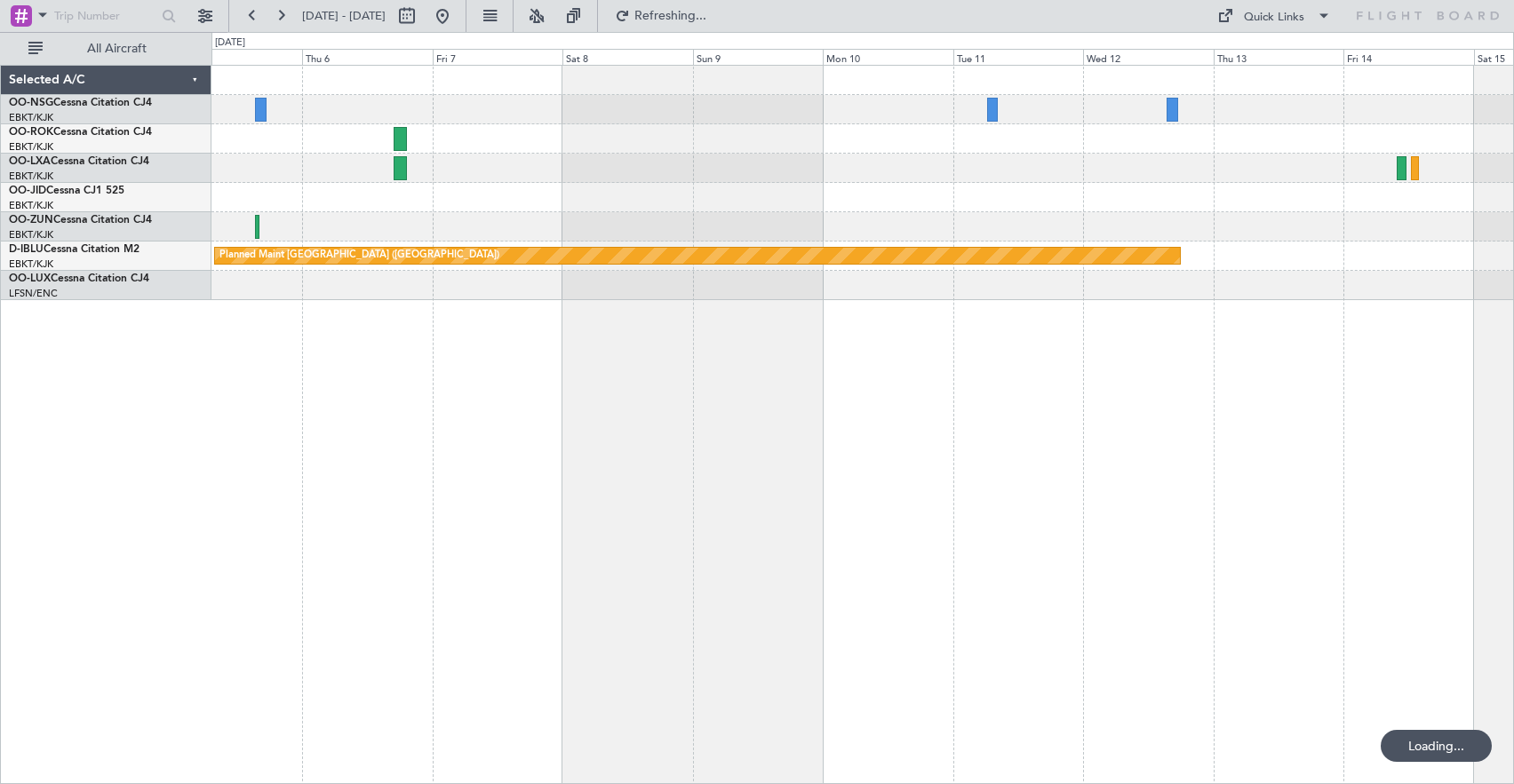
click at [701, 198] on div at bounding box center [862, 197] width 1301 height 29
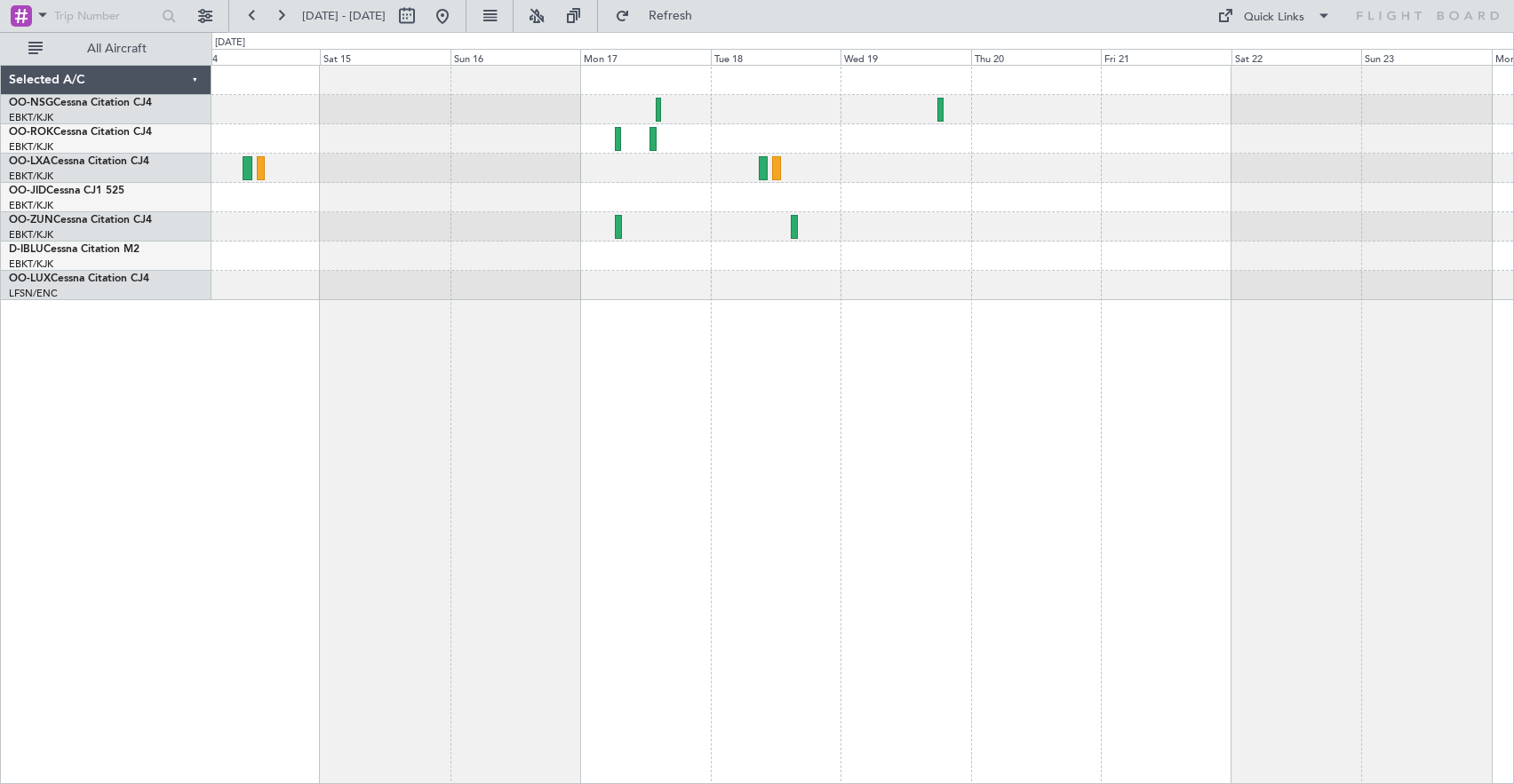
click at [294, 181] on div "Planned Maint [GEOGRAPHIC_DATA] ([GEOGRAPHIC_DATA])" at bounding box center [862, 183] width 1301 height 234
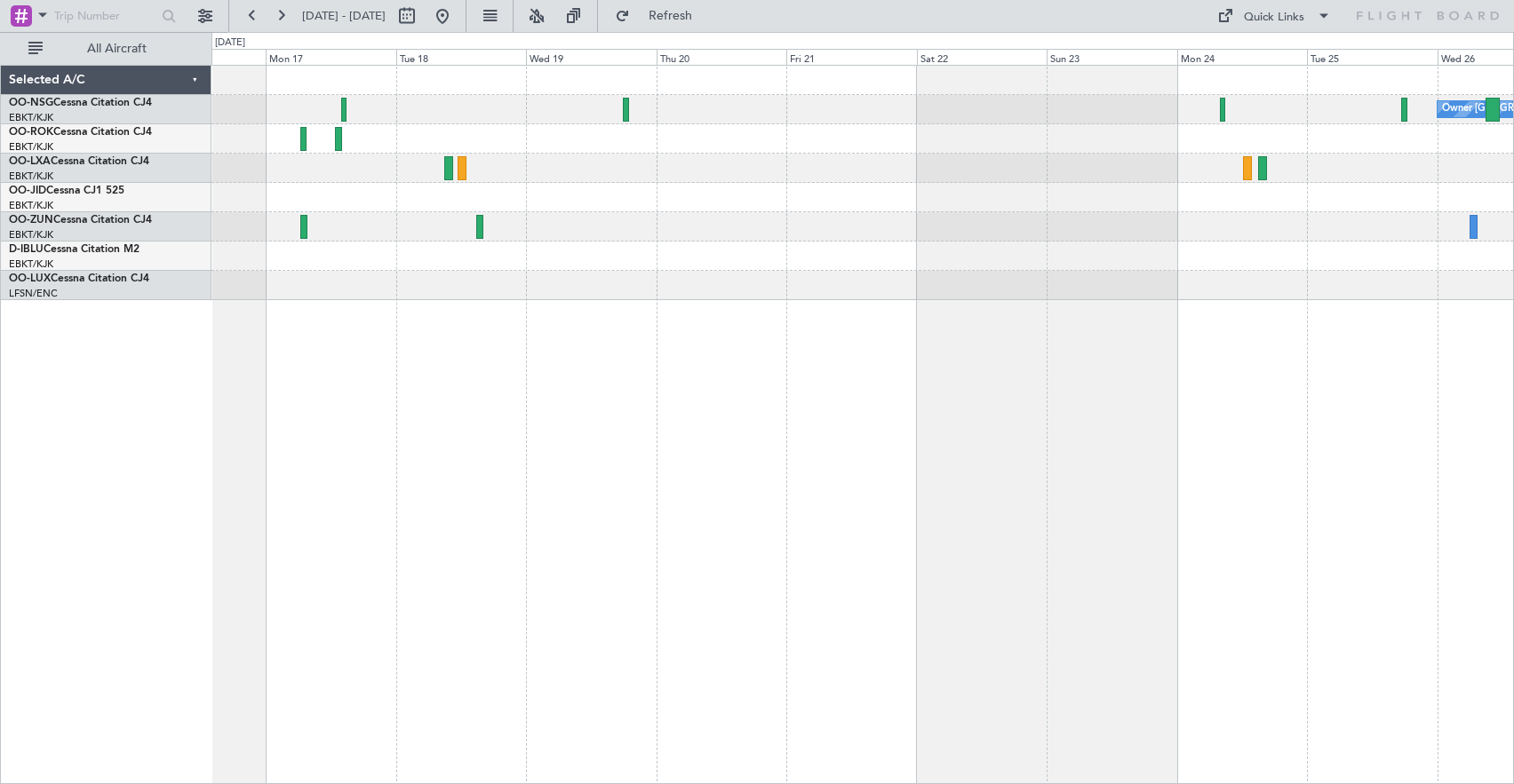
click at [893, 253] on div "Owner [GEOGRAPHIC_DATA]-[GEOGRAPHIC_DATA]" at bounding box center [862, 183] width 1301 height 234
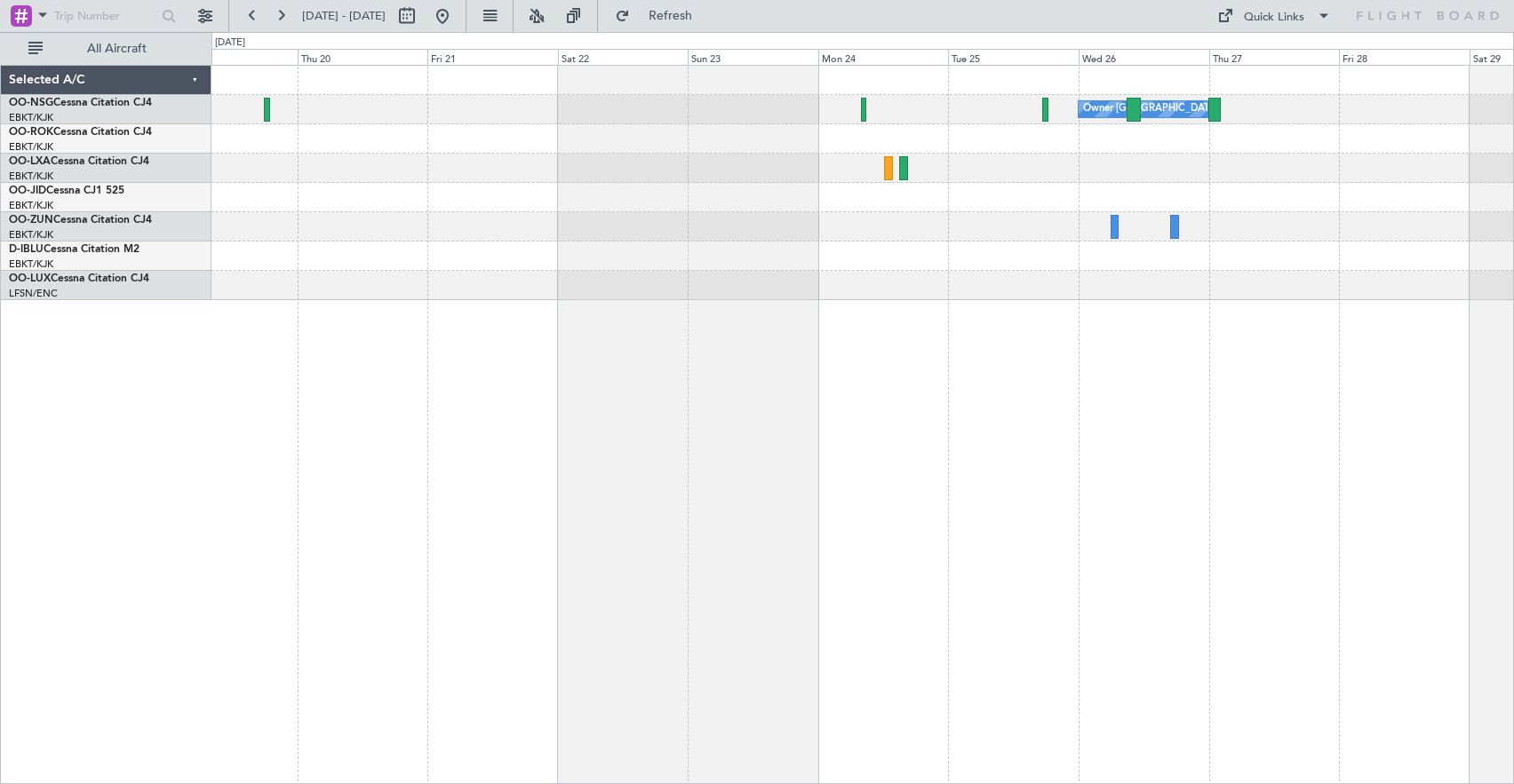
click at [713, 175] on div at bounding box center [862, 168] width 1301 height 29
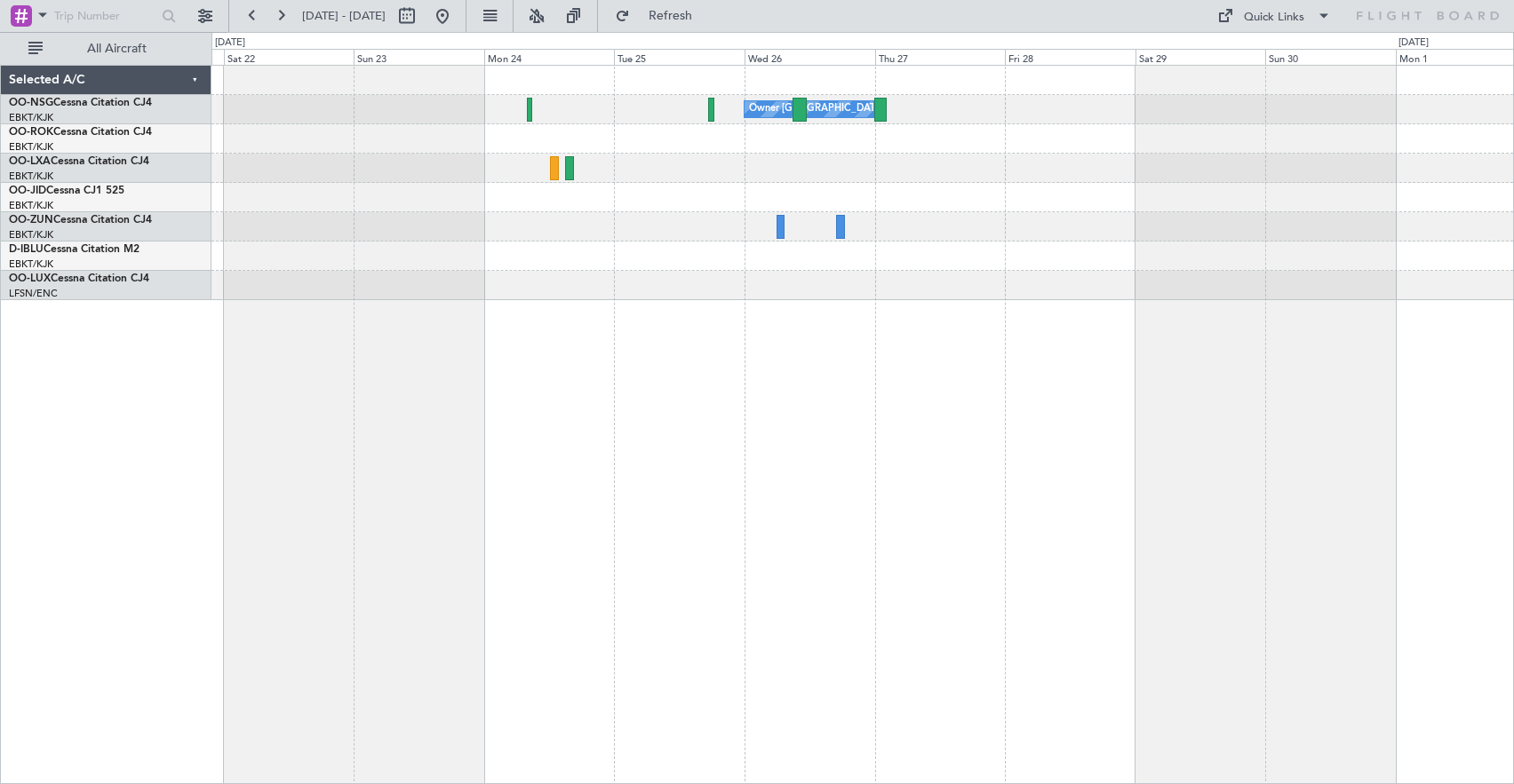
click at [867, 208] on div "Owner [GEOGRAPHIC_DATA]-[GEOGRAPHIC_DATA]" at bounding box center [862, 183] width 1301 height 234
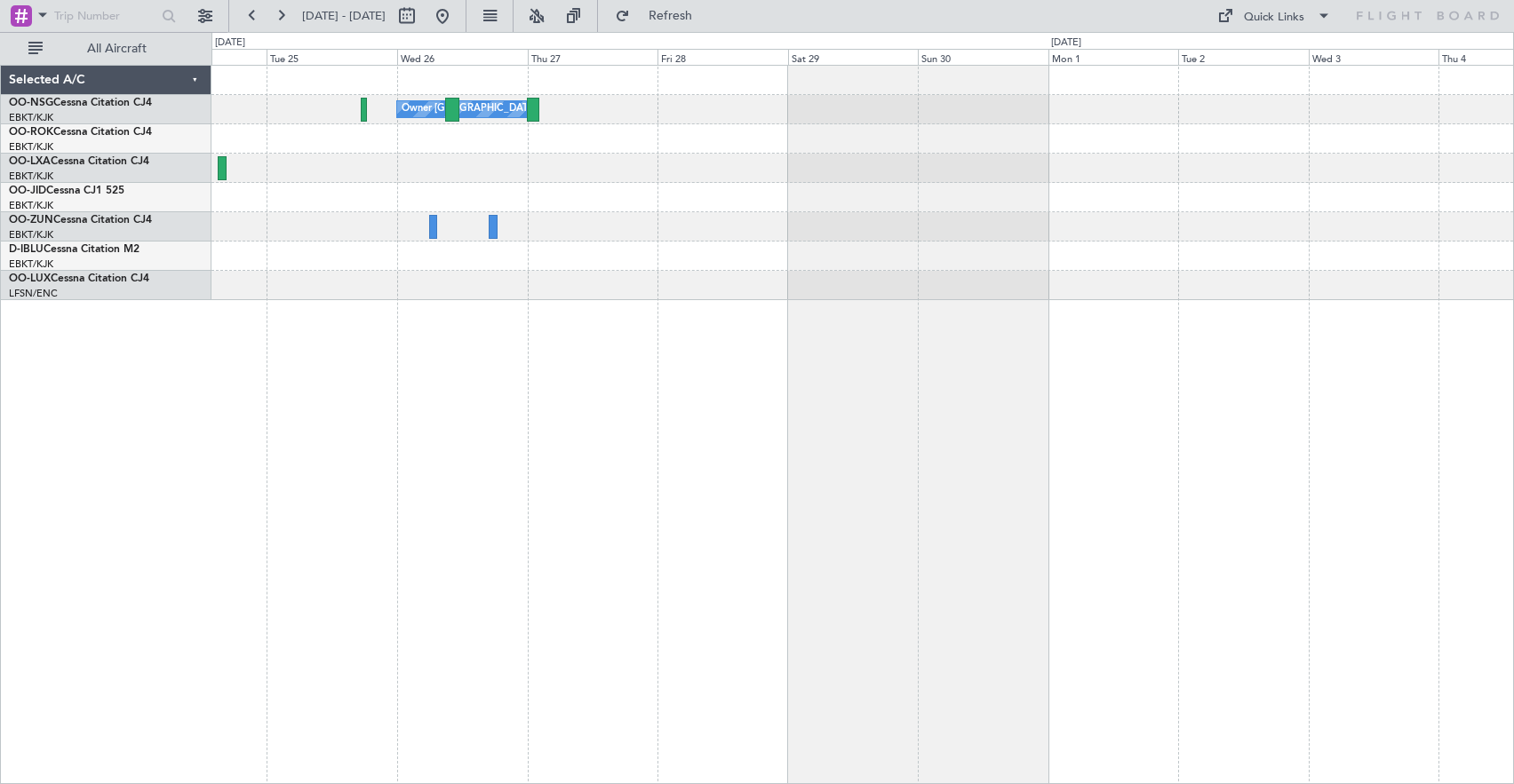
click at [643, 199] on div "Owner [GEOGRAPHIC_DATA]-[GEOGRAPHIC_DATA]" at bounding box center [862, 183] width 1301 height 234
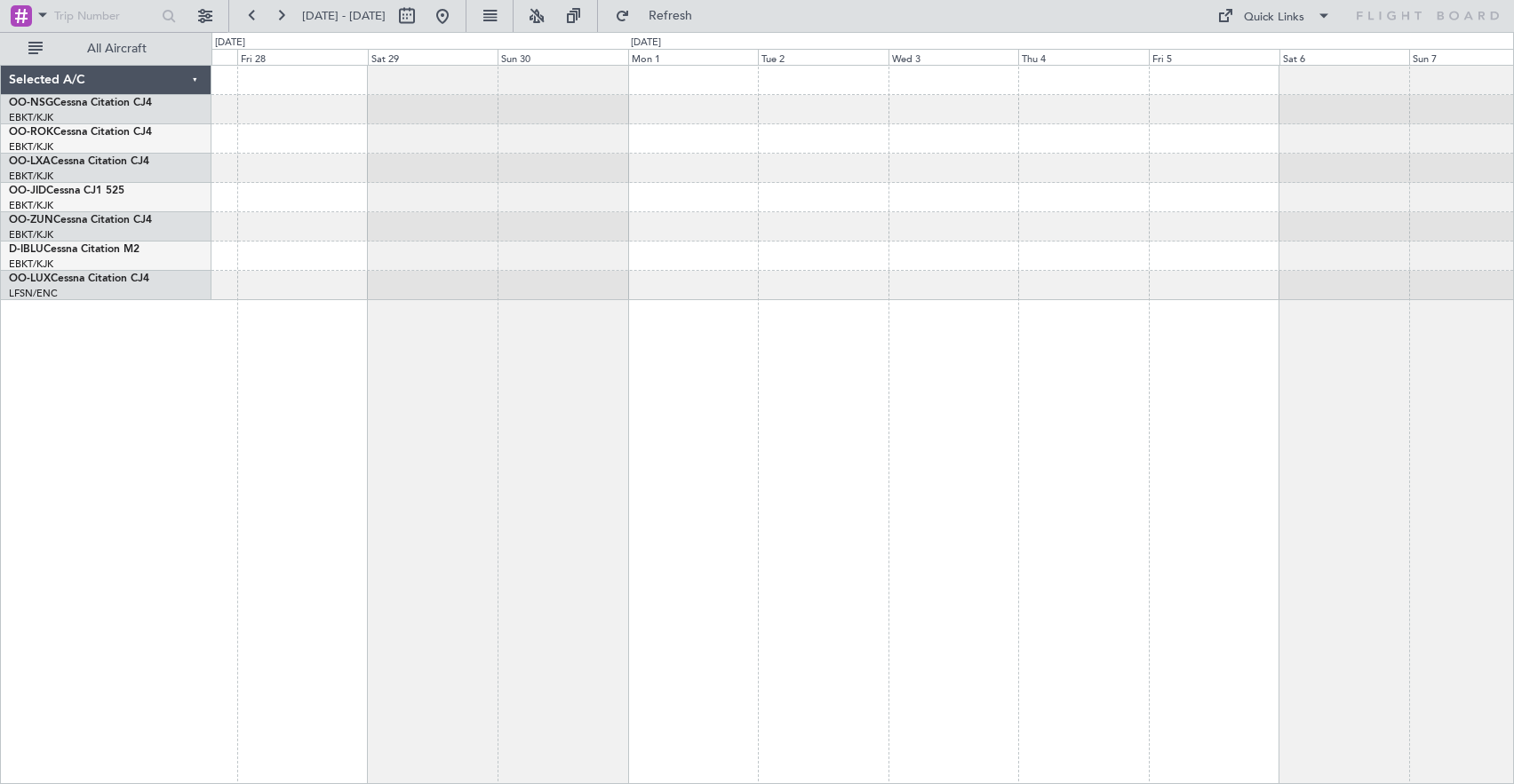
click at [767, 163] on div at bounding box center [862, 168] width 1301 height 29
